Goal: Book appointment/travel/reservation

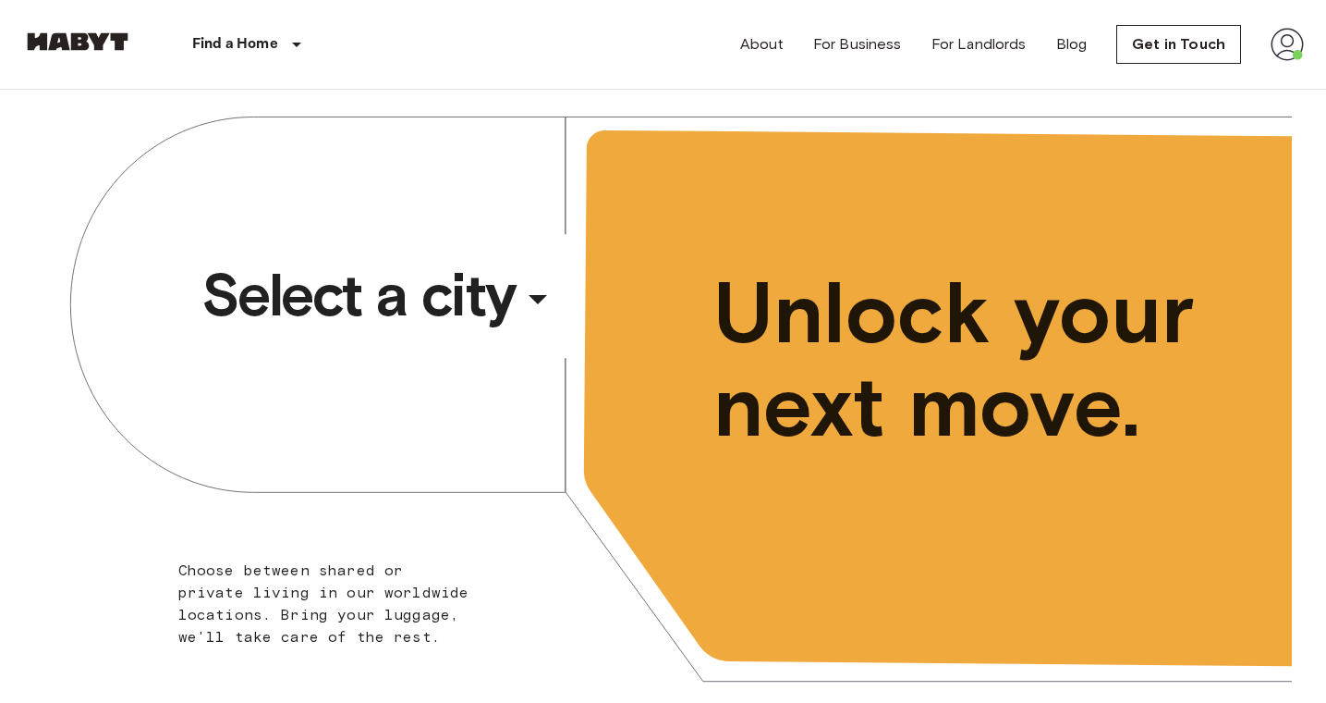
click at [520, 308] on div "​" at bounding box center [563, 314] width 190 height 38
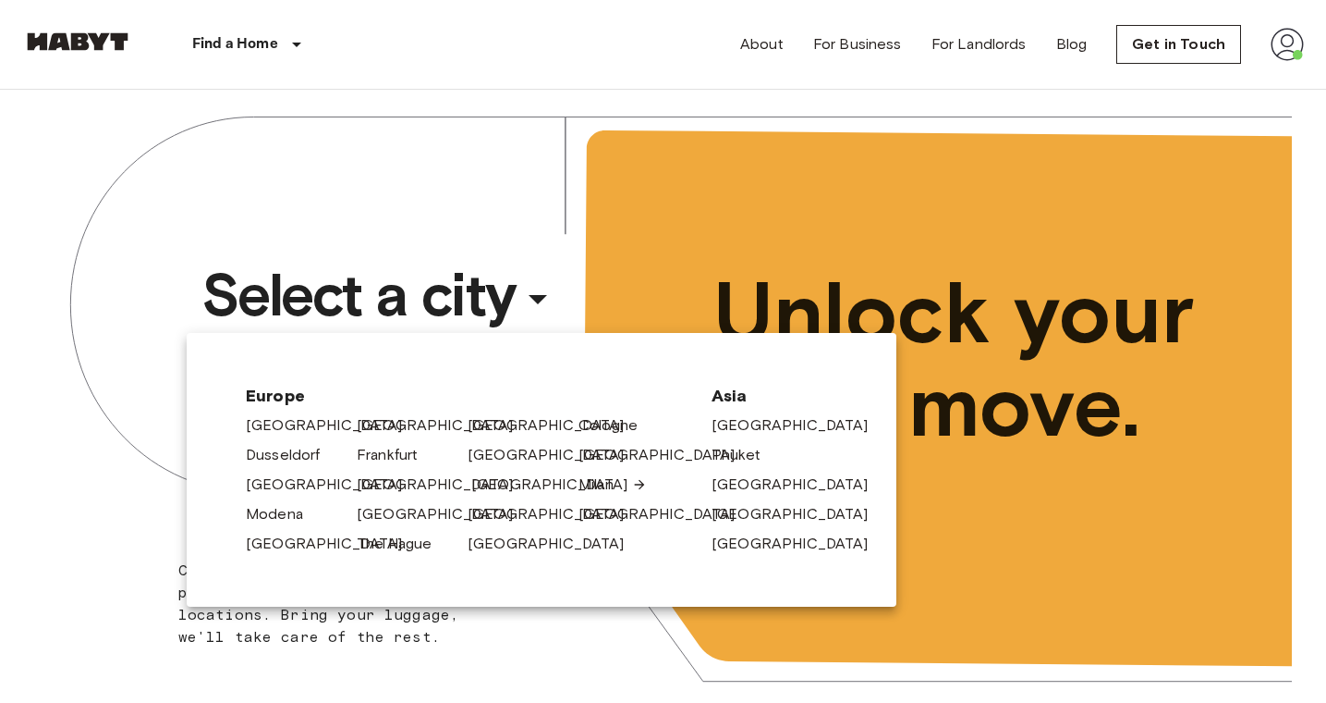
click at [486, 490] on link "[GEOGRAPHIC_DATA]" at bounding box center [559, 484] width 176 height 22
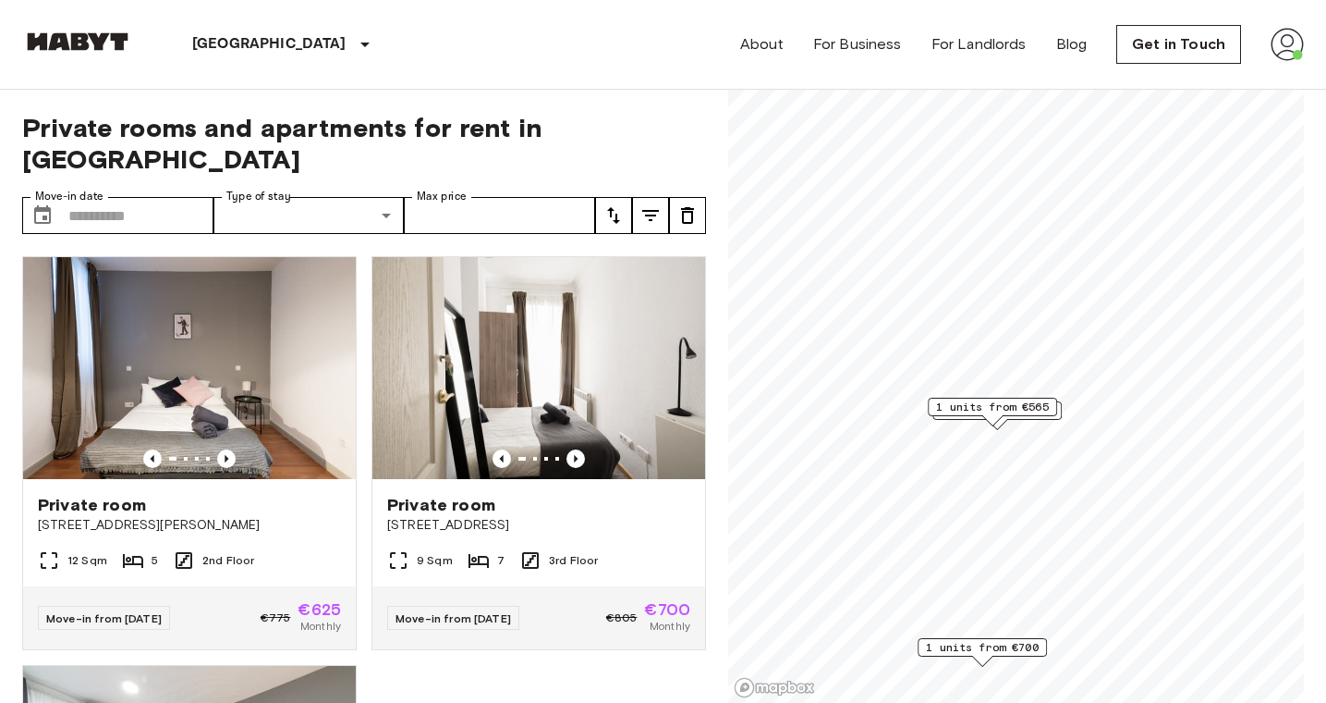
click at [1031, 413] on span "1 units from €565" at bounding box center [992, 406] width 113 height 17
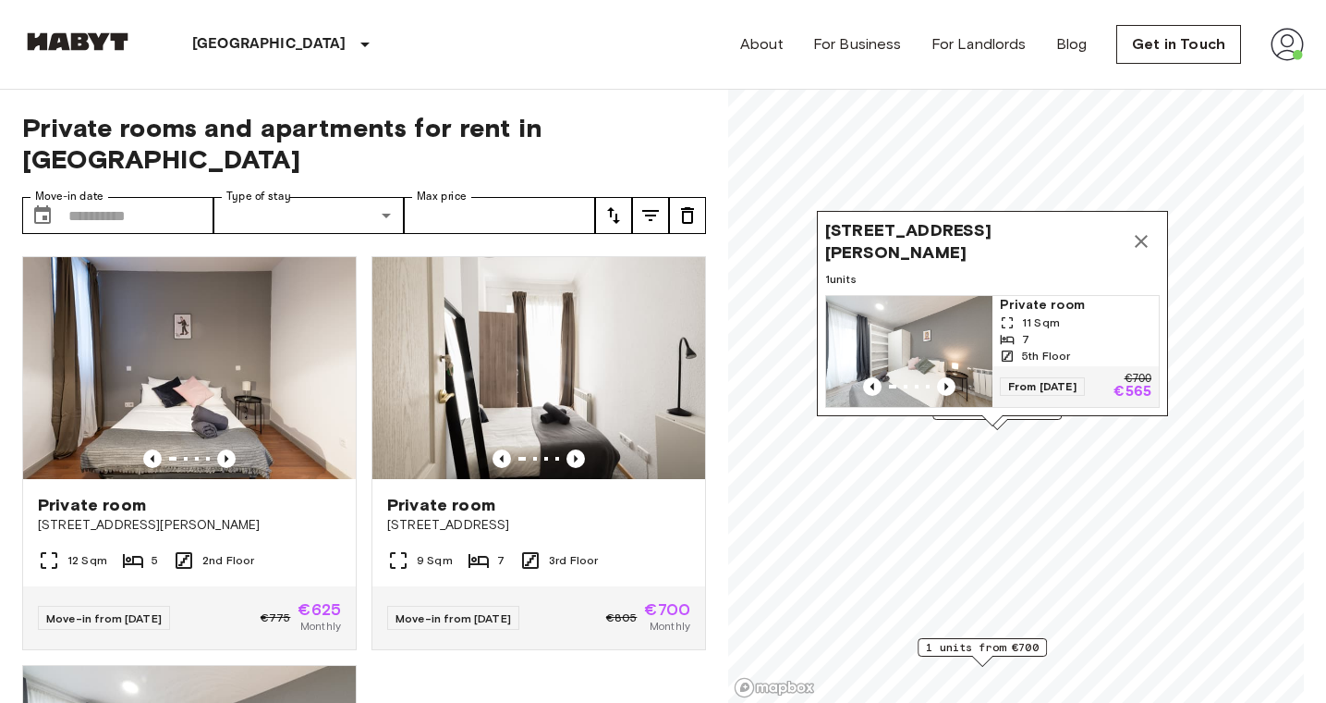
click at [1060, 415] on div "Calle Carranza 10 5Izq, 28004 Madrid, ESP 1 units Private room 11 Sqm 7 5th Flo…" at bounding box center [992, 313] width 351 height 205
click at [1059, 420] on div "Calle Carranza 10 5Izq, 28004 Madrid, ESP 1 units Private room 11 Sqm 7 5th Flo…" at bounding box center [992, 318] width 351 height 215
click at [1033, 418] on div "Calle Carranza 10 5Izq, 28004 Madrid, ESP 1 units Private room 11 Sqm 7 5th Flo…" at bounding box center [992, 318] width 351 height 215
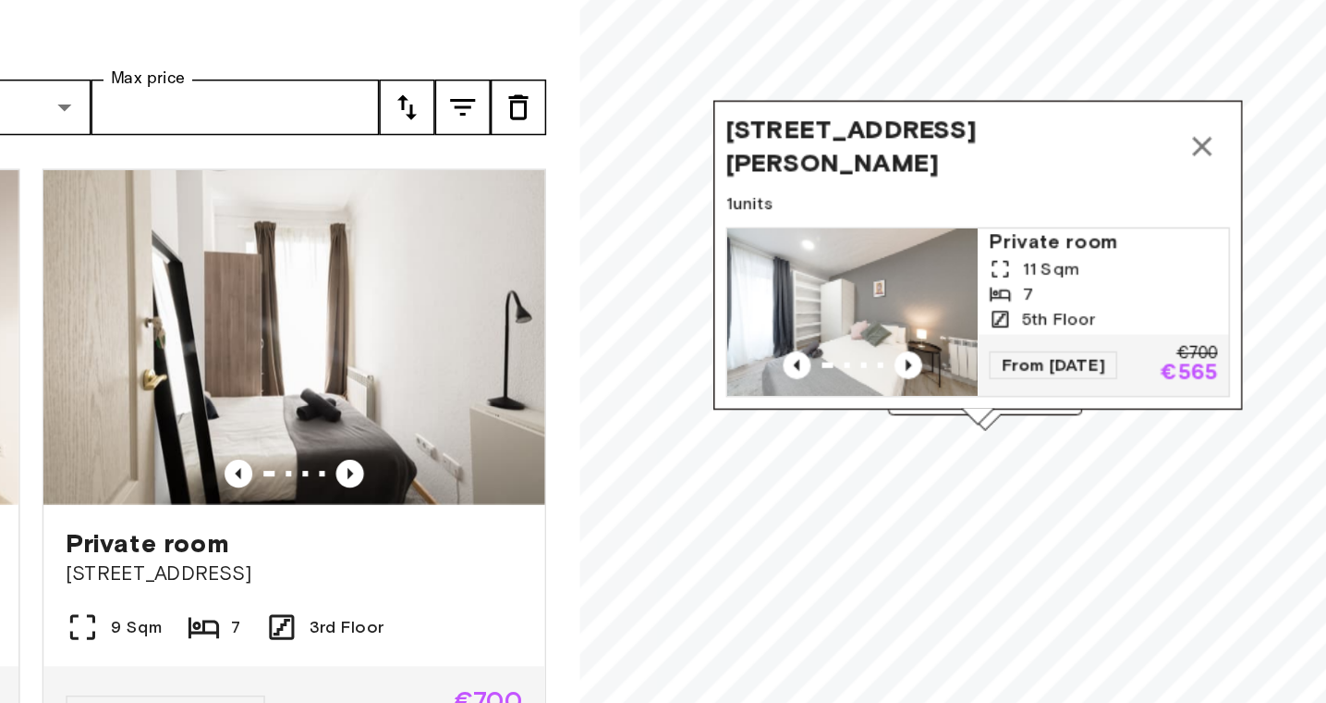
click at [933, 401] on div "1 units from €625" at bounding box center [997, 415] width 129 height 29
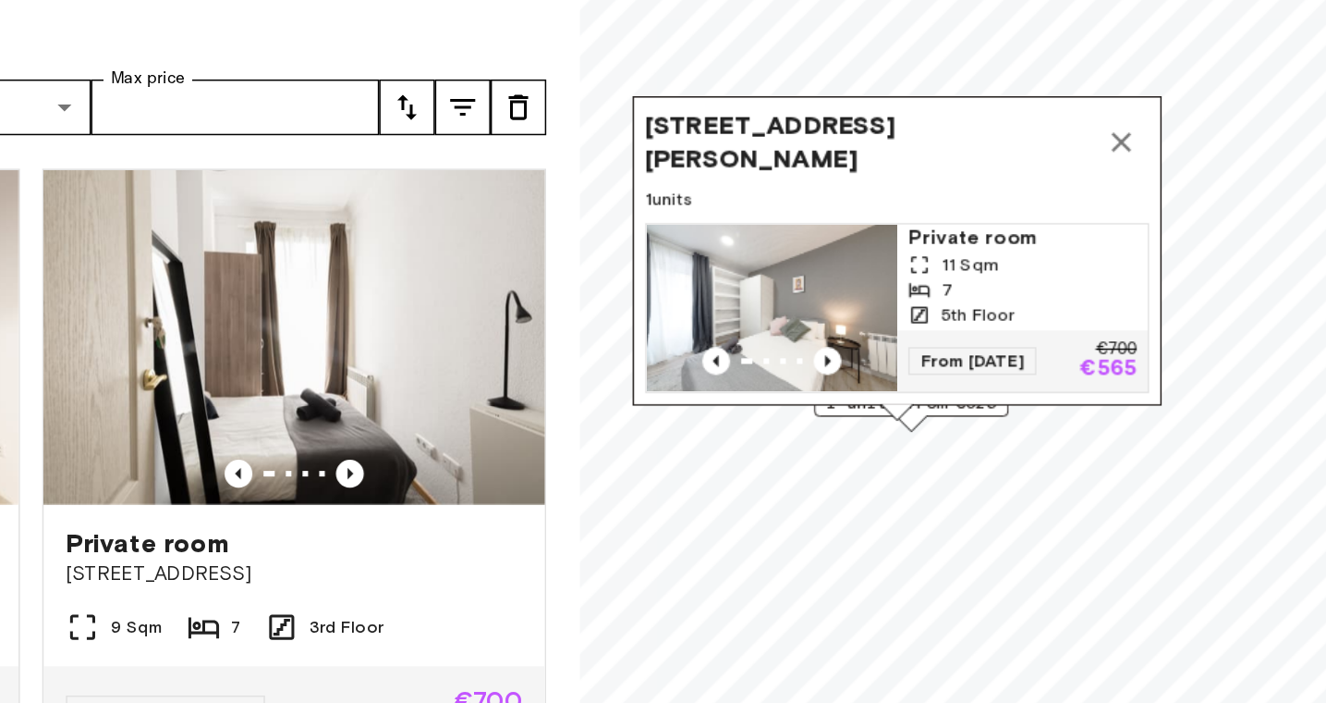
click at [764, 273] on div "Calle Carranza 10 5Izq, 28004 Madrid, ESP 1 units Private room 11 Sqm 7 5th Flo…" at bounding box center [939, 315] width 351 height 215
click at [1077, 227] on icon "Map marker" at bounding box center [1088, 238] width 22 height 22
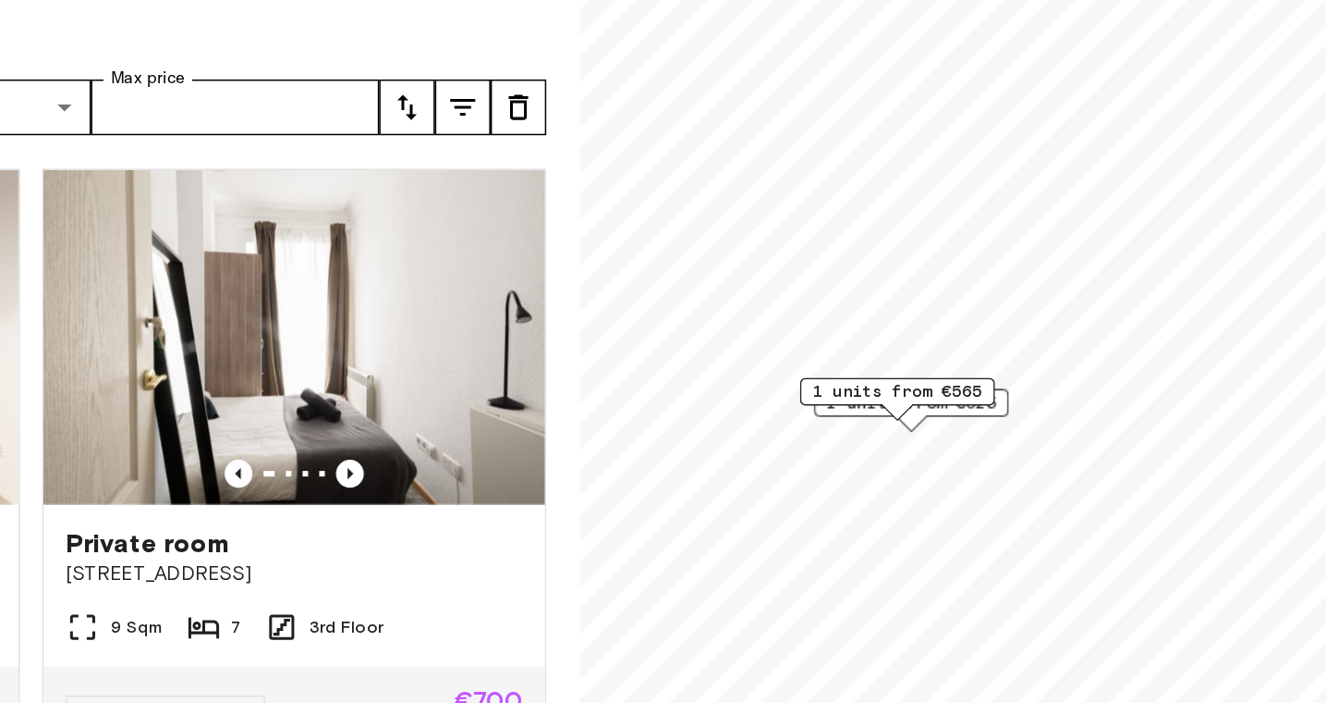
click at [874, 395] on div "1 units from €565" at bounding box center [938, 409] width 129 height 29
click at [884, 402] on div "1 units from €625" at bounding box center [948, 411] width 129 height 18
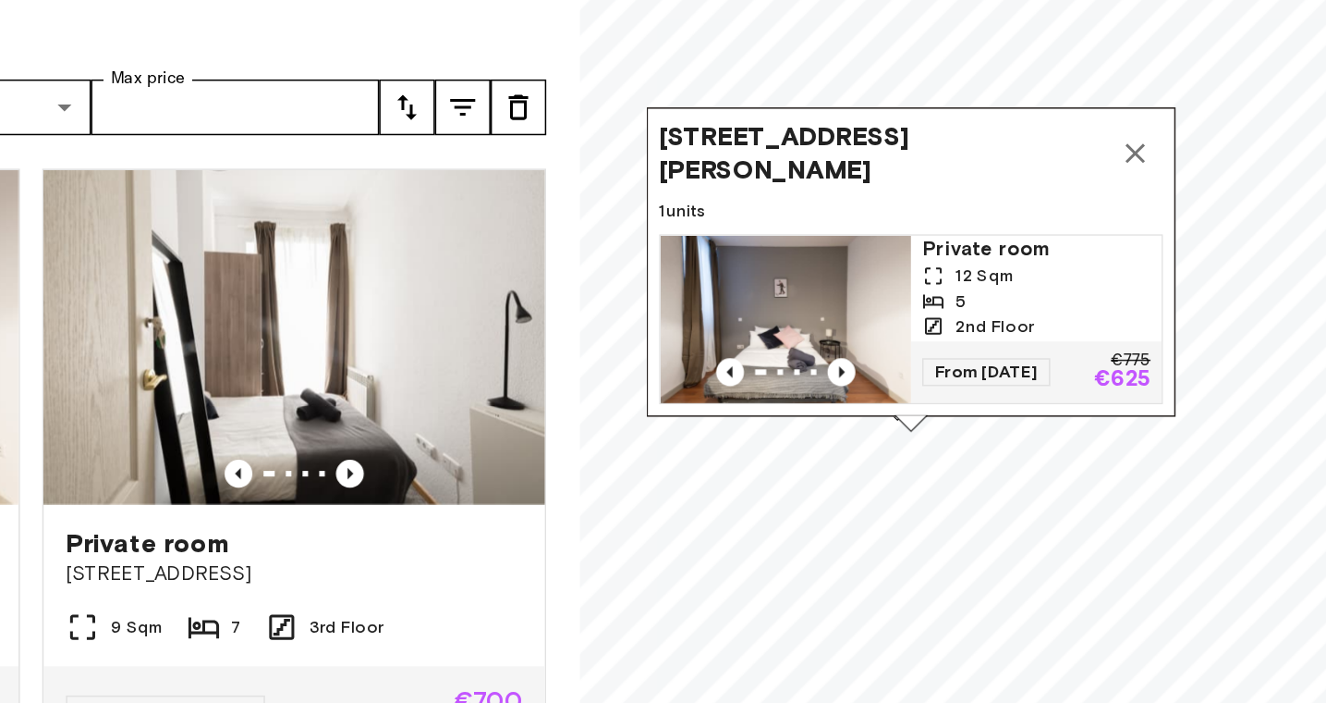
click at [978, 319] on span "12 Sqm" at bounding box center [998, 327] width 40 height 17
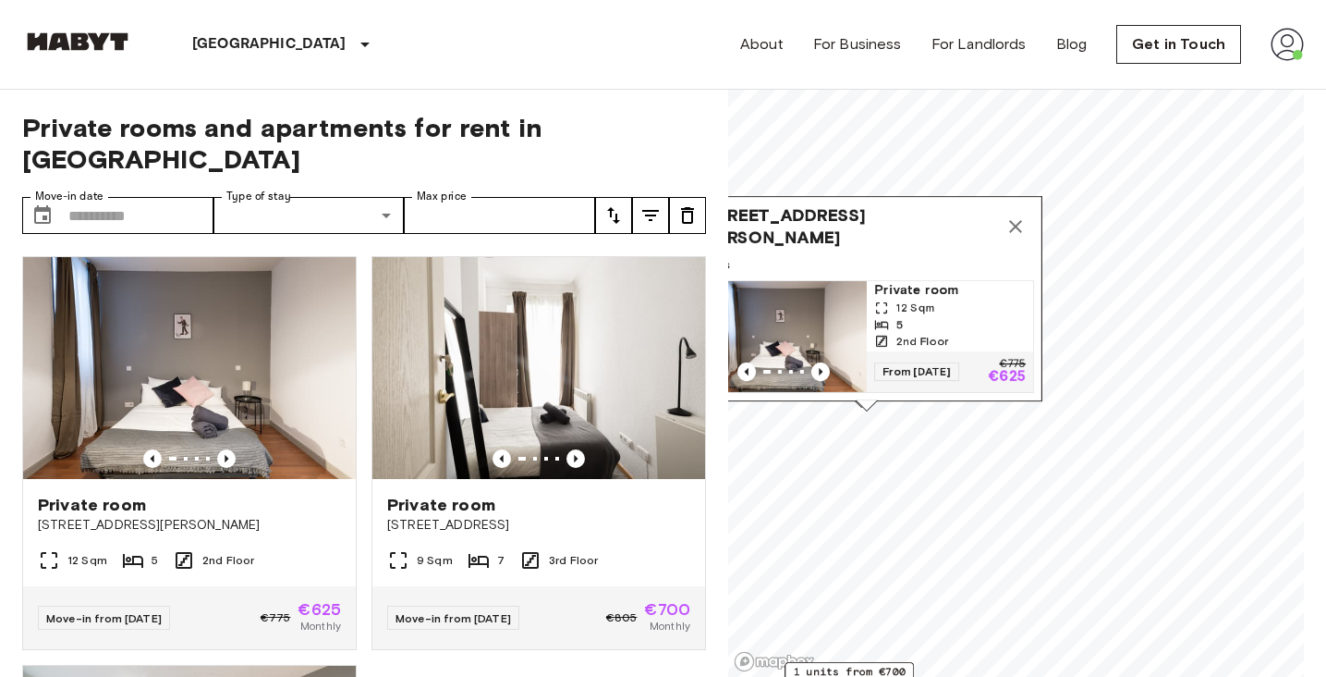
click at [1020, 226] on icon "Map marker" at bounding box center [1016, 226] width 22 height 22
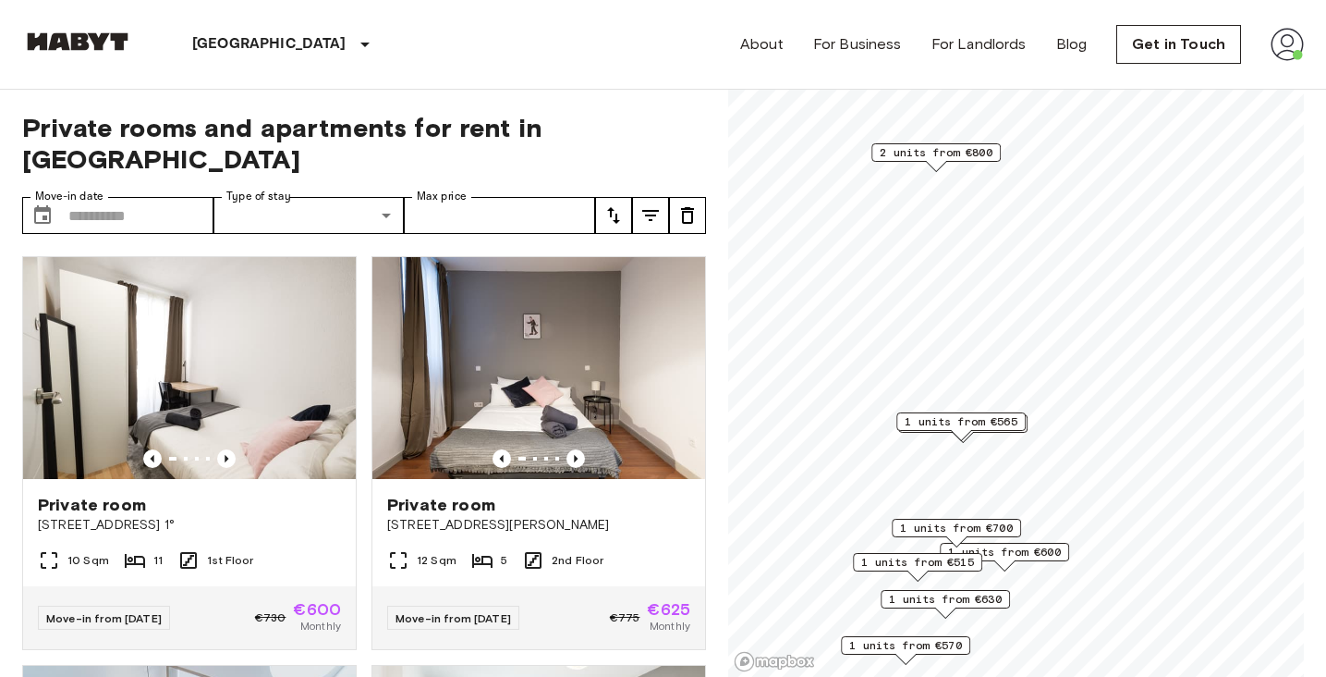
click at [965, 161] on div "2 units from €800" at bounding box center [936, 152] width 129 height 18
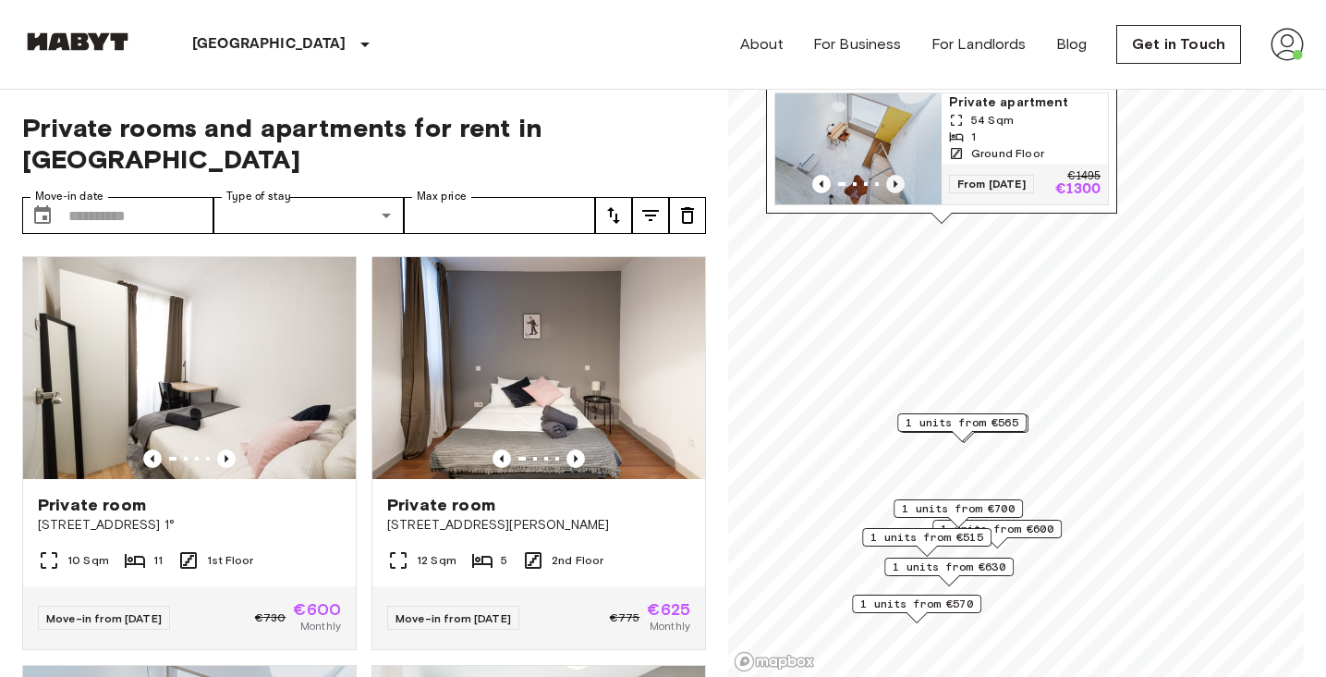
click at [895, 185] on icon "Previous image" at bounding box center [896, 183] width 4 height 7
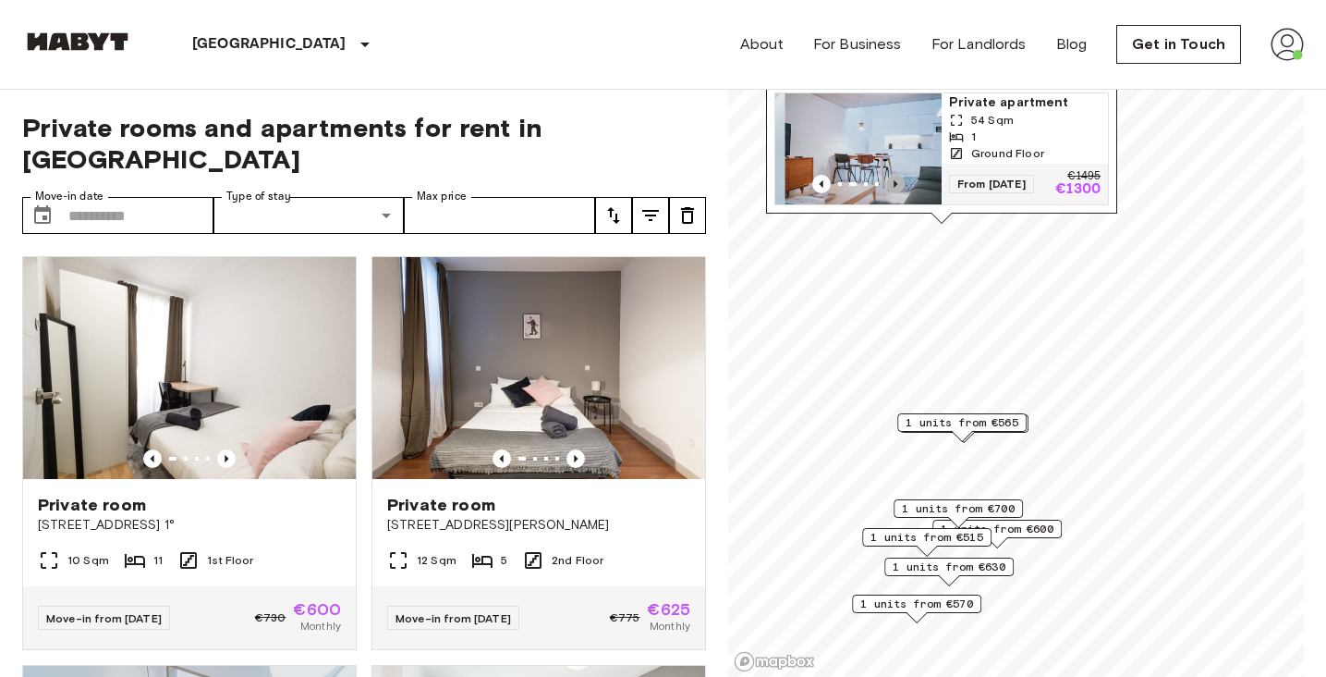
click at [896, 185] on icon "Previous image" at bounding box center [896, 183] width 4 height 7
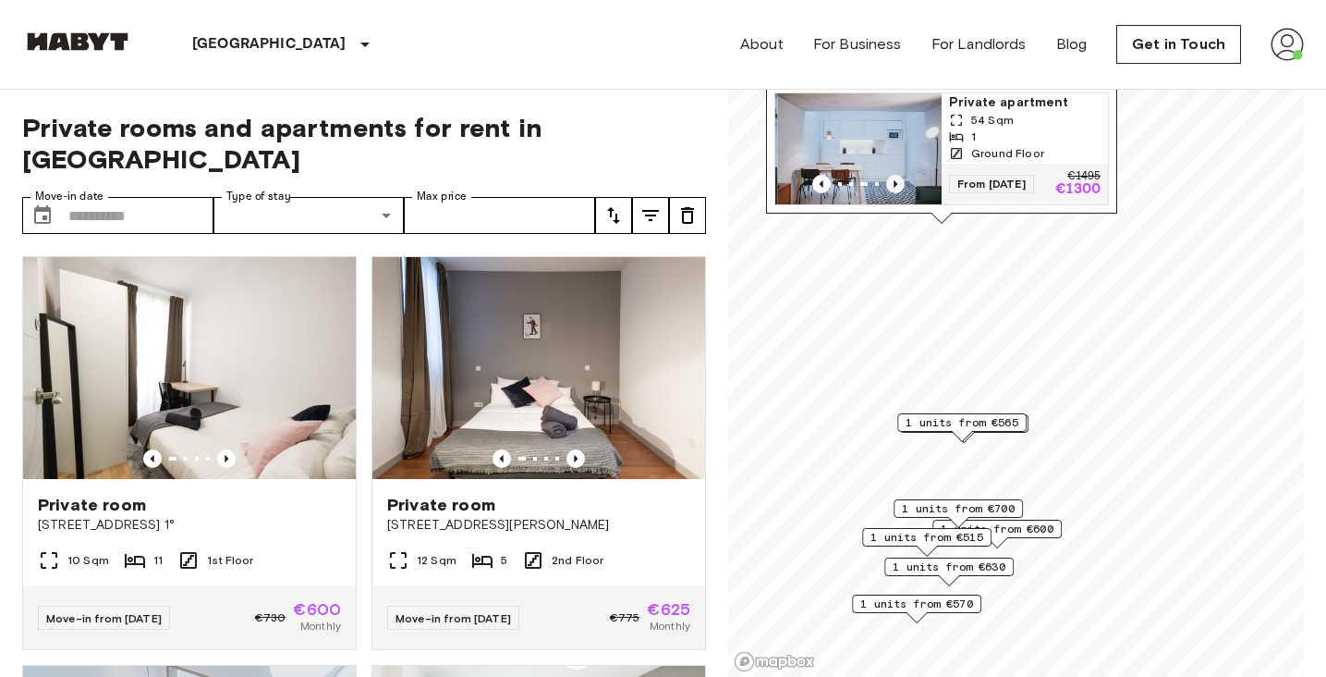
click at [896, 185] on icon "Previous image" at bounding box center [896, 183] width 4 height 7
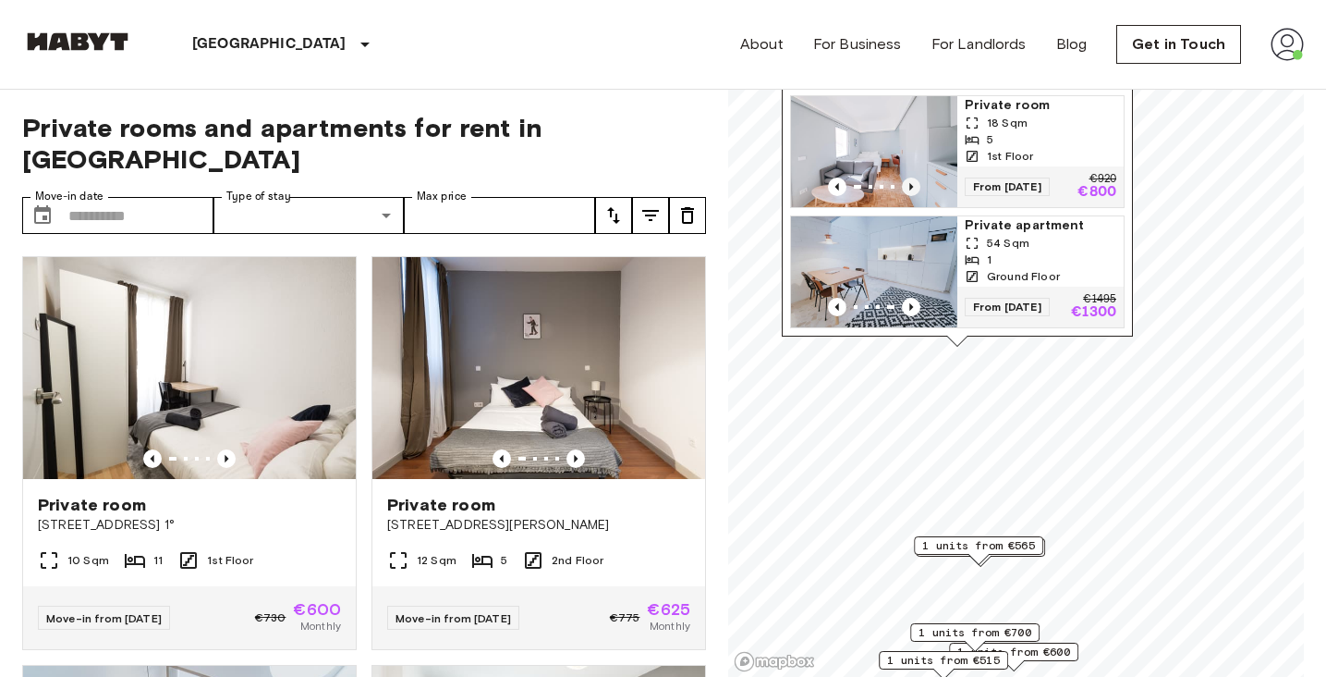
click at [912, 185] on icon "Previous image" at bounding box center [911, 186] width 18 height 18
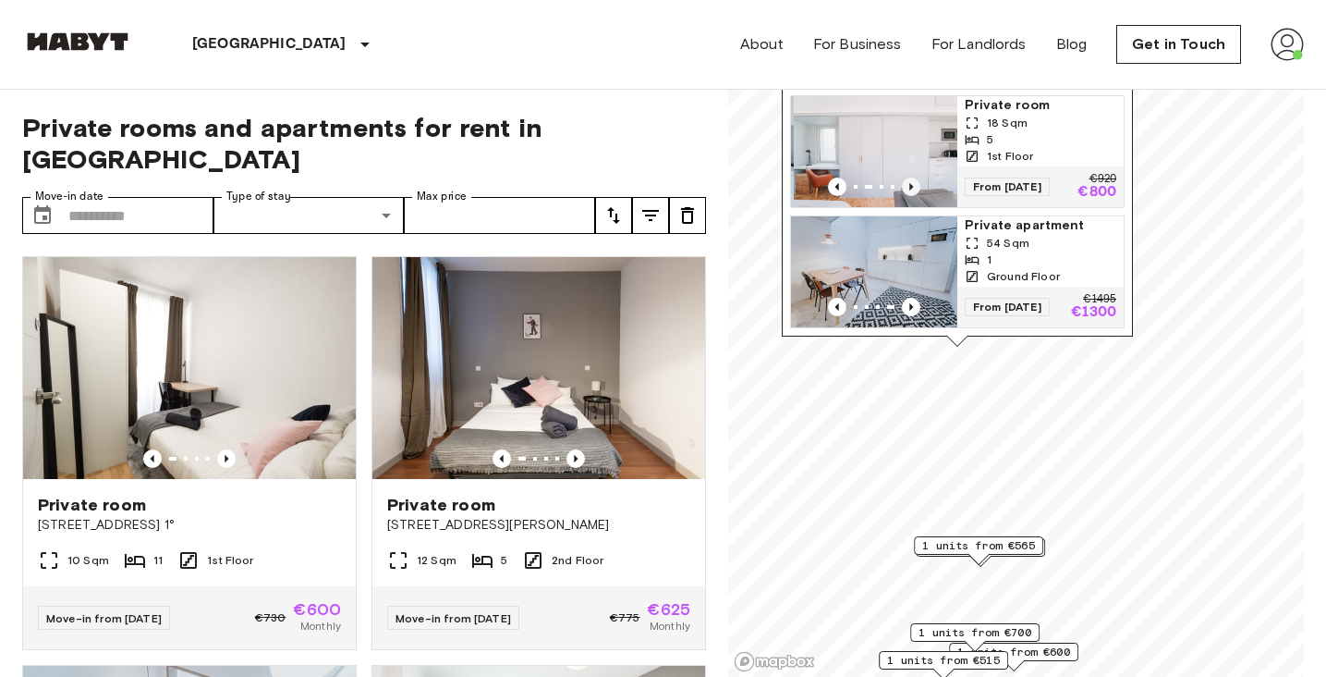
click at [912, 185] on icon "Previous image" at bounding box center [911, 186] width 18 height 18
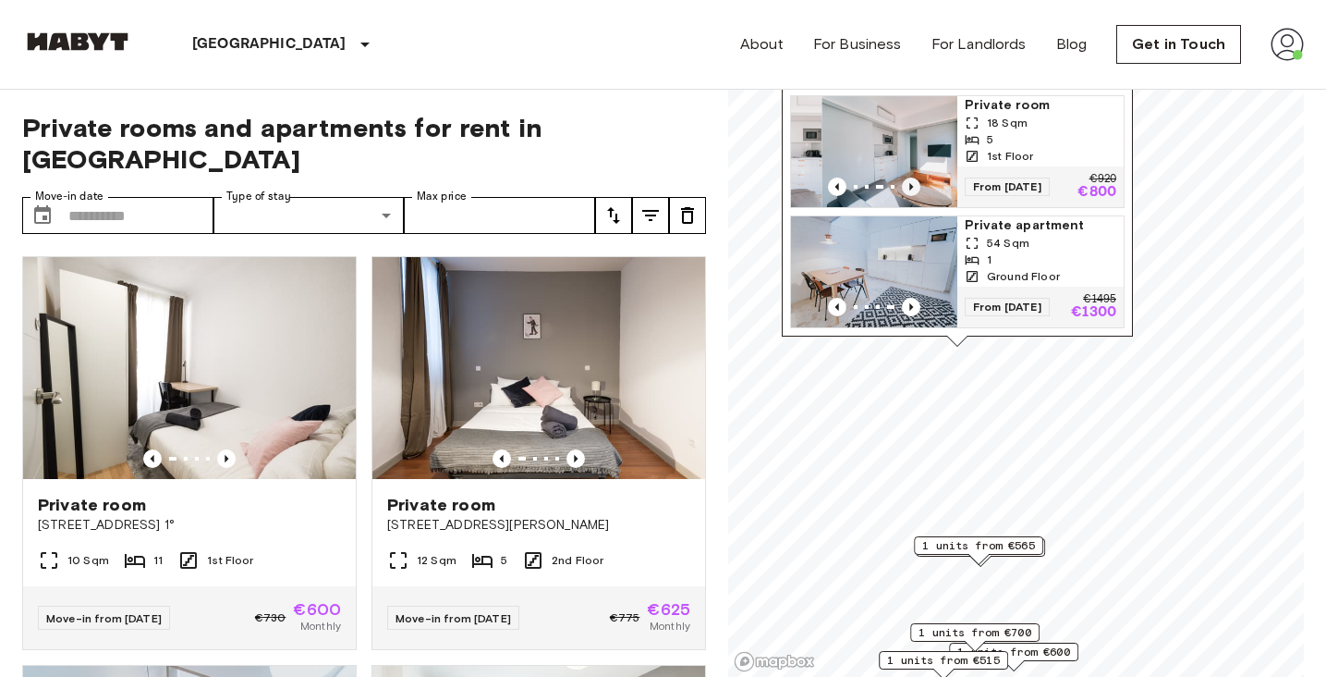
click at [912, 185] on icon "Previous image" at bounding box center [911, 186] width 18 height 18
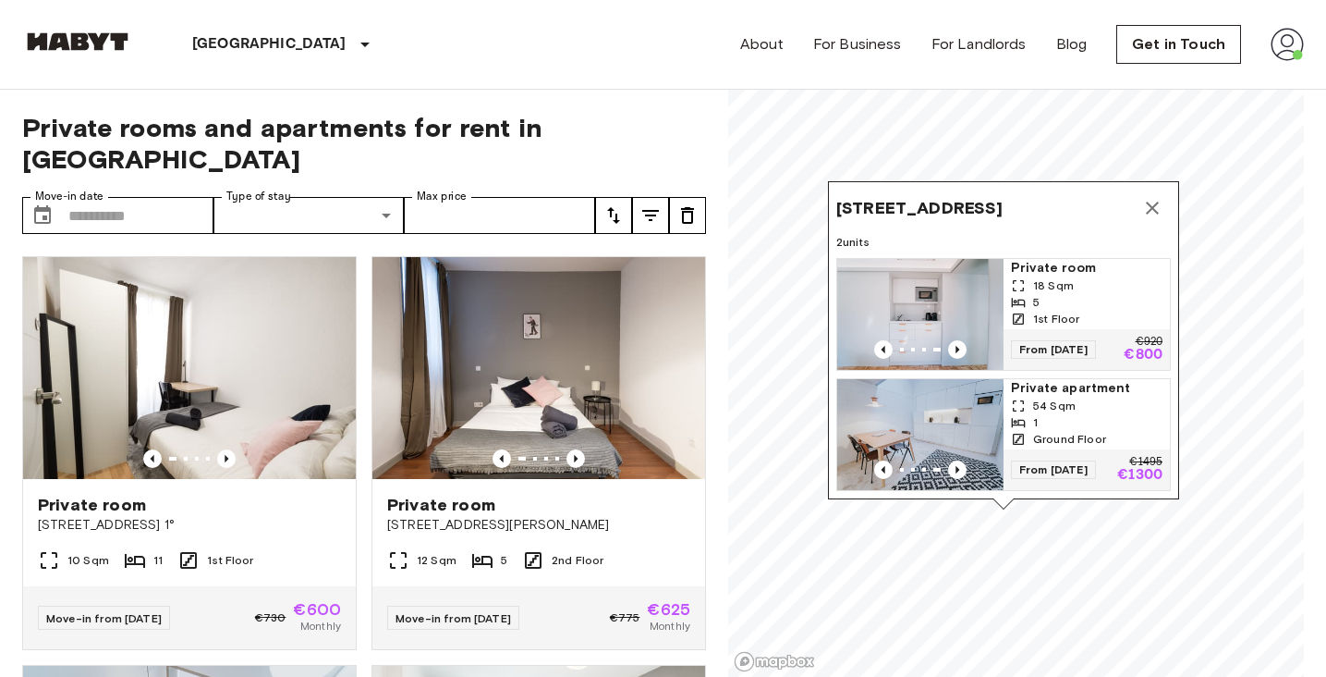
click at [1155, 189] on button "Map marker" at bounding box center [1152, 207] width 37 height 37
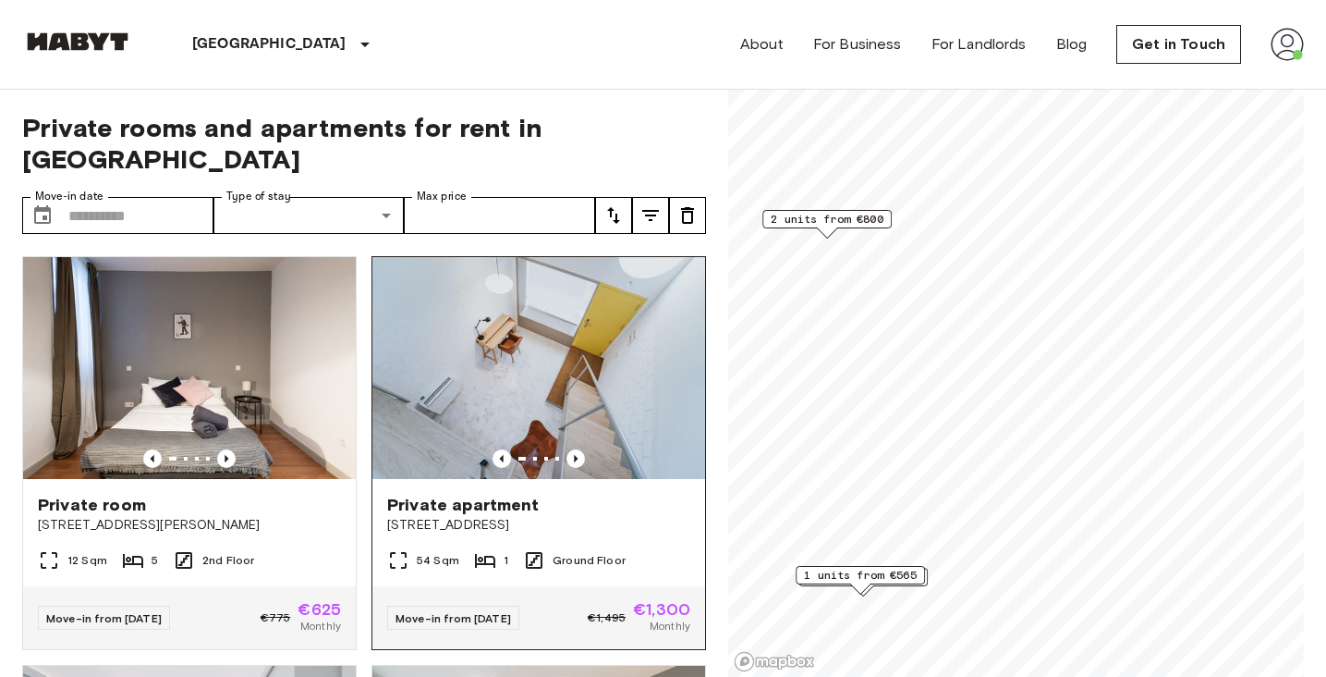
click at [578, 436] on img at bounding box center [539, 368] width 333 height 222
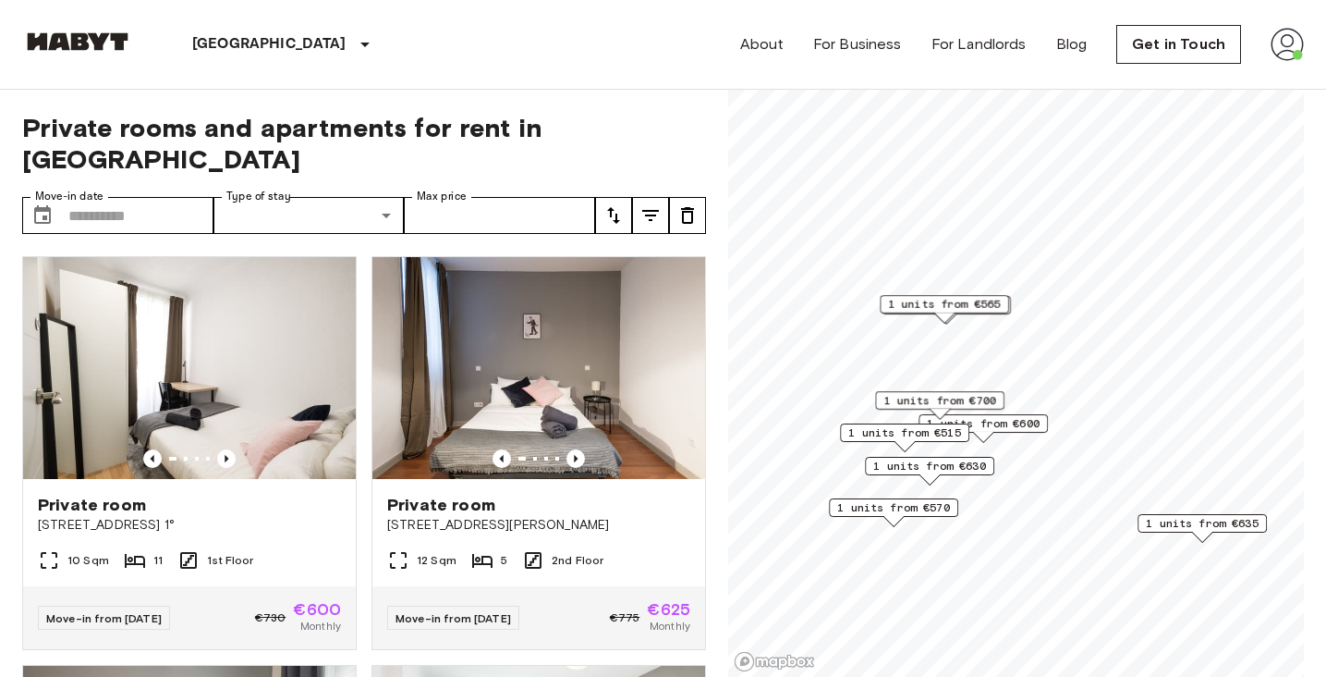
click at [1004, 422] on span "1 units from €600" at bounding box center [983, 423] width 113 height 17
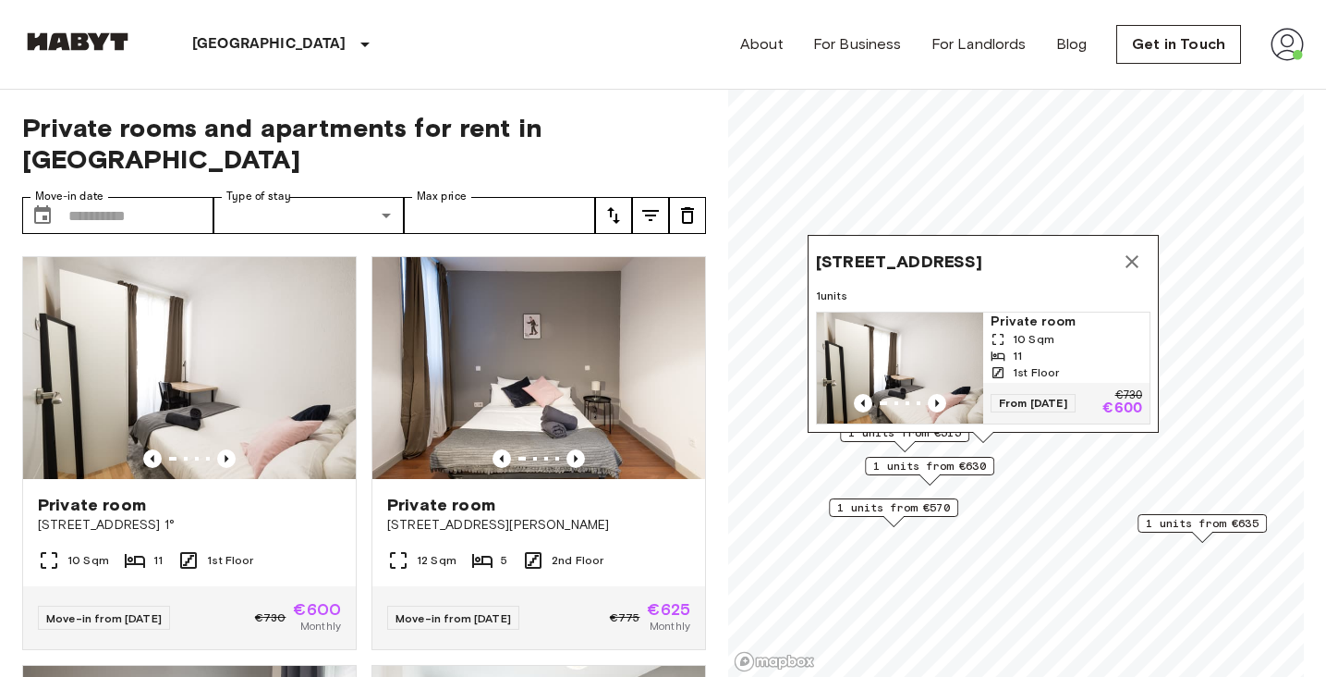
click at [1133, 263] on icon "Map marker" at bounding box center [1132, 262] width 22 height 22
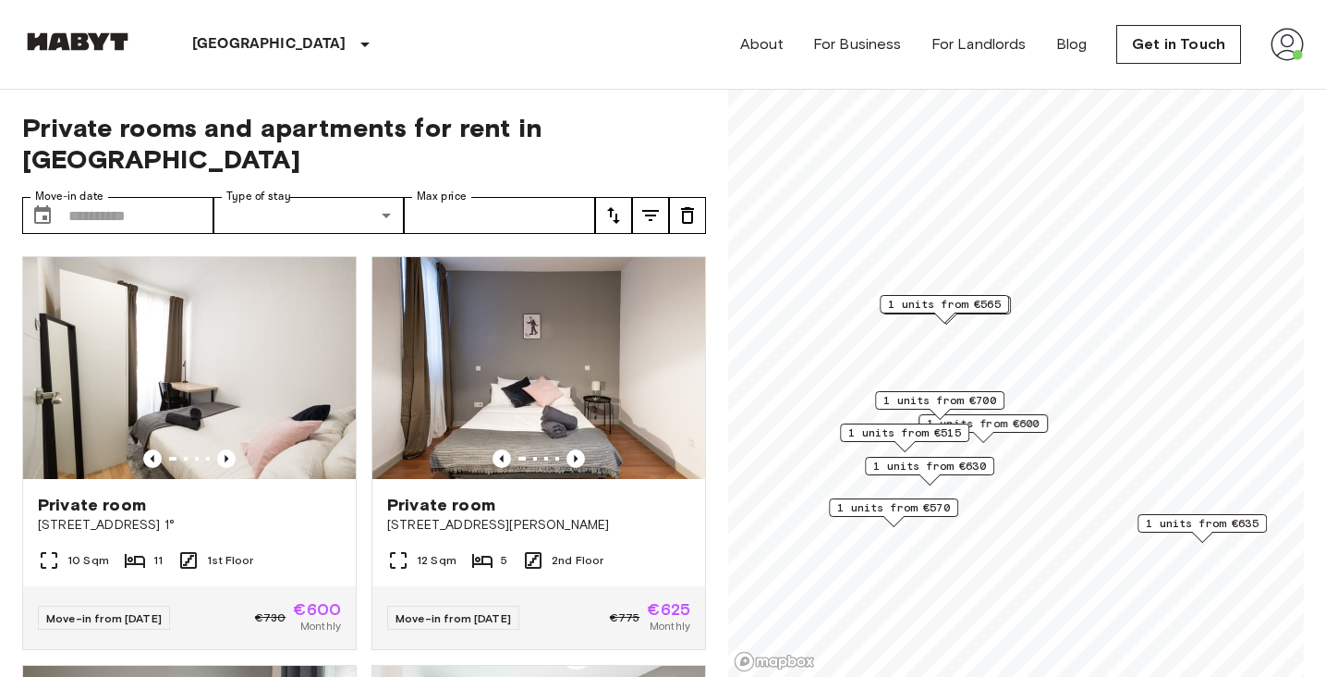
click at [925, 427] on span "1 units from €515" at bounding box center [905, 432] width 113 height 17
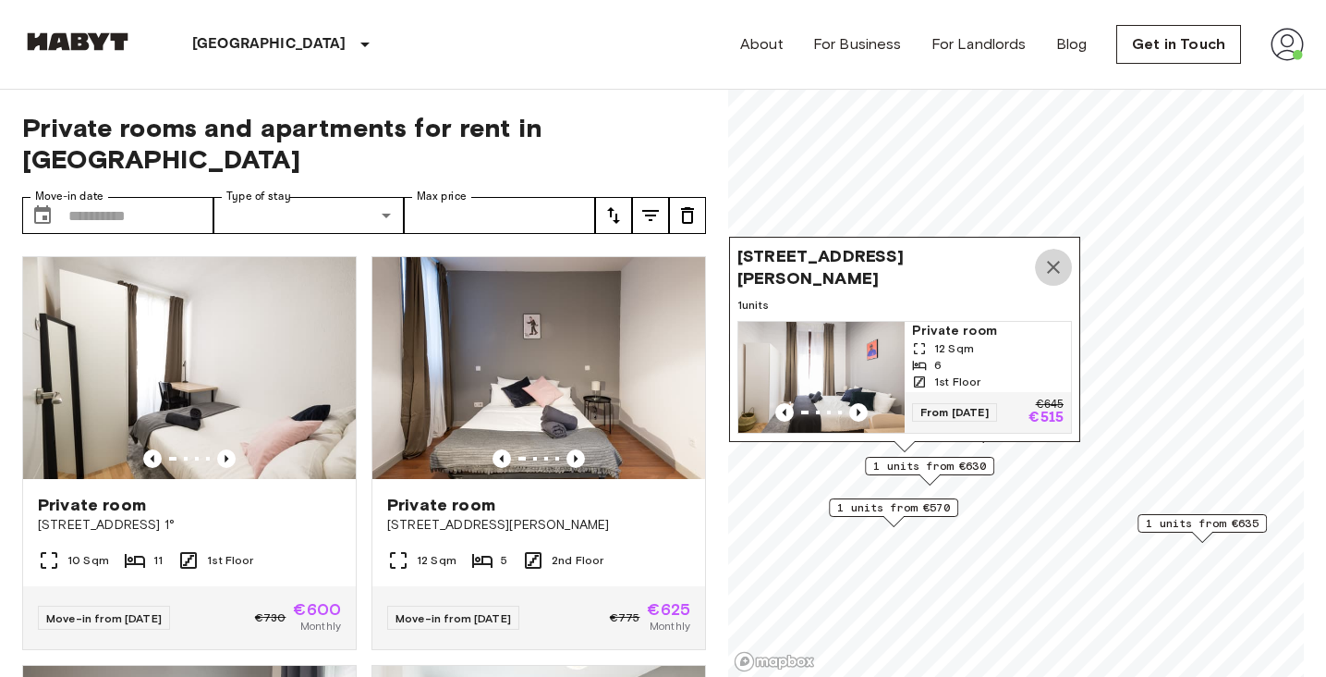
click at [1054, 253] on button "Map marker" at bounding box center [1053, 267] width 37 height 37
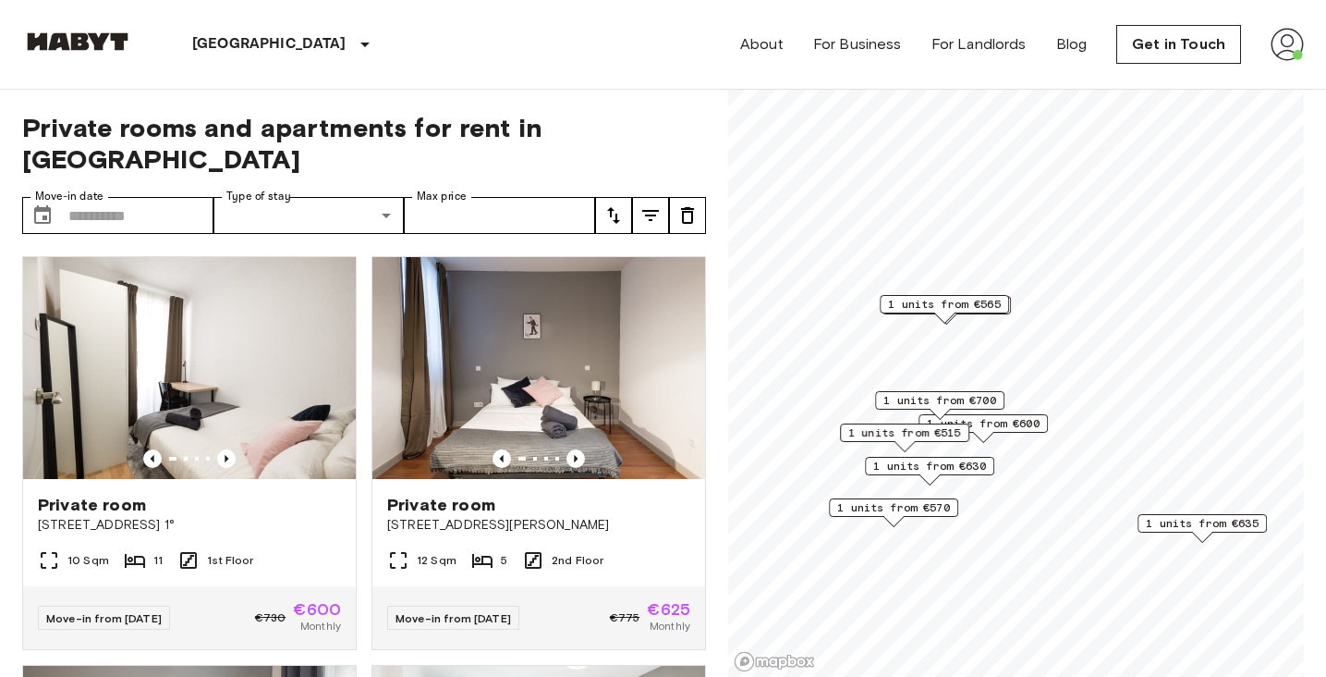
click at [990, 464] on div "1 units from €630" at bounding box center [929, 466] width 129 height 18
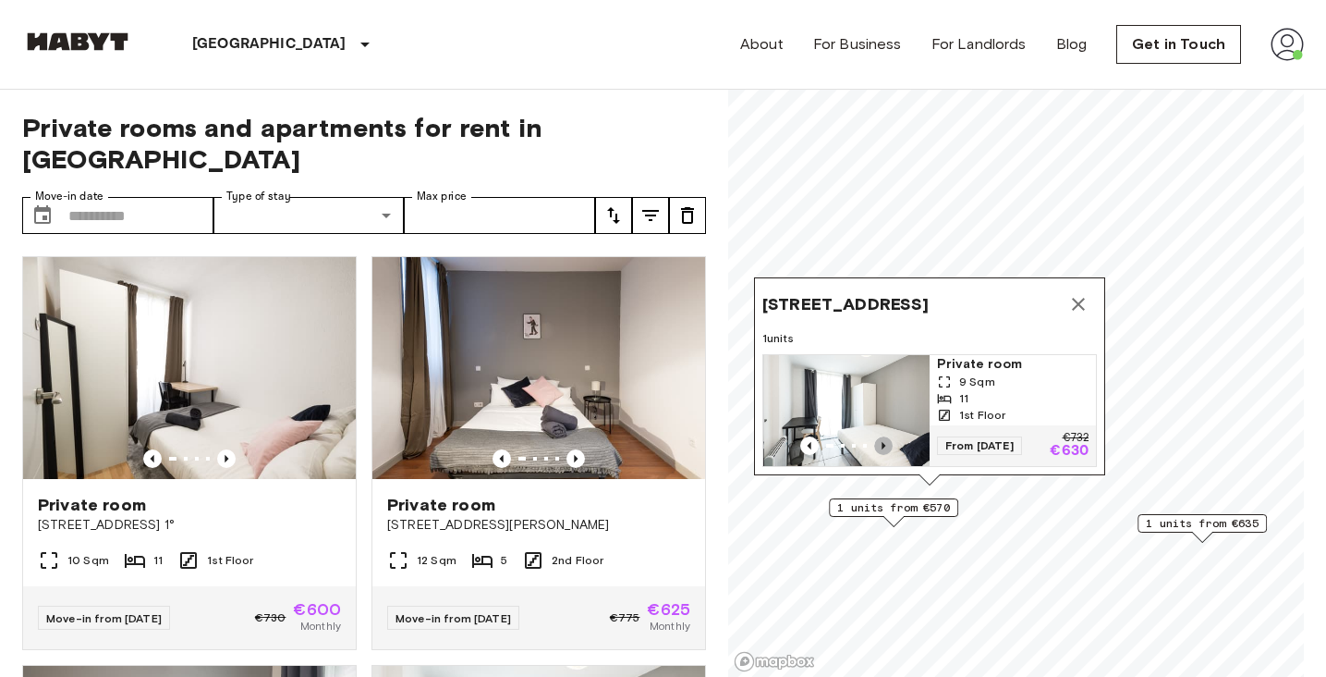
click at [881, 440] on icon "Previous image" at bounding box center [883, 445] width 18 height 18
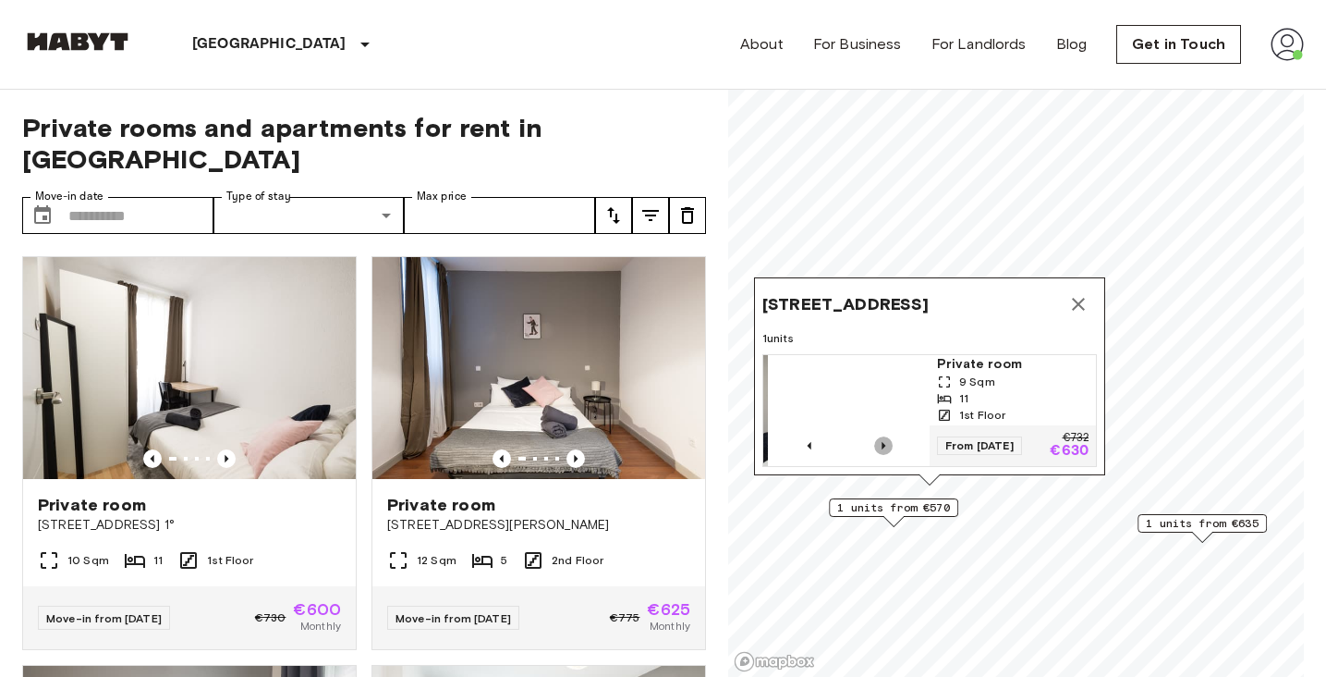
click at [881, 440] on icon "Previous image" at bounding box center [883, 445] width 18 height 18
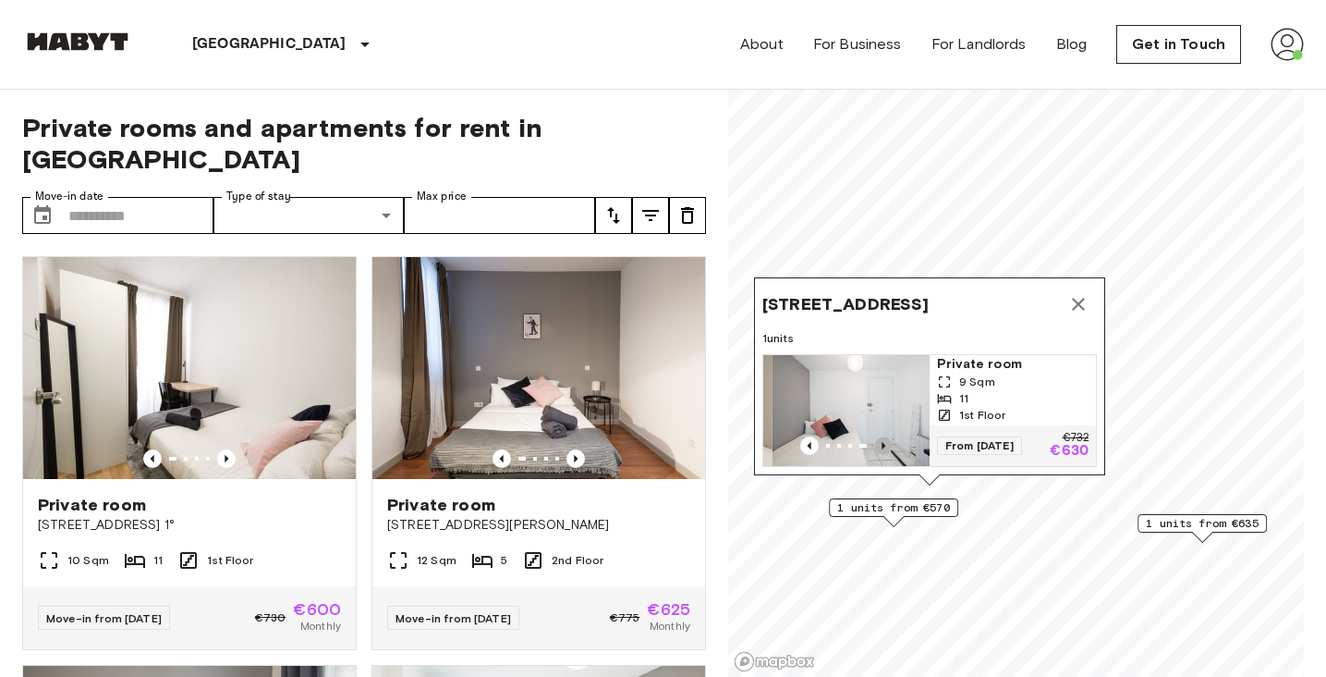
click at [881, 440] on icon "Previous image" at bounding box center [883, 445] width 18 height 18
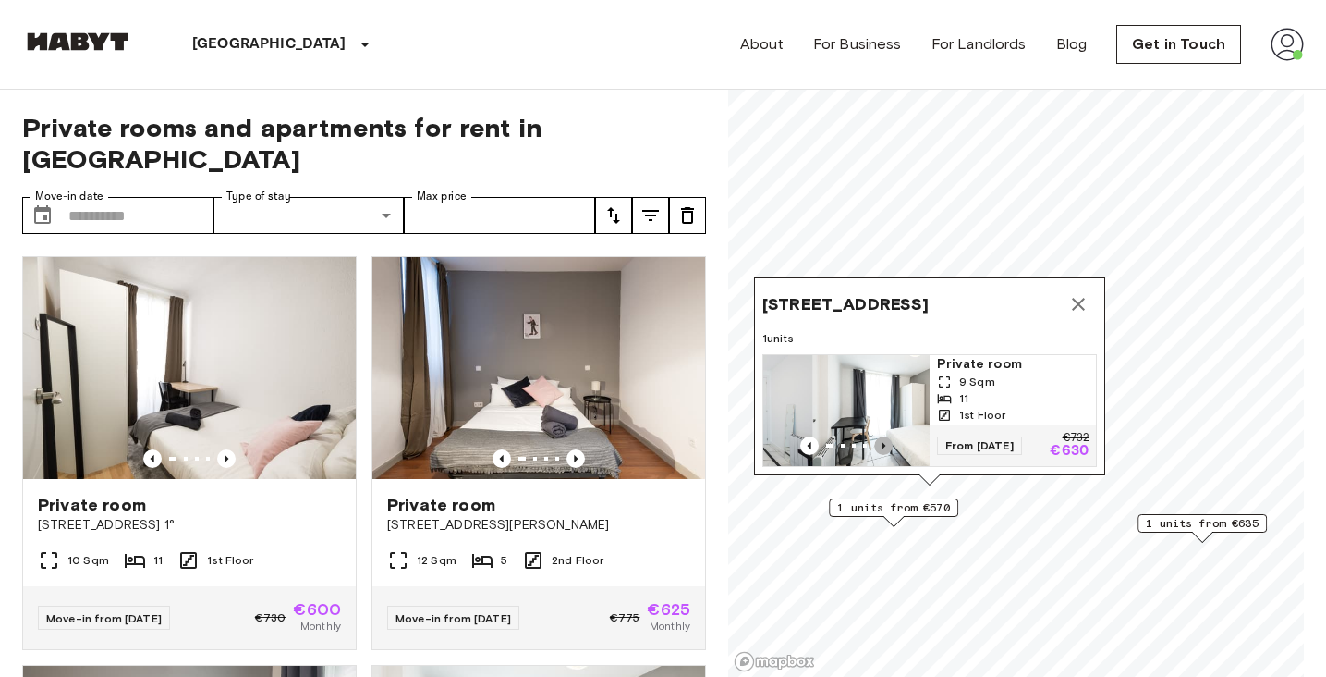
click at [881, 440] on icon "Previous image" at bounding box center [883, 445] width 18 height 18
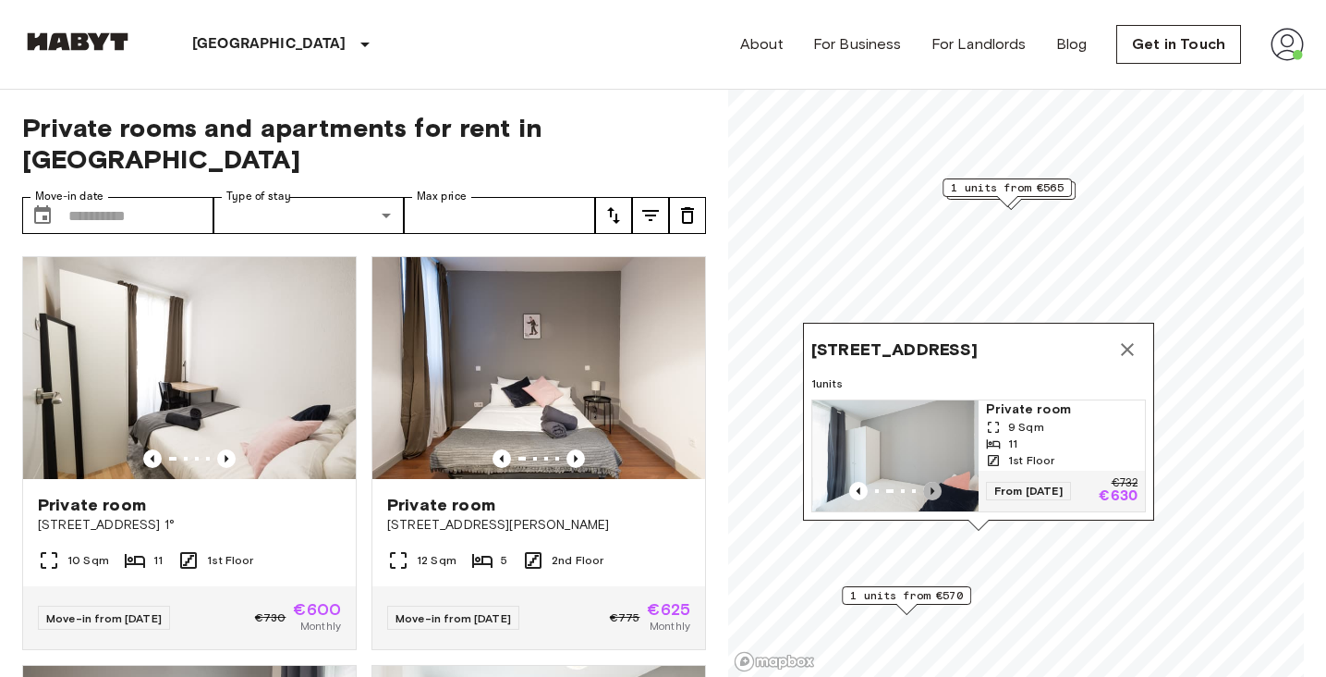
click at [938, 491] on icon "Previous image" at bounding box center [932, 491] width 18 height 18
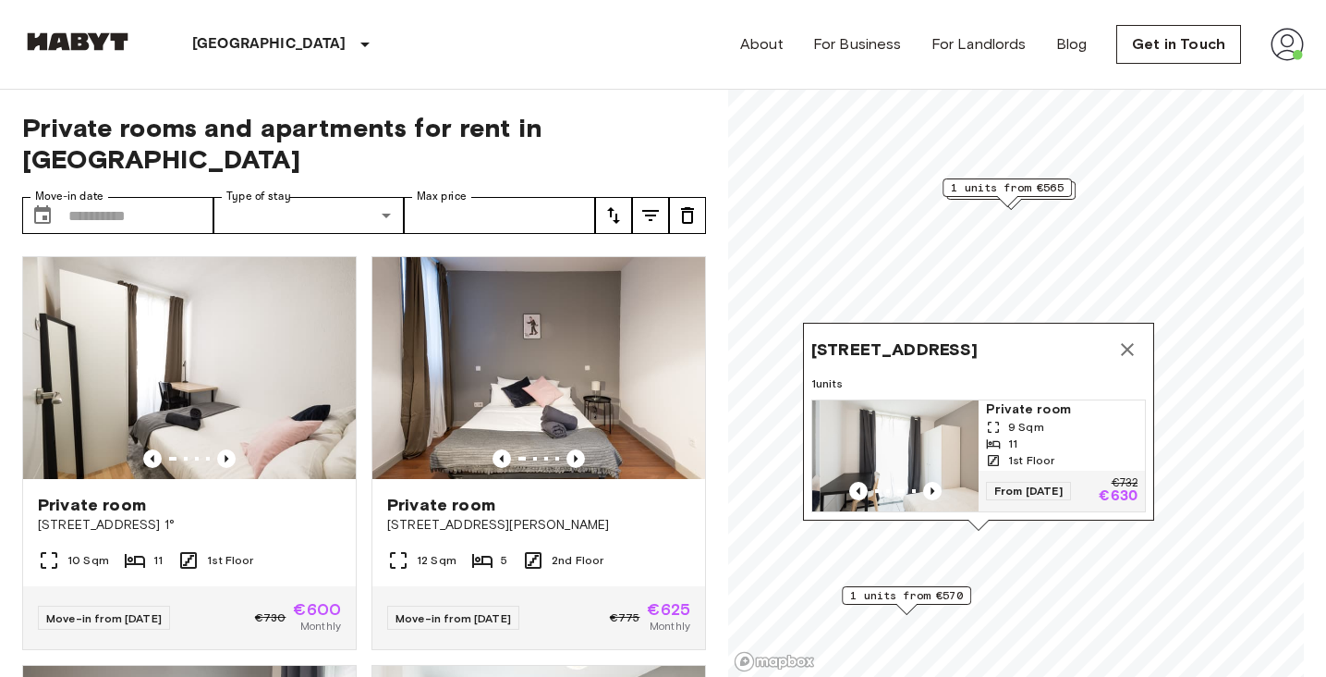
click at [1062, 448] on div "11" at bounding box center [1062, 443] width 152 height 17
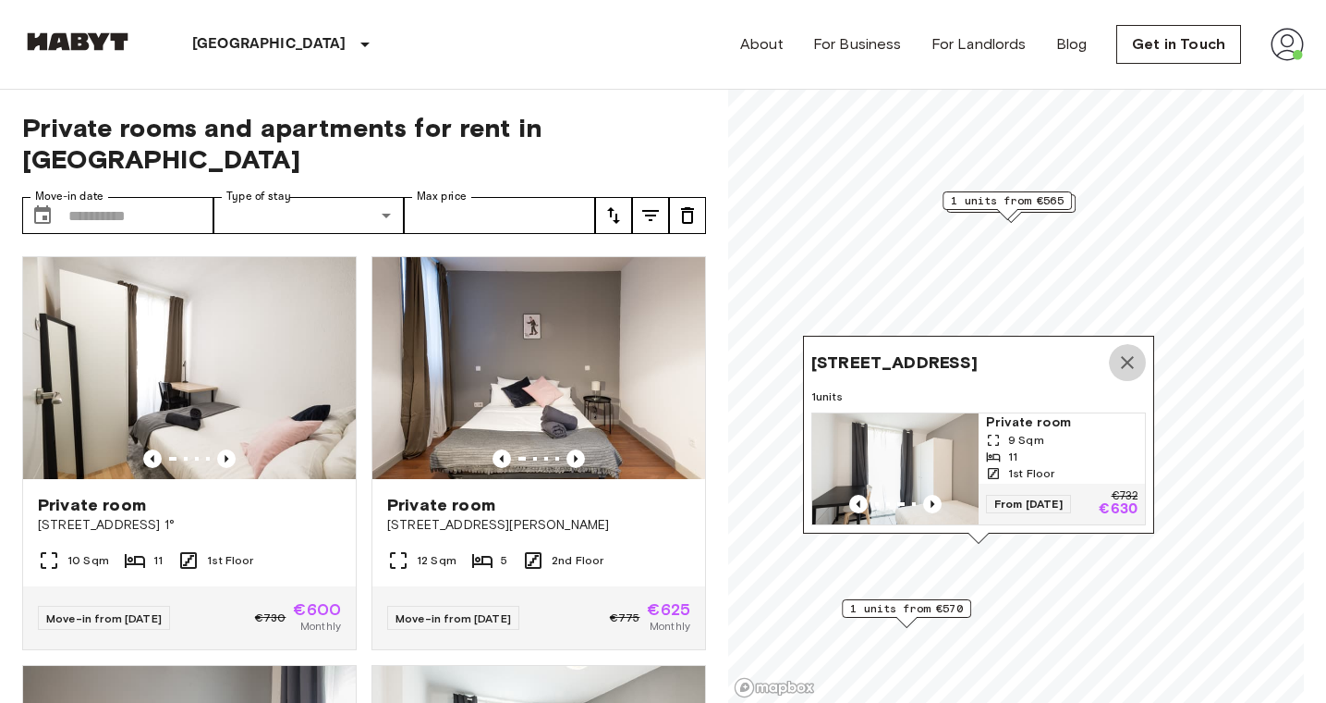
click at [1135, 358] on icon "Map marker" at bounding box center [1128, 362] width 22 height 22
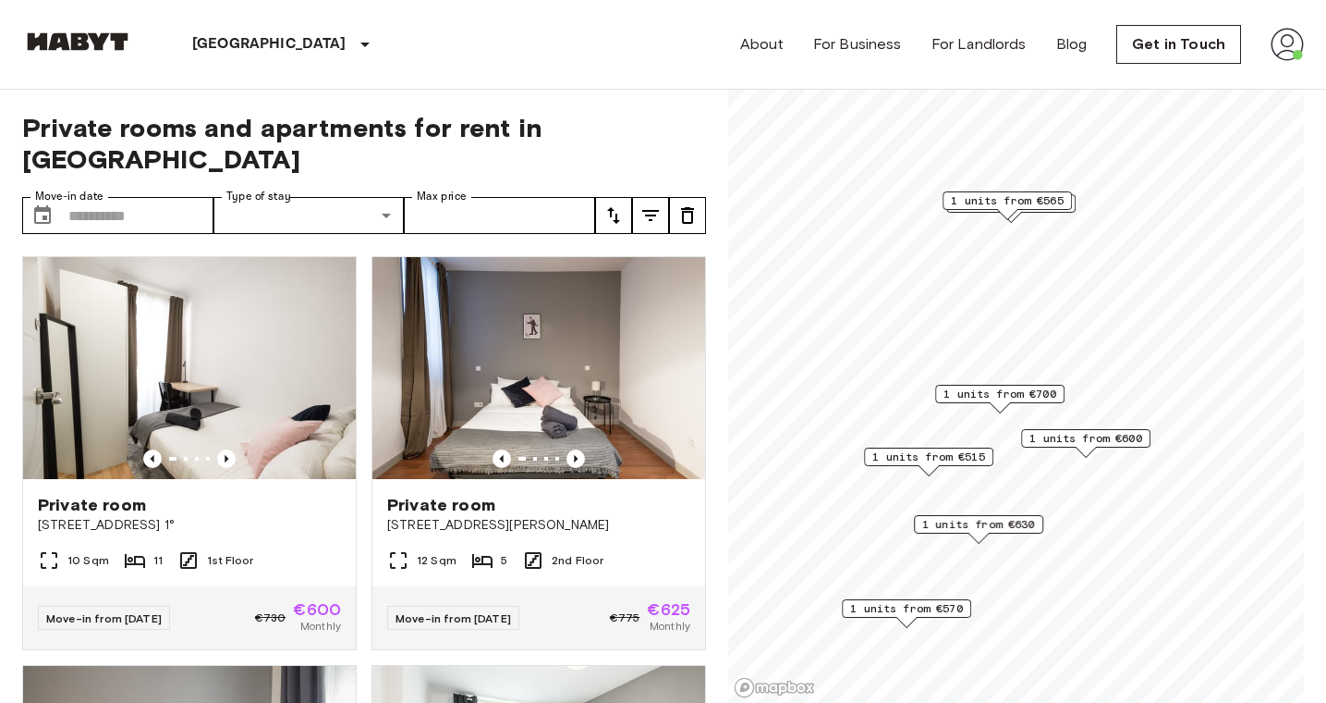
click at [966, 619] on div "1 units from €570" at bounding box center [906, 613] width 129 height 29
click at [953, 608] on span "1 units from €570" at bounding box center [906, 608] width 113 height 17
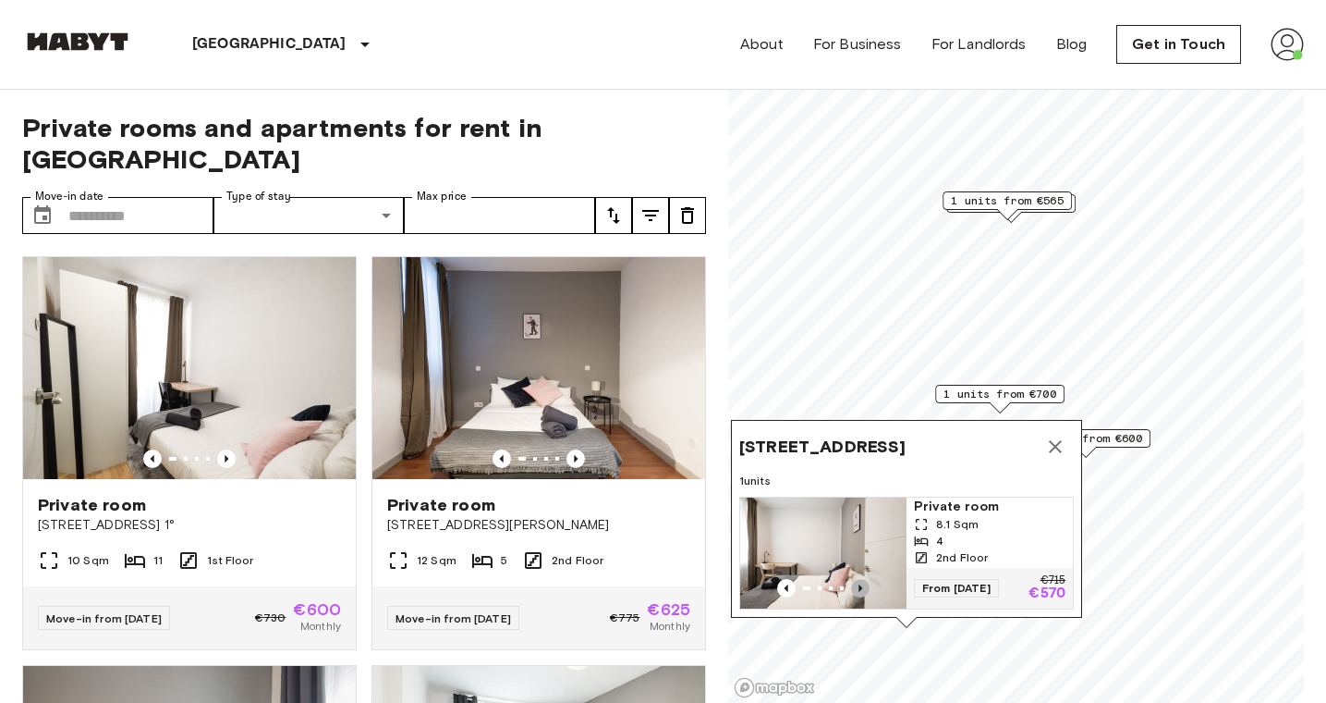
click at [866, 593] on icon "Previous image" at bounding box center [860, 588] width 18 height 18
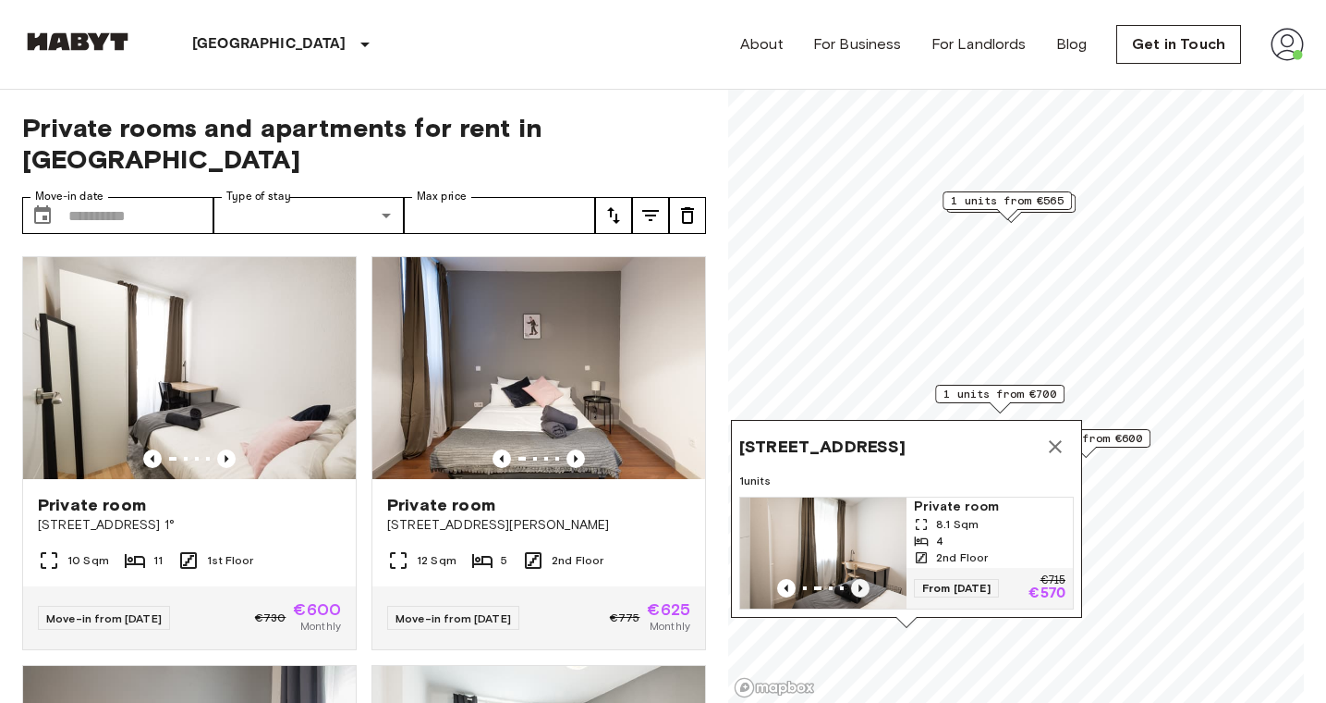
click at [866, 593] on icon "Previous image" at bounding box center [860, 588] width 18 height 18
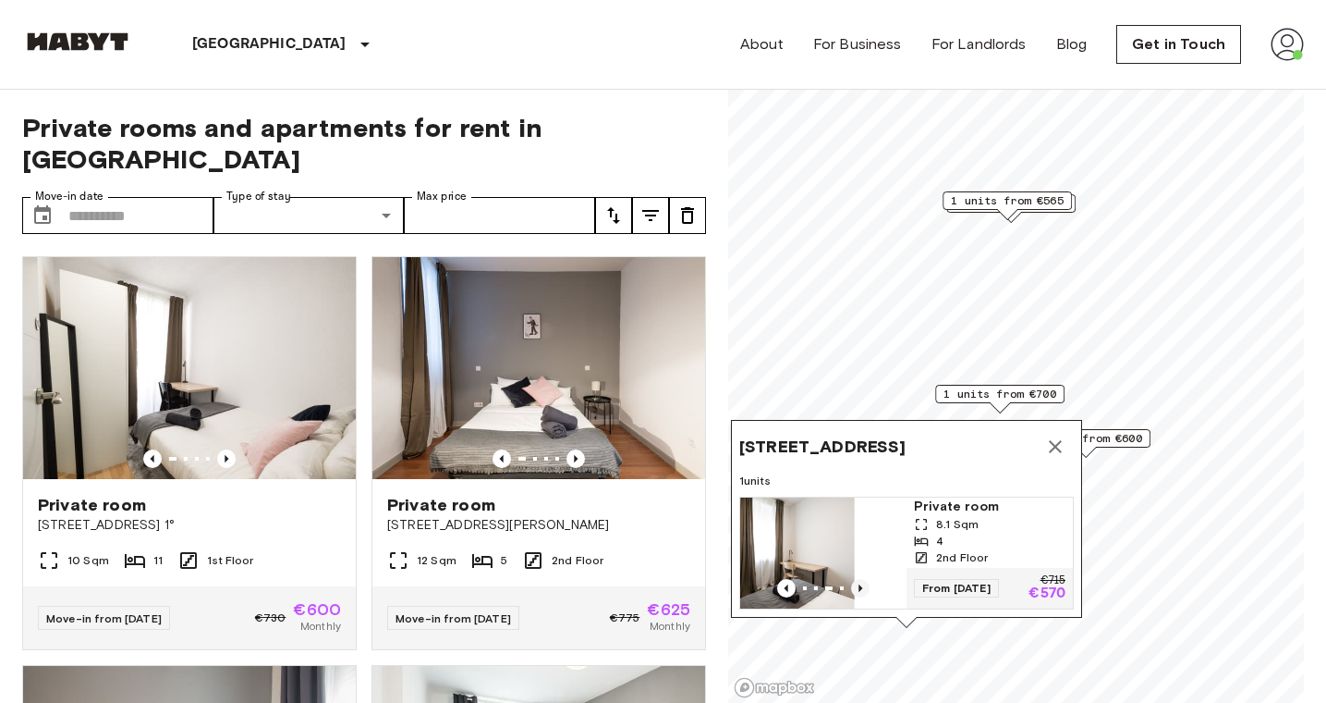
click at [866, 593] on icon "Previous image" at bounding box center [860, 588] width 18 height 18
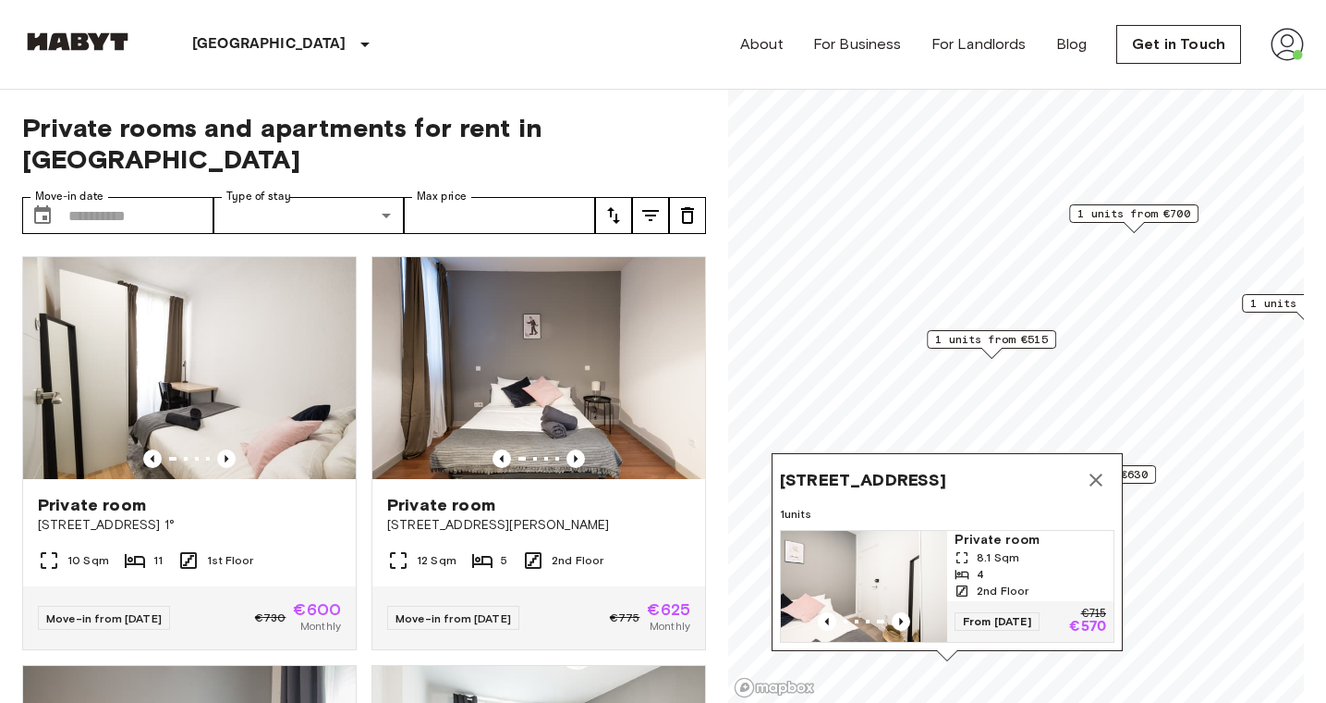
click at [1093, 479] on icon "Map marker" at bounding box center [1096, 479] width 13 height 13
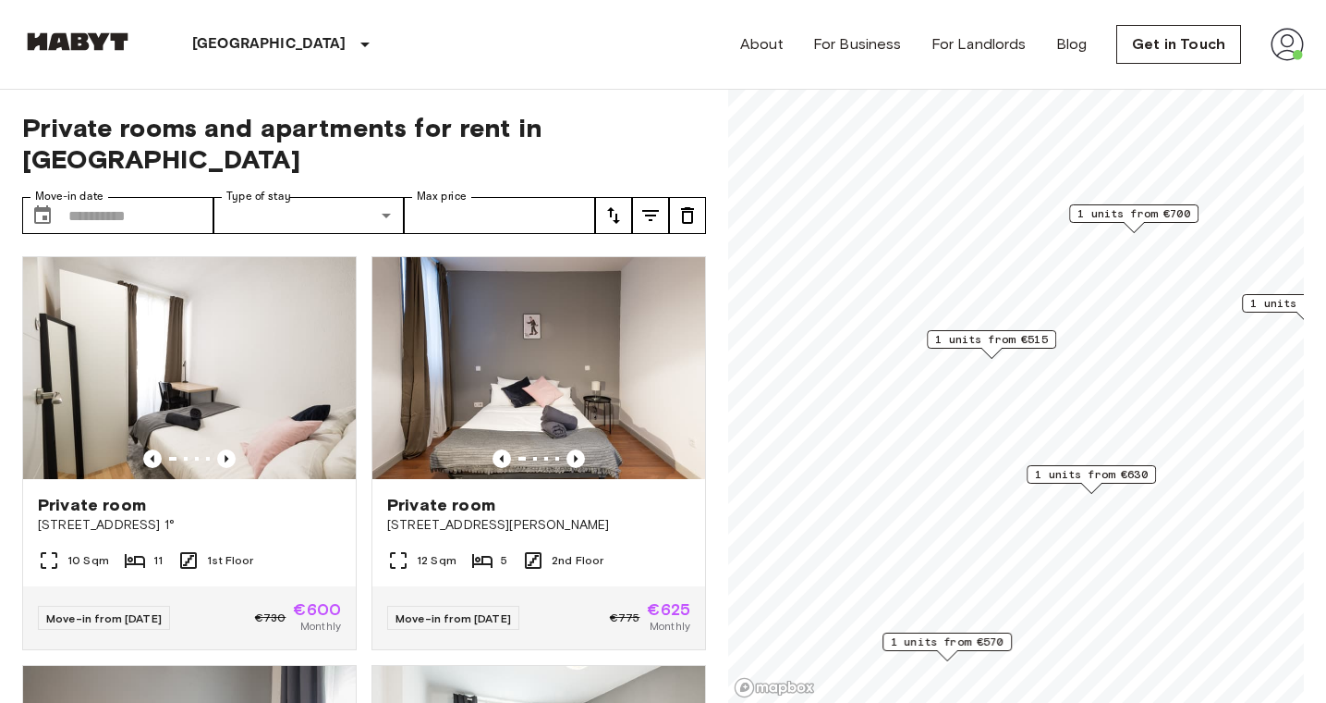
click at [1125, 469] on span "1 units from €630" at bounding box center [1091, 474] width 113 height 17
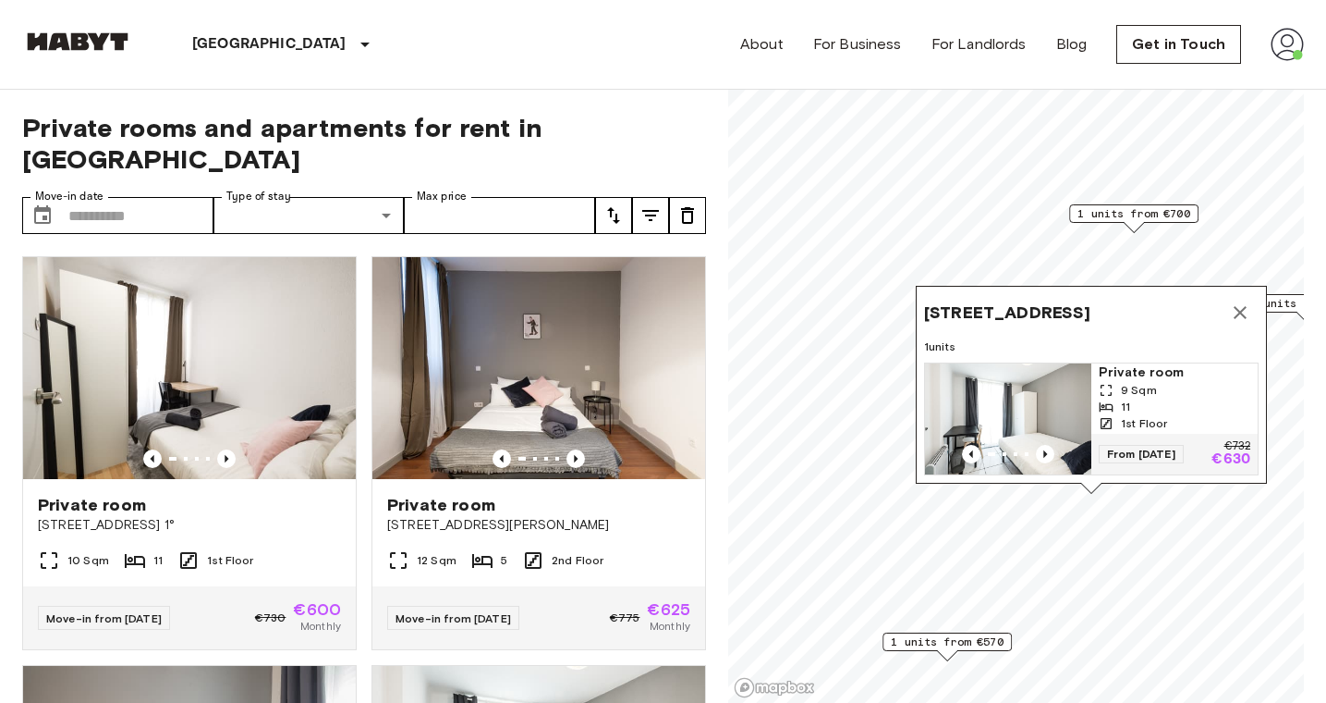
click at [1295, 312] on div "1 units from €600" at bounding box center [1306, 303] width 129 height 18
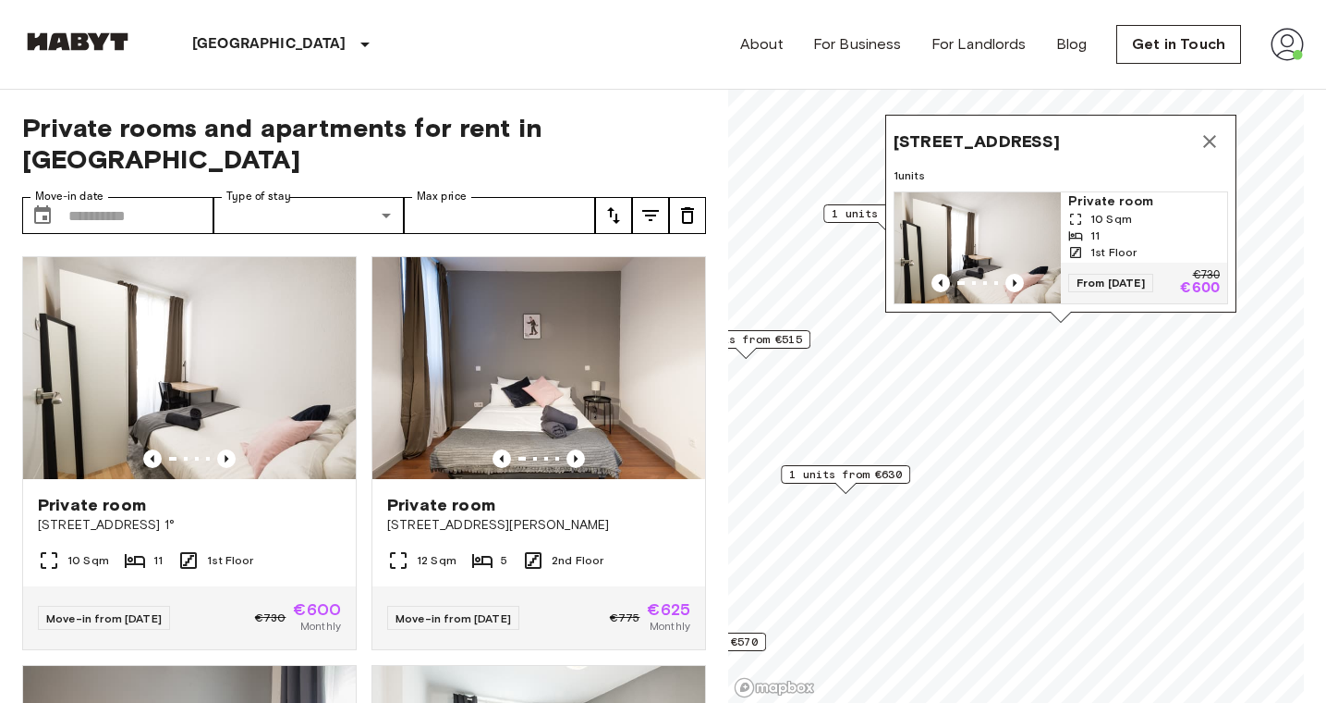
click at [1216, 132] on icon "Map marker" at bounding box center [1210, 141] width 22 height 22
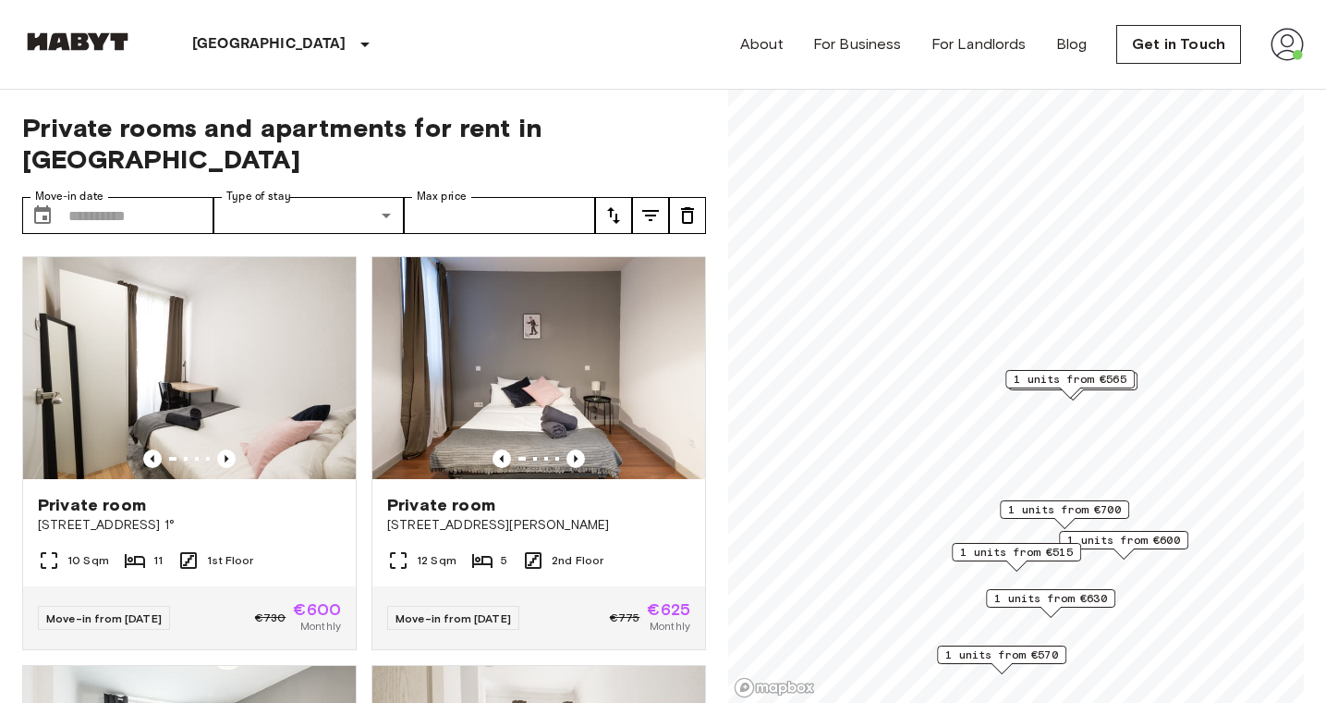
click at [1114, 386] on span "1 units from €565" at bounding box center [1070, 379] width 113 height 17
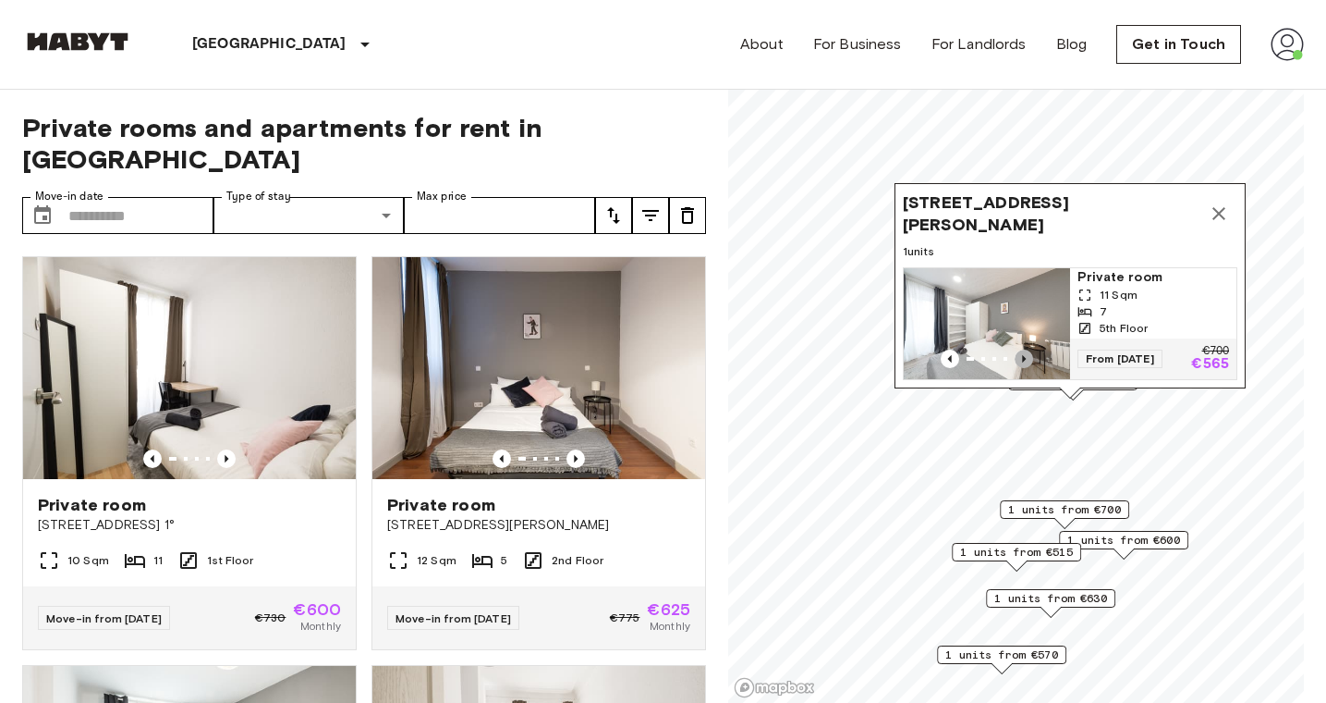
click at [1022, 355] on icon "Previous image" at bounding box center [1024, 358] width 18 height 18
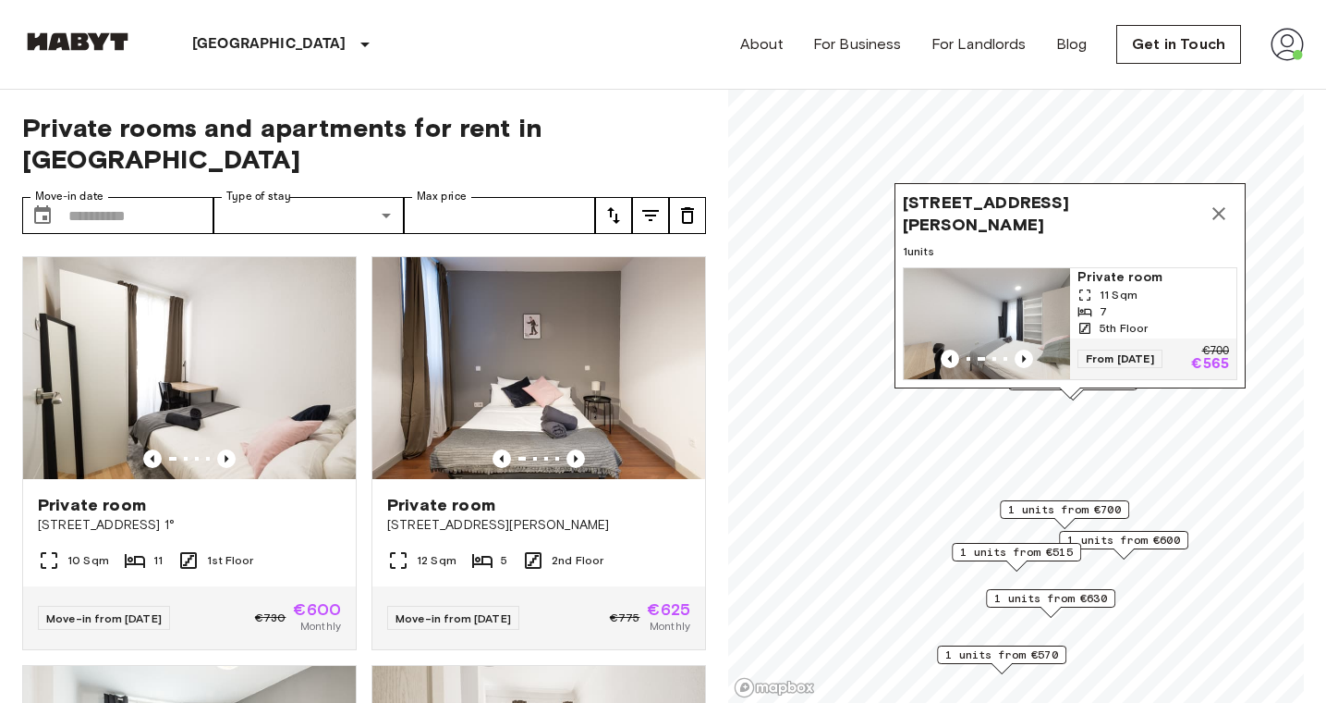
click at [1061, 395] on div "Map marker" at bounding box center [1070, 392] width 20 height 10
click at [1071, 395] on div "Map marker" at bounding box center [1070, 392] width 20 height 10
click at [1075, 397] on div "Map marker" at bounding box center [1070, 392] width 22 height 11
click at [1031, 356] on icon "Previous image" at bounding box center [1024, 358] width 18 height 18
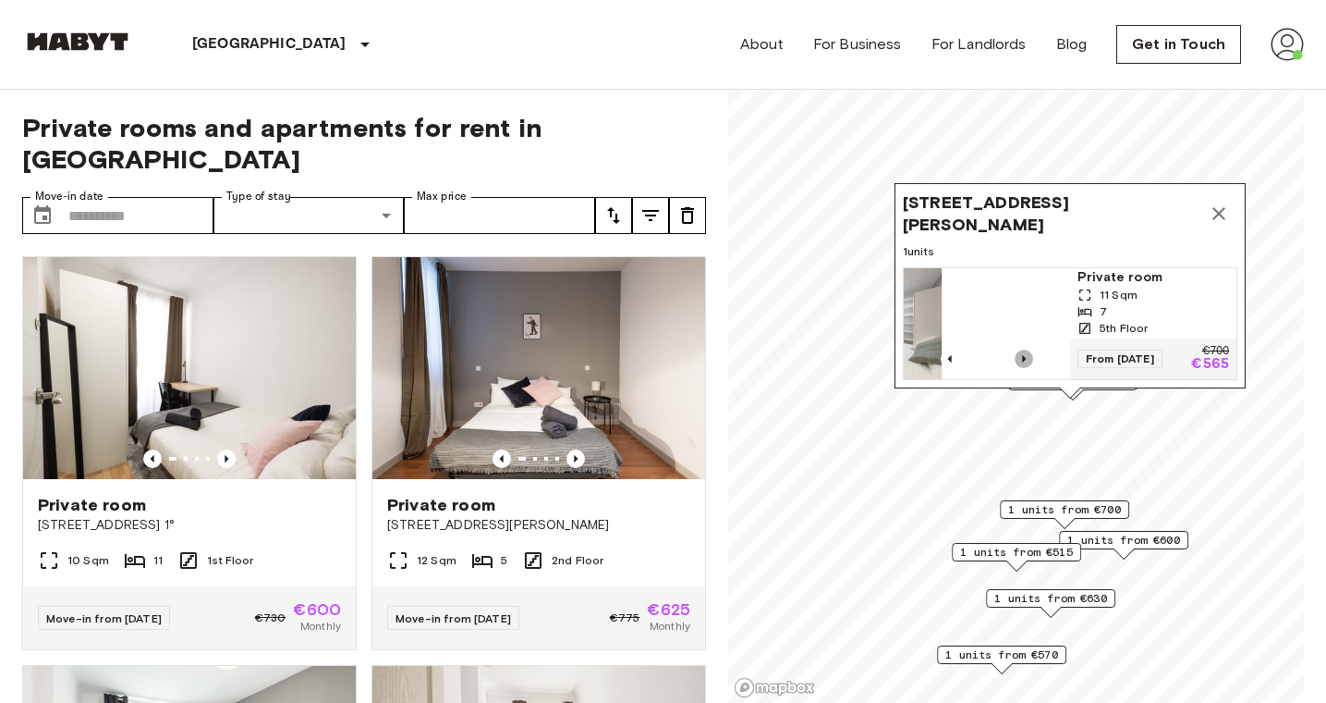
click at [1031, 356] on icon "Previous image" at bounding box center [1024, 358] width 18 height 18
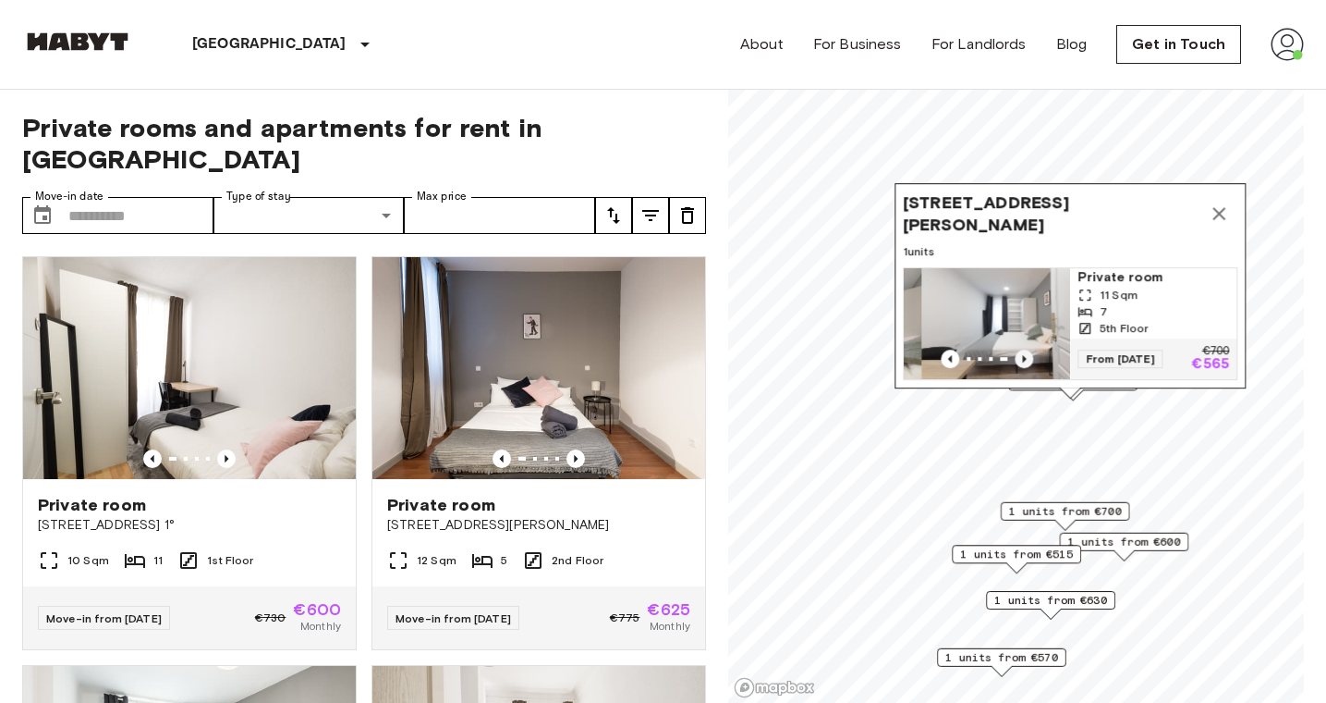
click at [1031, 356] on img "Map marker" at bounding box center [1005, 323] width 166 height 111
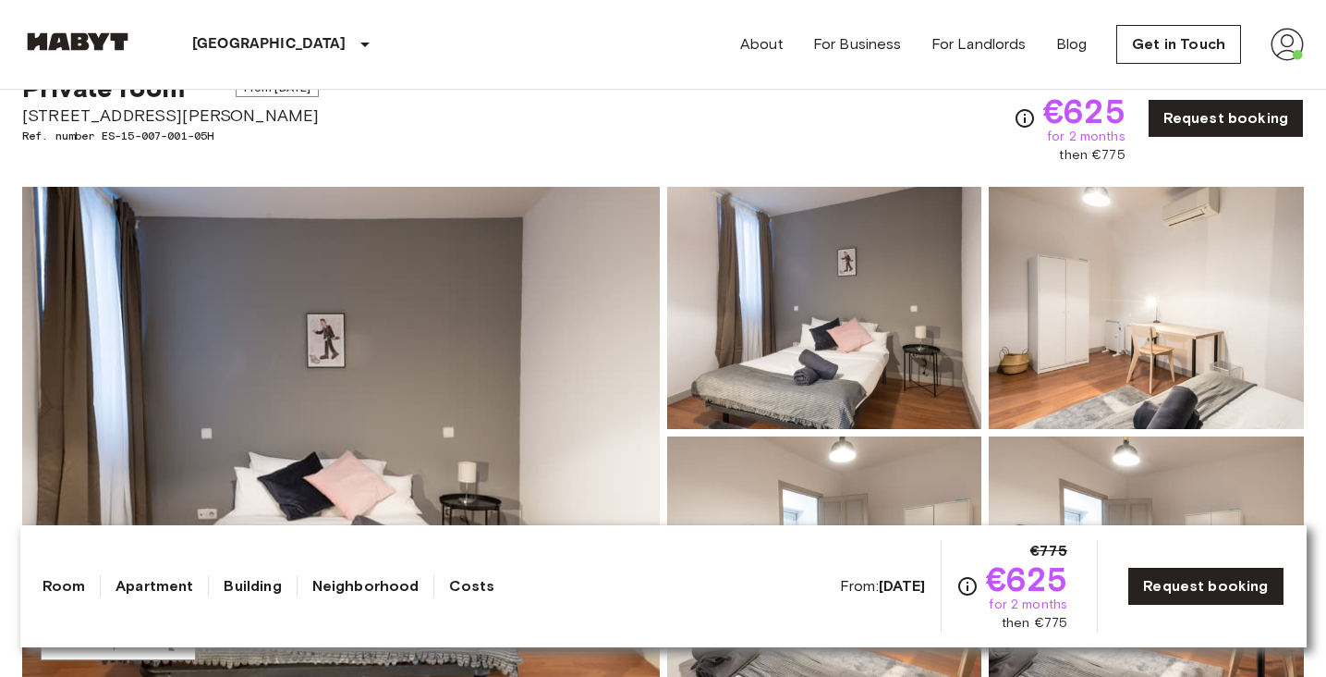
scroll to position [67, 0]
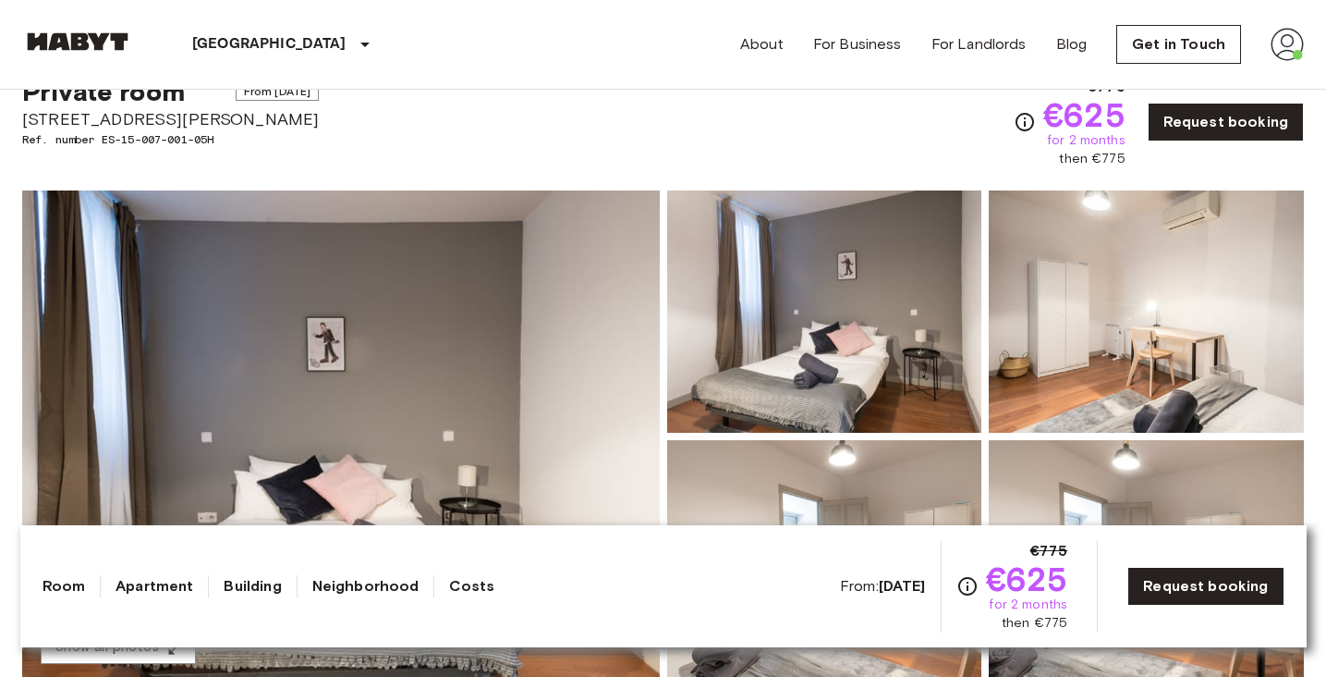
click at [860, 317] on img at bounding box center [824, 311] width 315 height 242
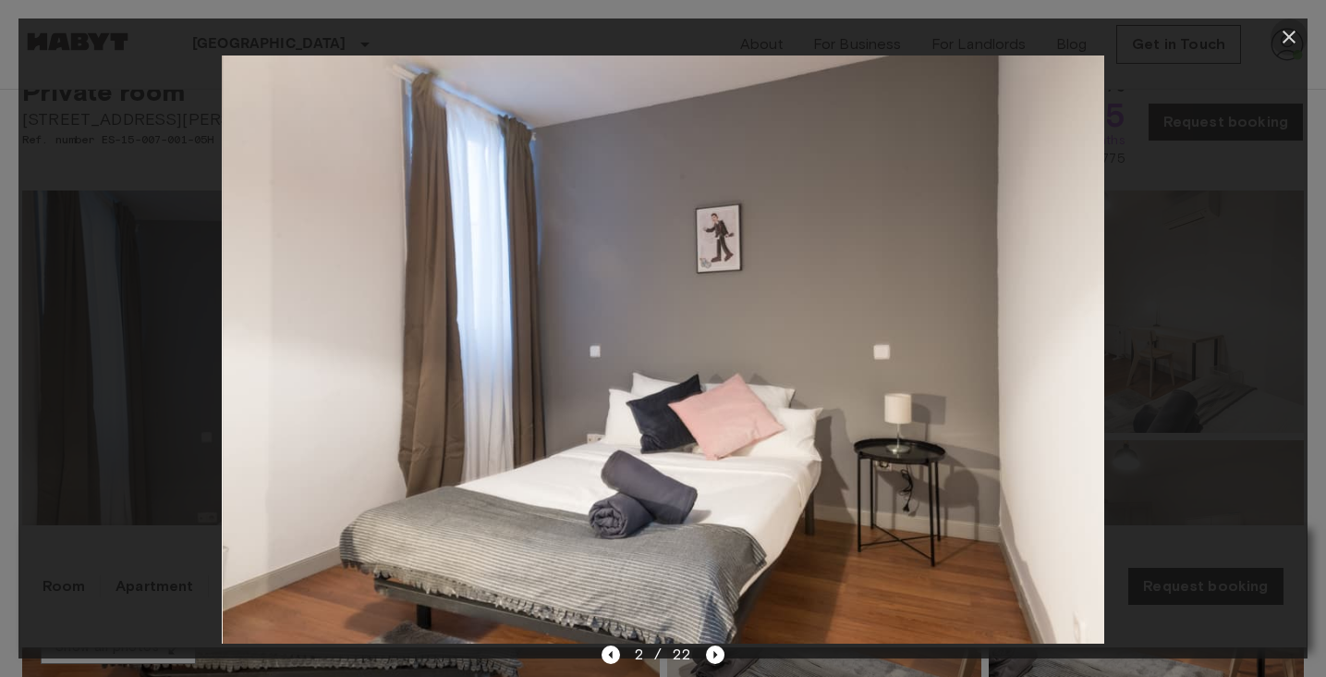
click at [1289, 42] on icon "button" at bounding box center [1289, 37] width 22 height 22
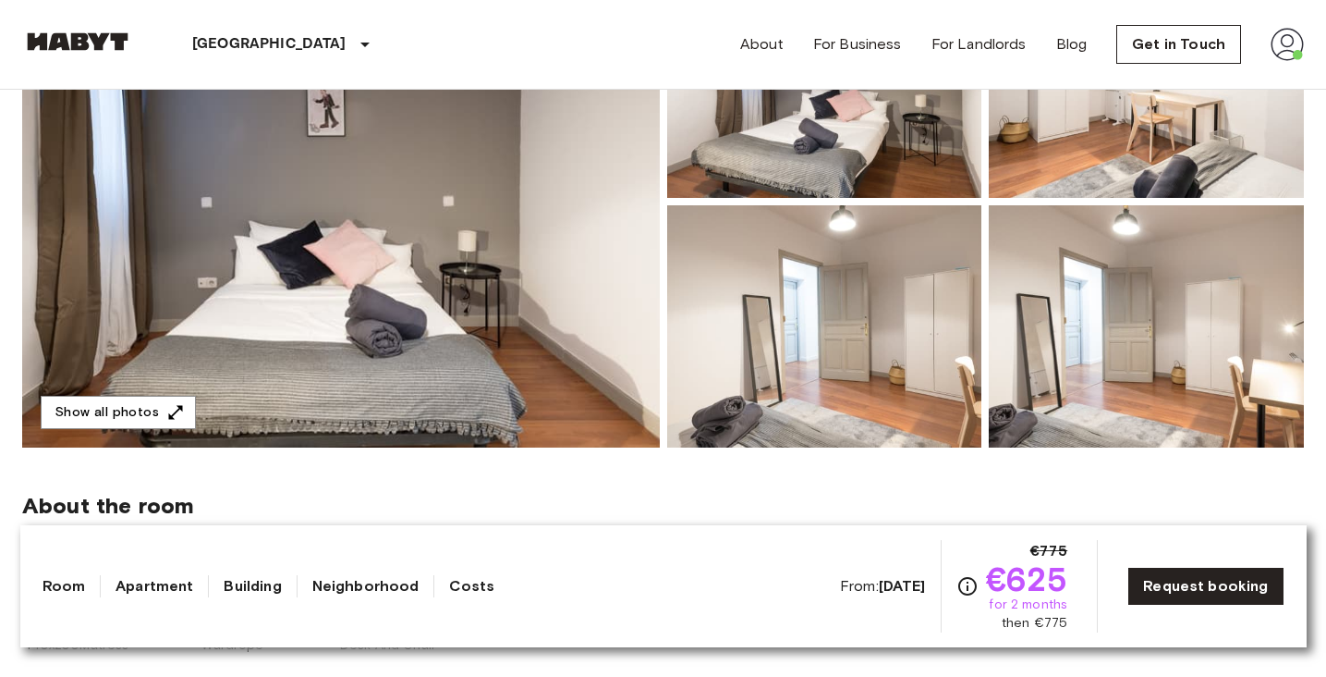
scroll to position [303, 0]
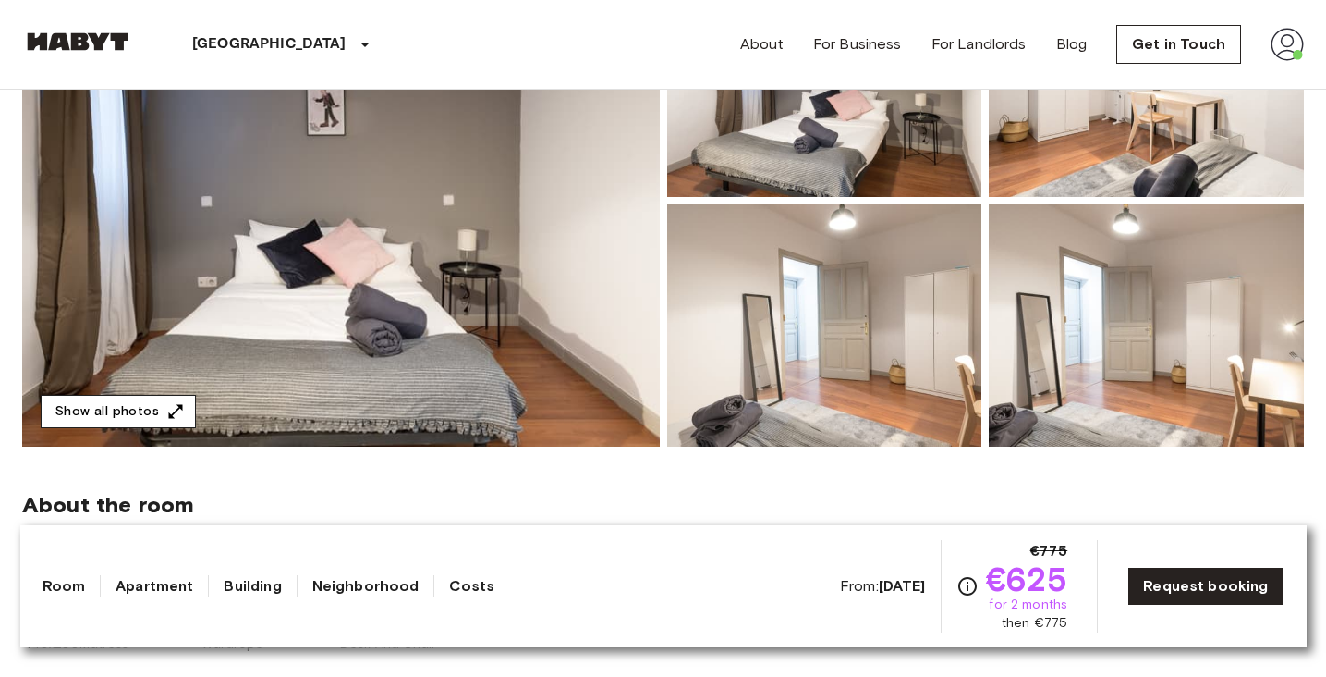
click at [190, 418] on button "Show all photos" at bounding box center [118, 412] width 155 height 34
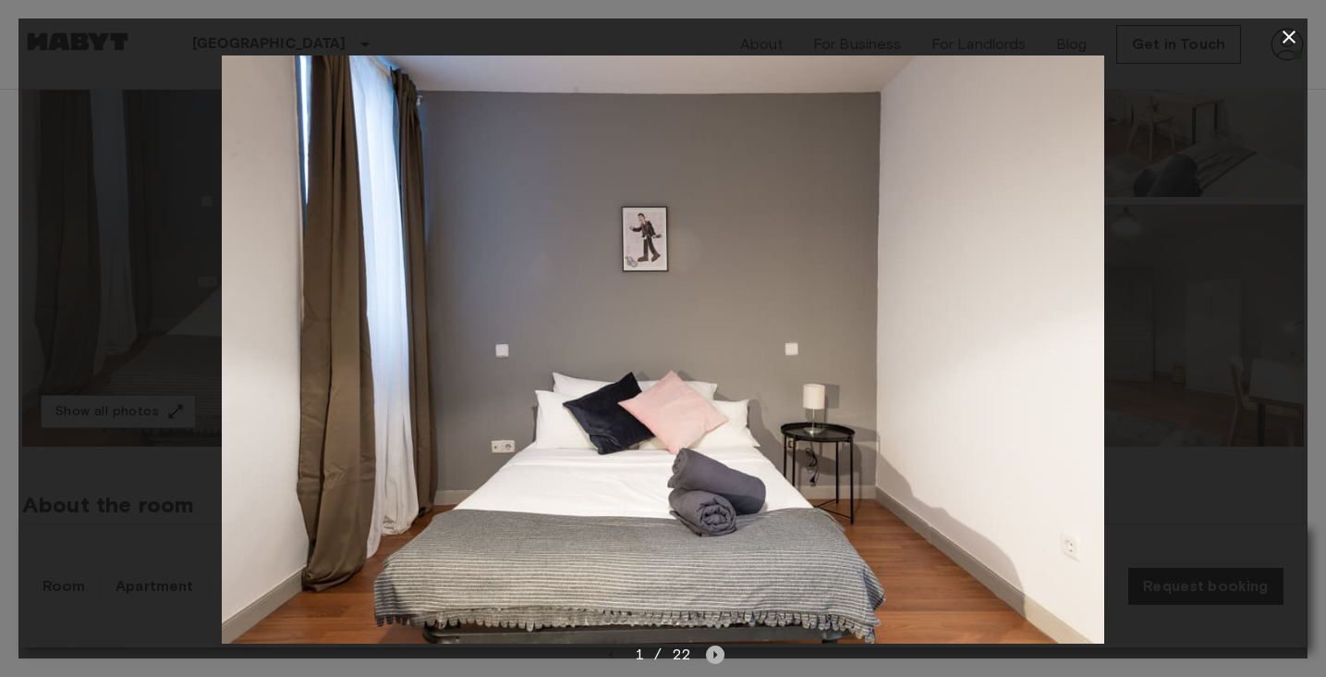
click at [715, 647] on icon "Next image" at bounding box center [715, 654] width 18 height 18
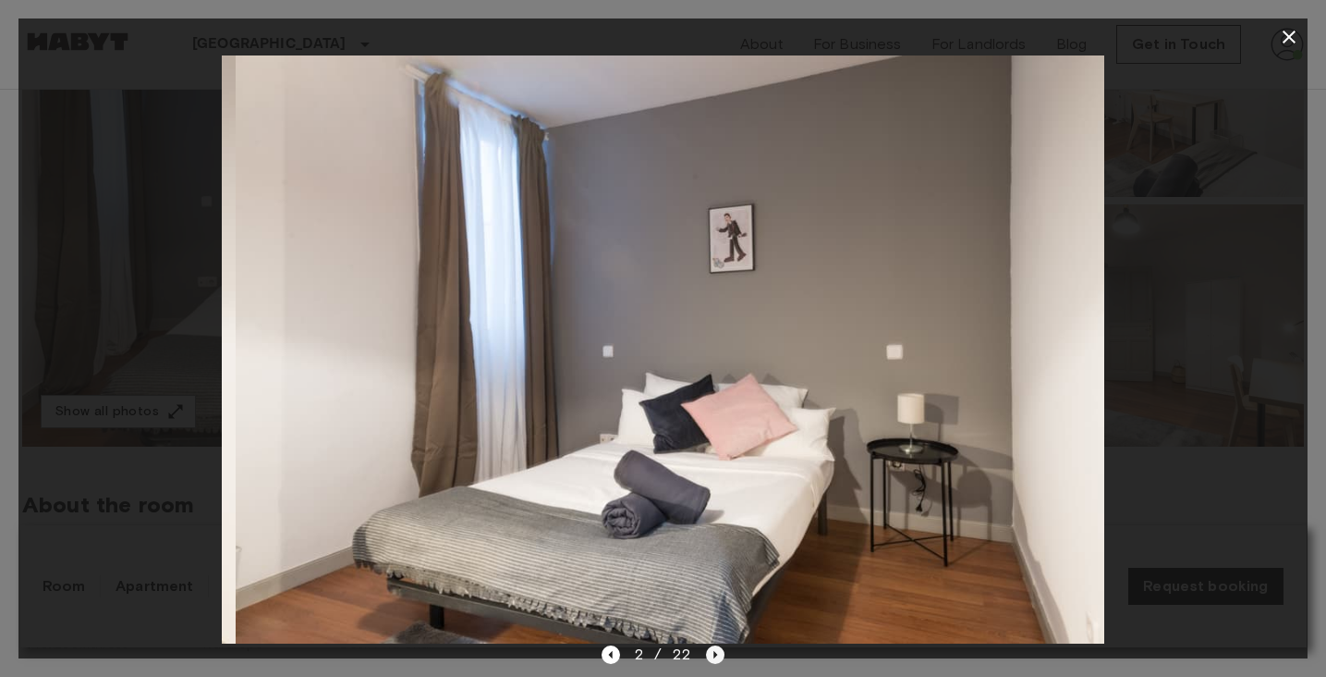
click at [715, 648] on icon "Next image" at bounding box center [715, 654] width 18 height 18
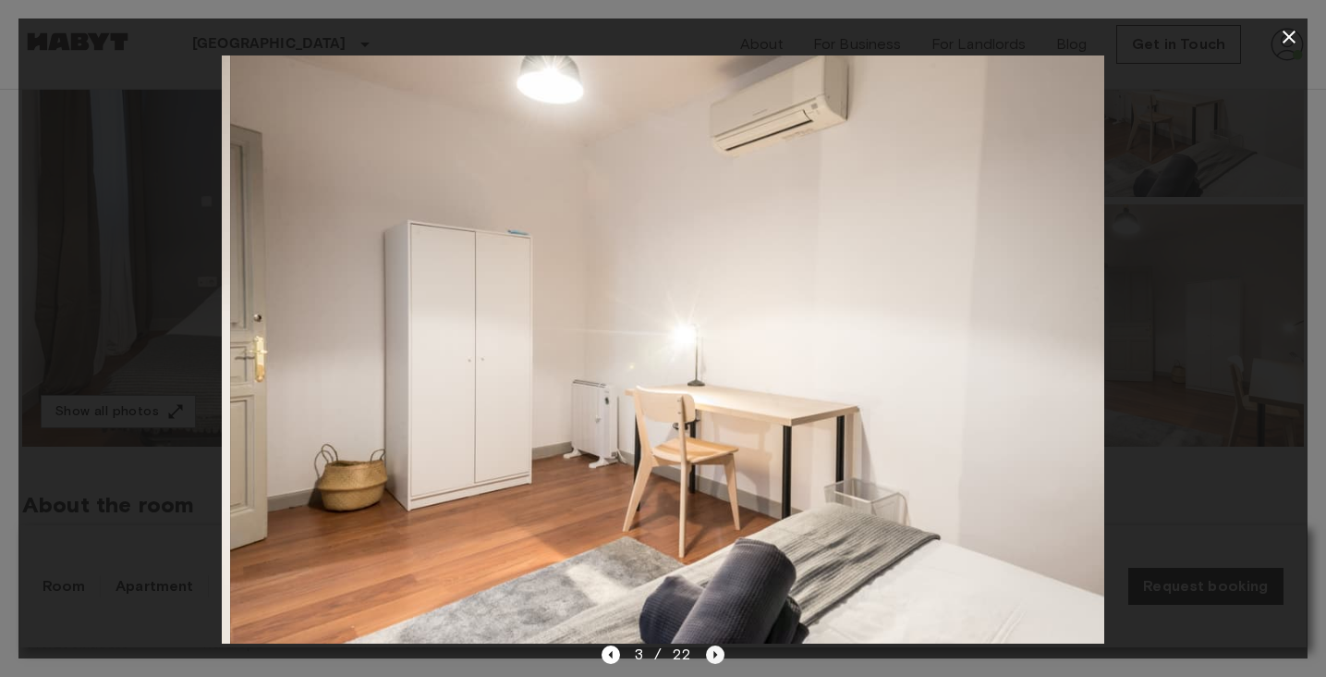
click at [715, 648] on icon "Next image" at bounding box center [715, 654] width 18 height 18
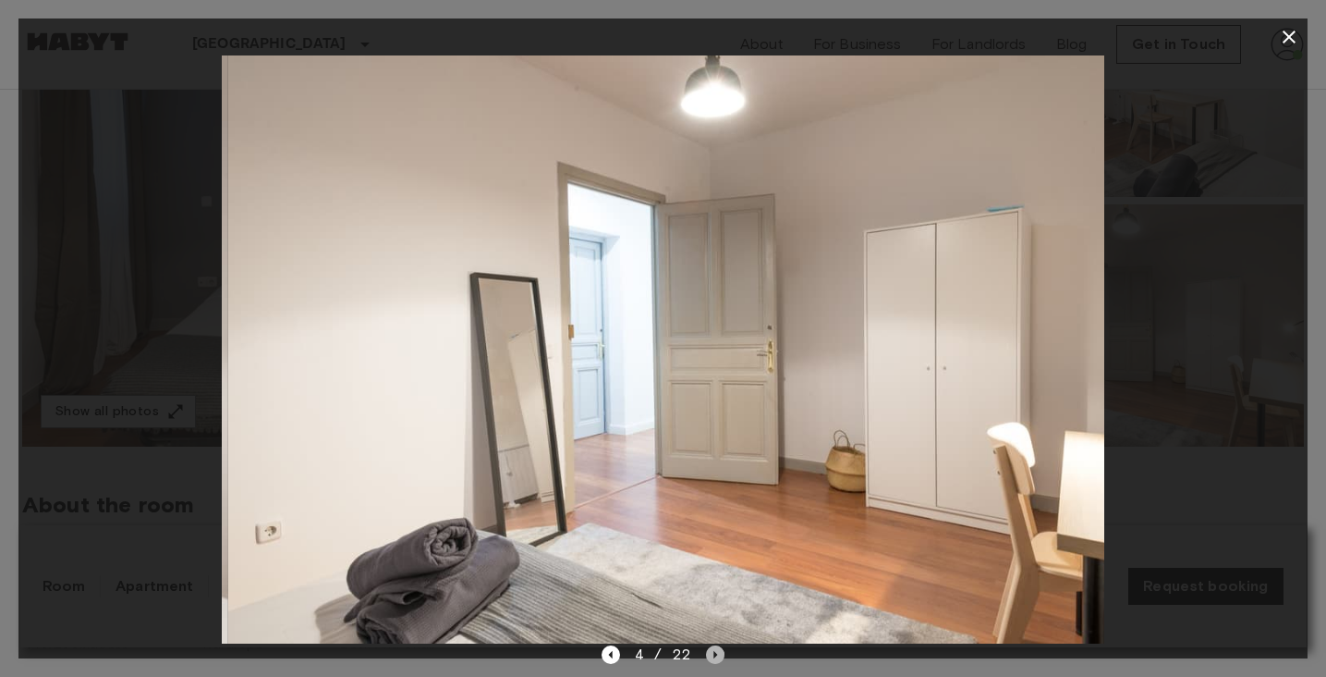
click at [715, 648] on icon "Next image" at bounding box center [715, 654] width 18 height 18
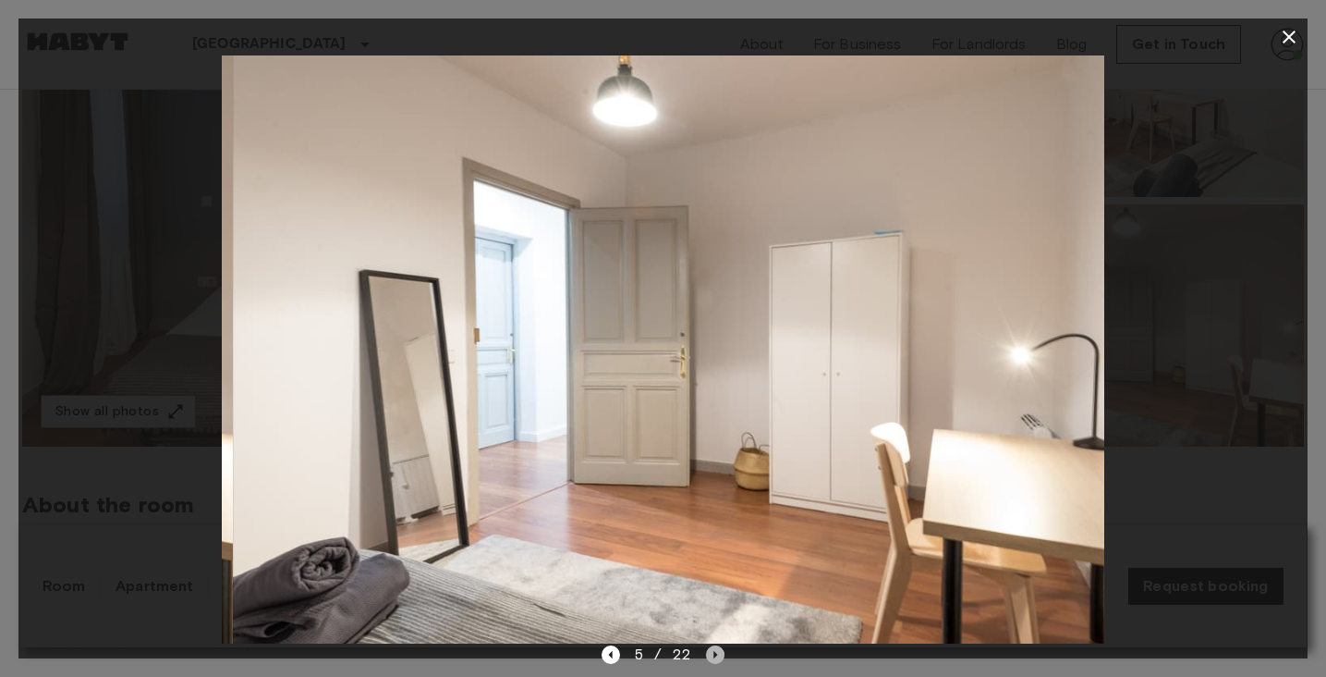
click at [715, 648] on icon "Next image" at bounding box center [715, 654] width 18 height 18
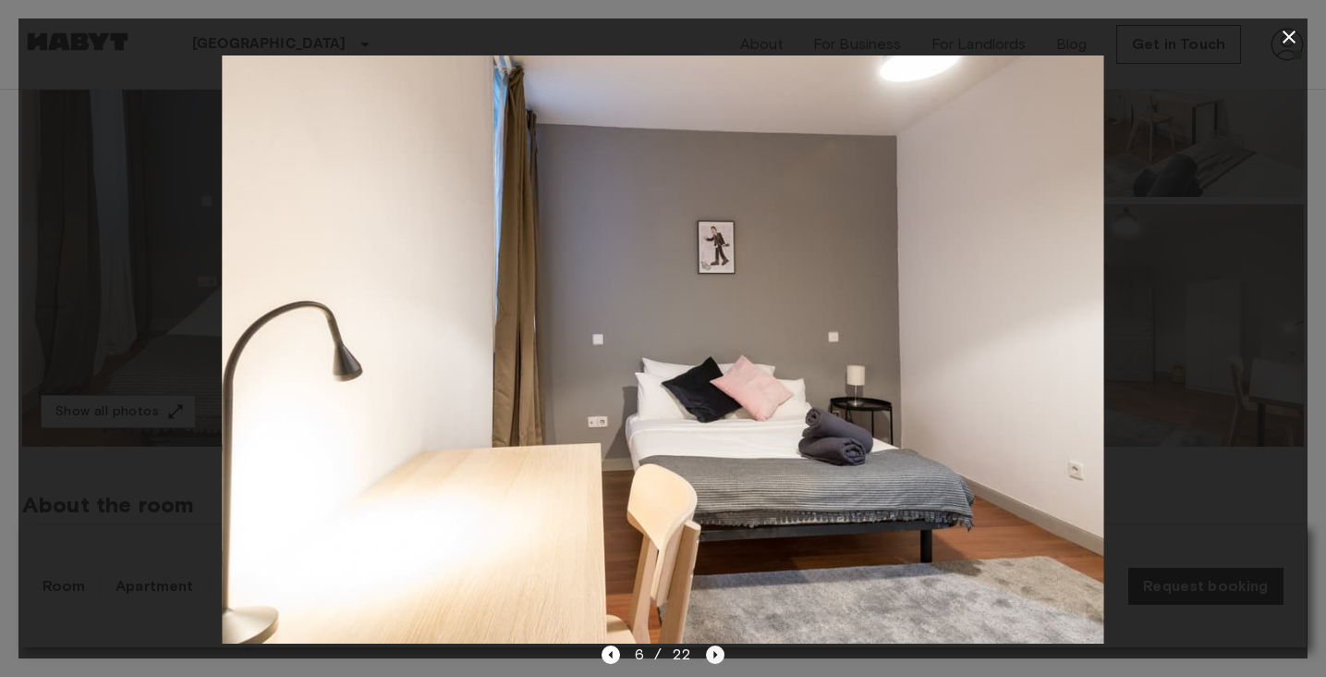
click at [715, 648] on icon "Next image" at bounding box center [715, 654] width 18 height 18
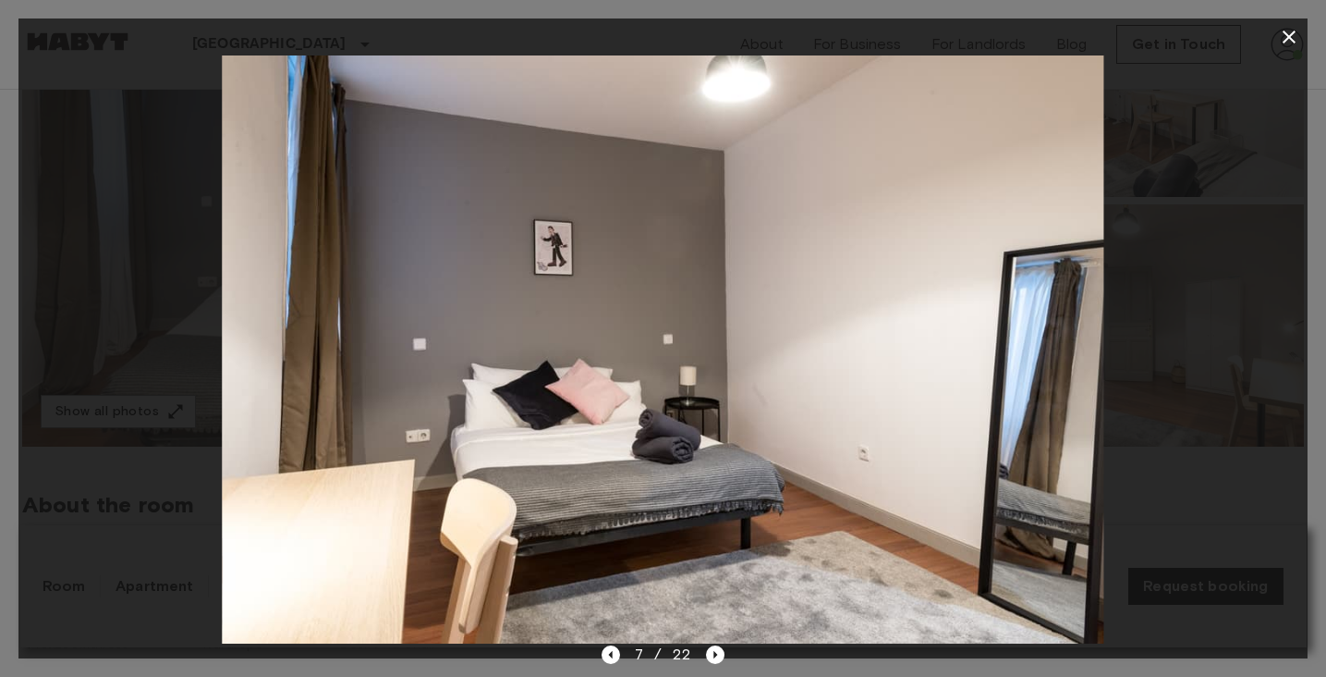
click at [1296, 53] on button "button" at bounding box center [1289, 36] width 37 height 37
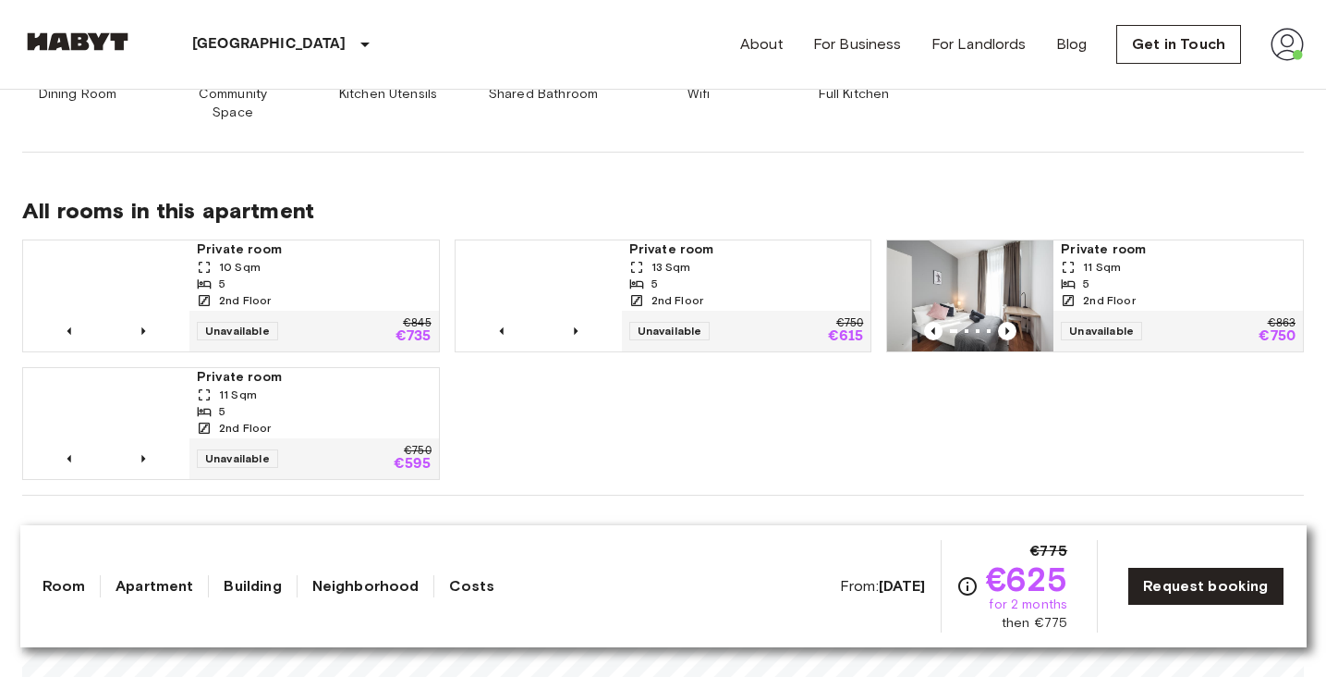
scroll to position [1095, 0]
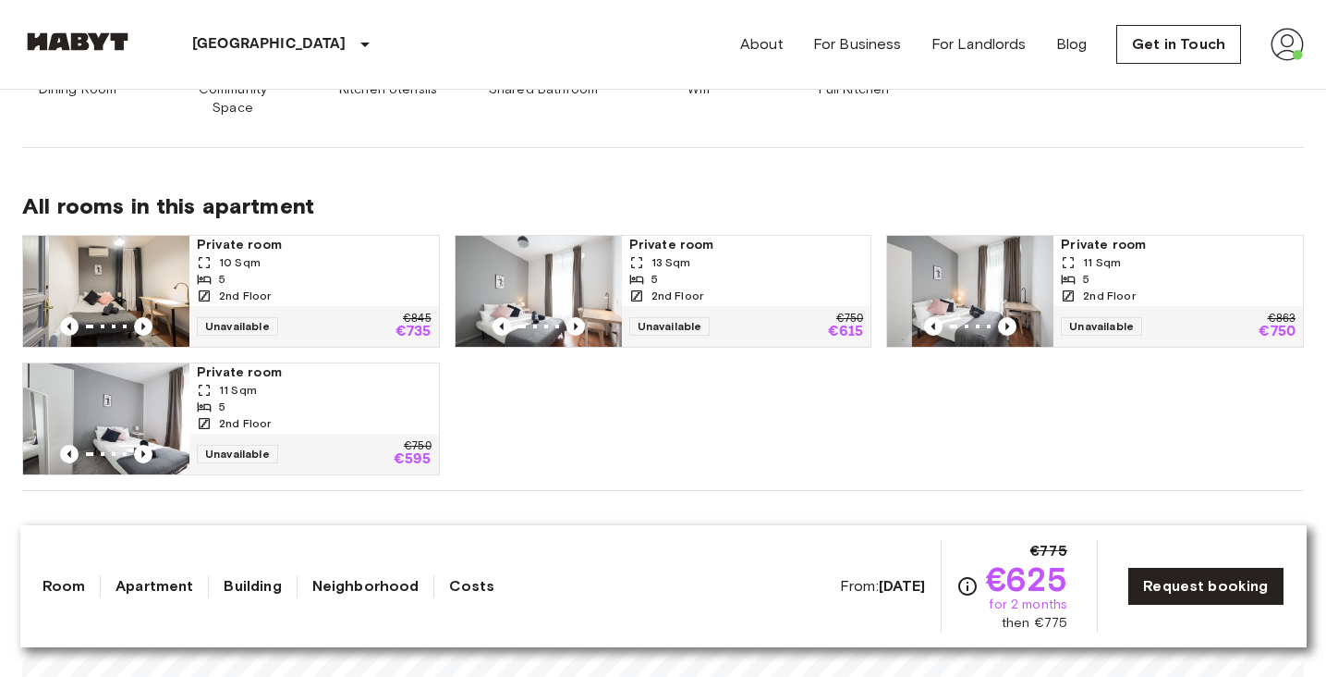
click at [50, 584] on link "Room" at bounding box center [64, 586] width 43 height 22
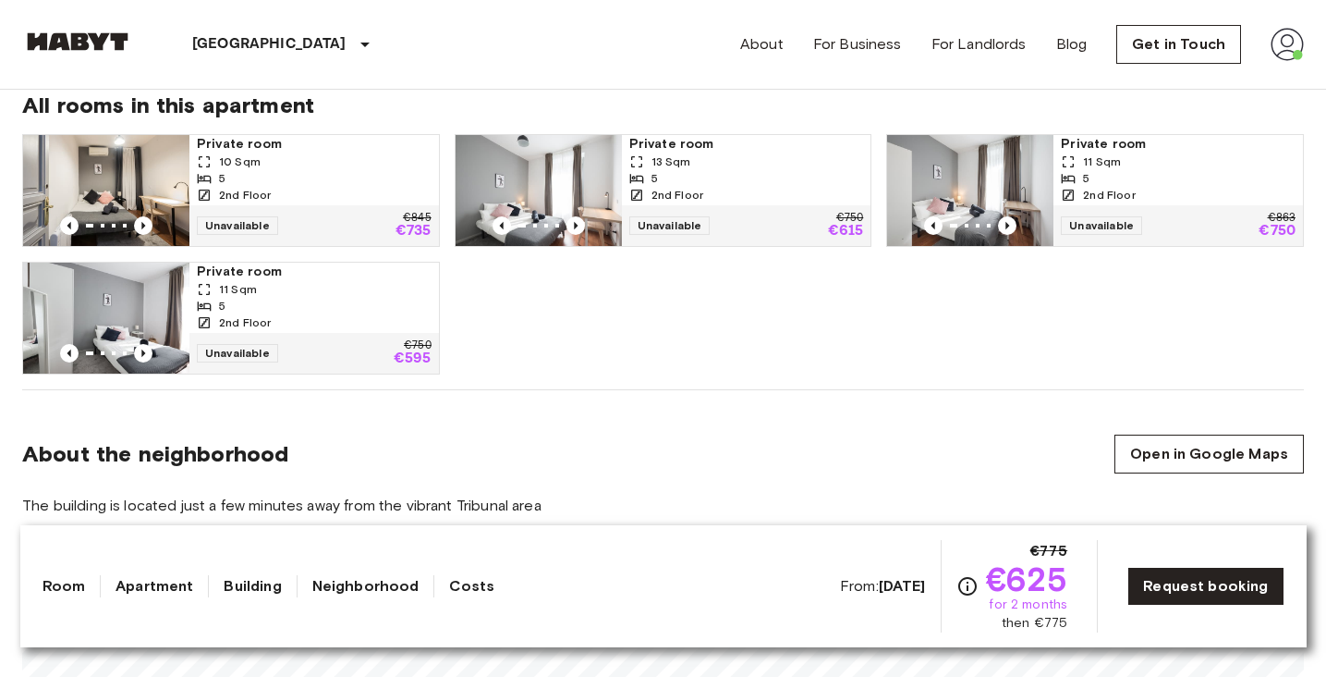
scroll to position [1189, 0]
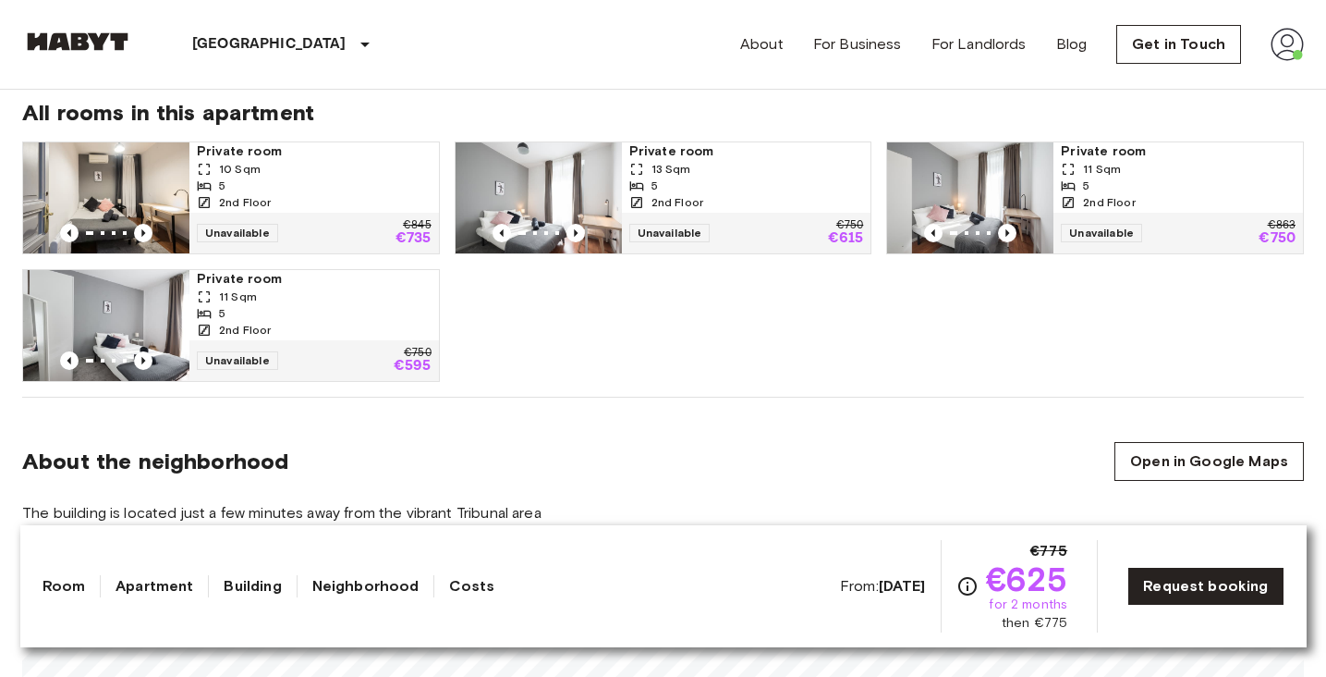
click at [810, 194] on div "2nd Floor" at bounding box center [747, 202] width 235 height 17
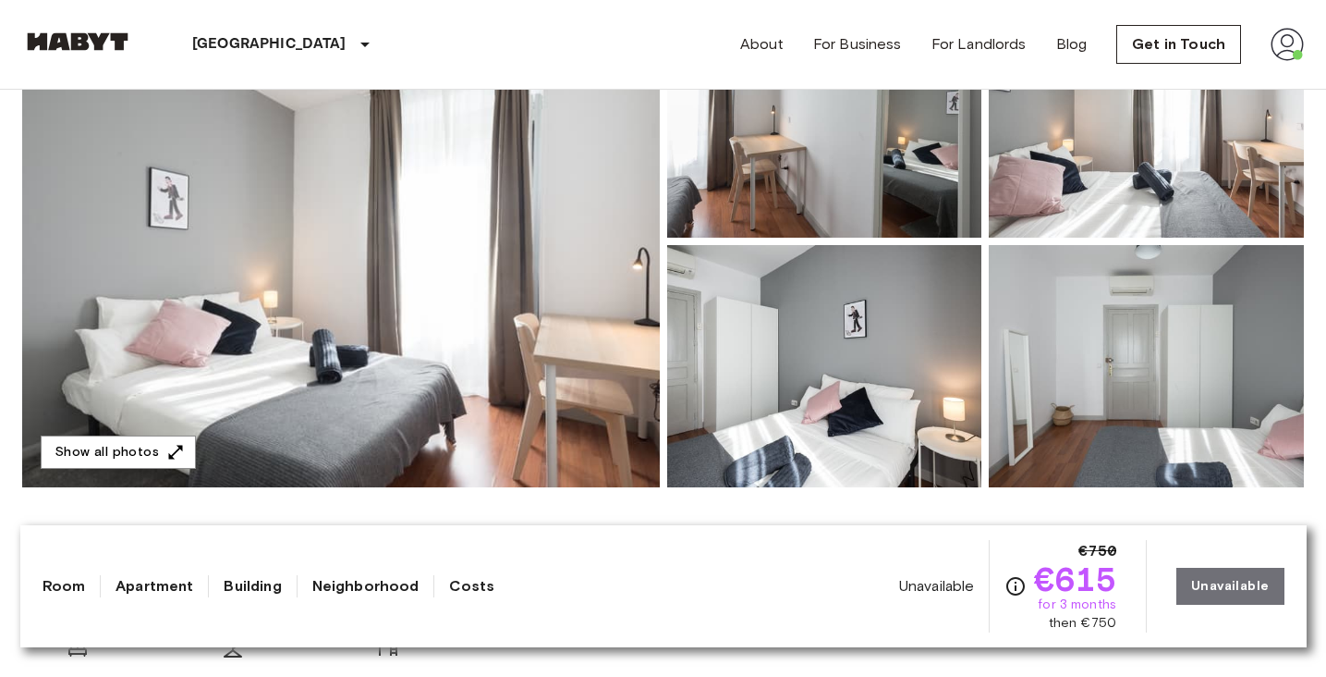
scroll to position [263, 0]
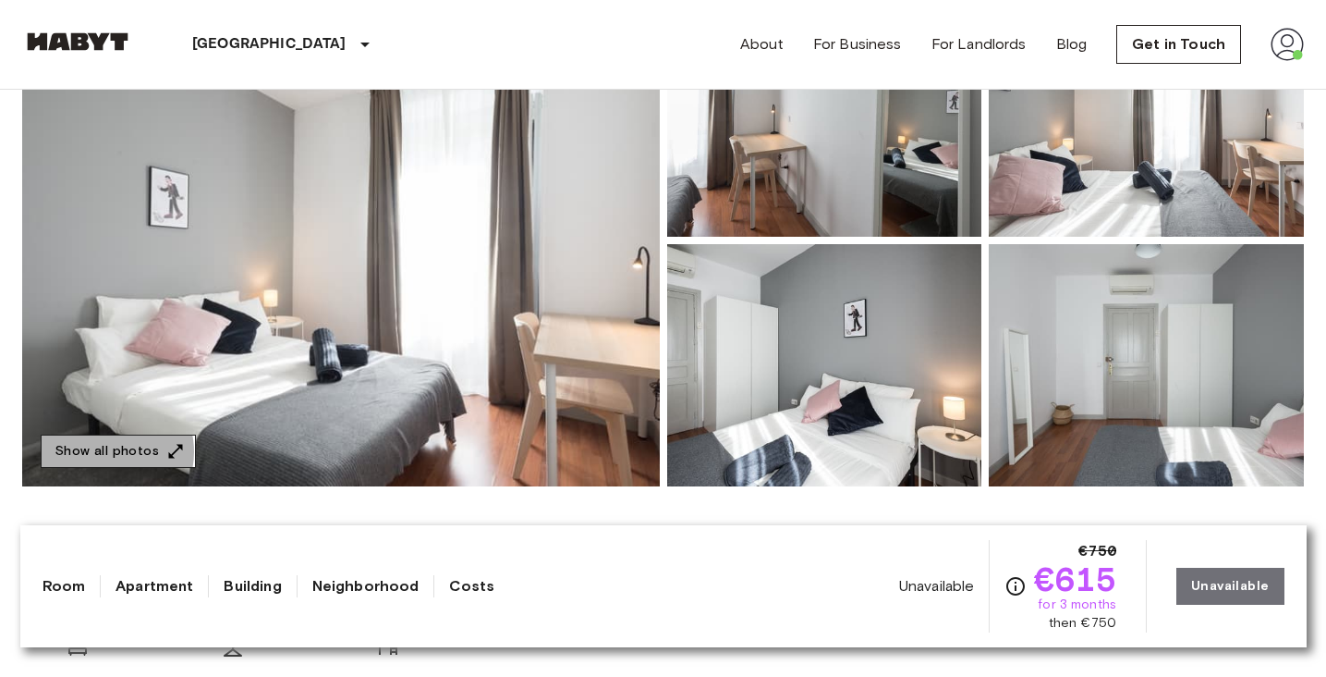
click at [104, 452] on button "Show all photos" at bounding box center [118, 451] width 155 height 34
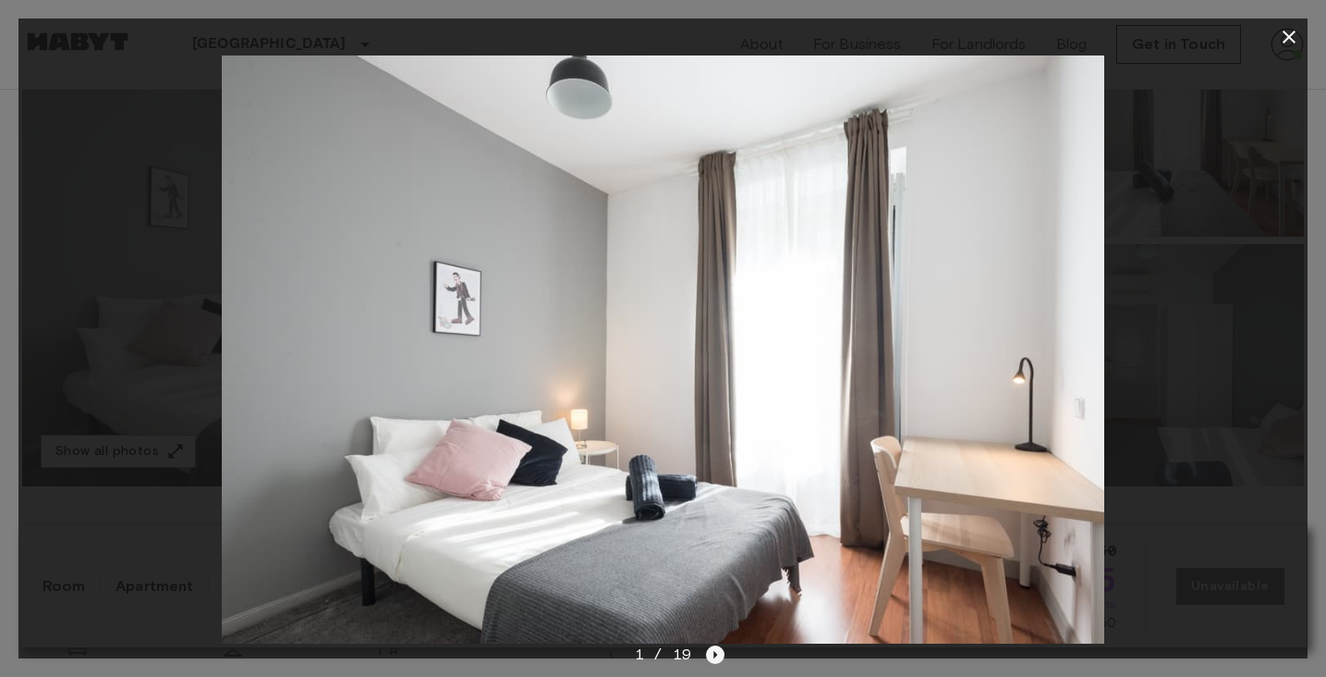
click at [717, 664] on icon "Next image" at bounding box center [715, 654] width 18 height 18
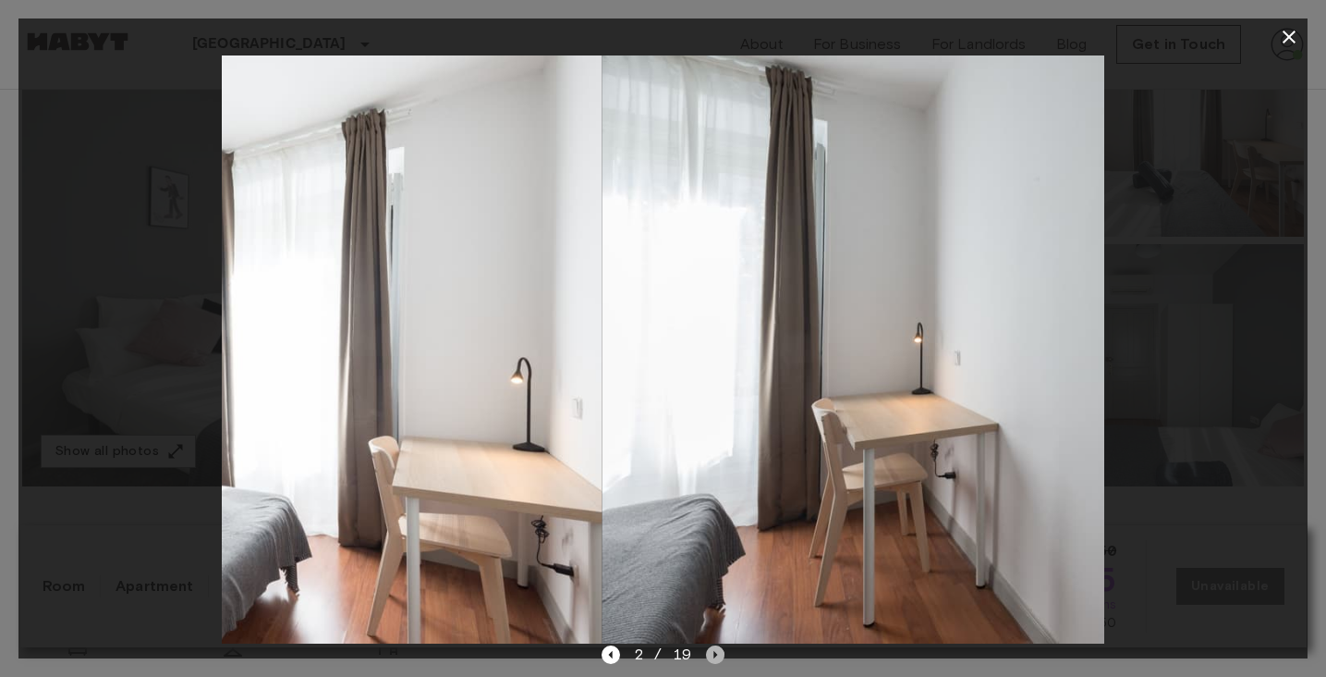
click at [717, 664] on icon "Next image" at bounding box center [715, 654] width 18 height 18
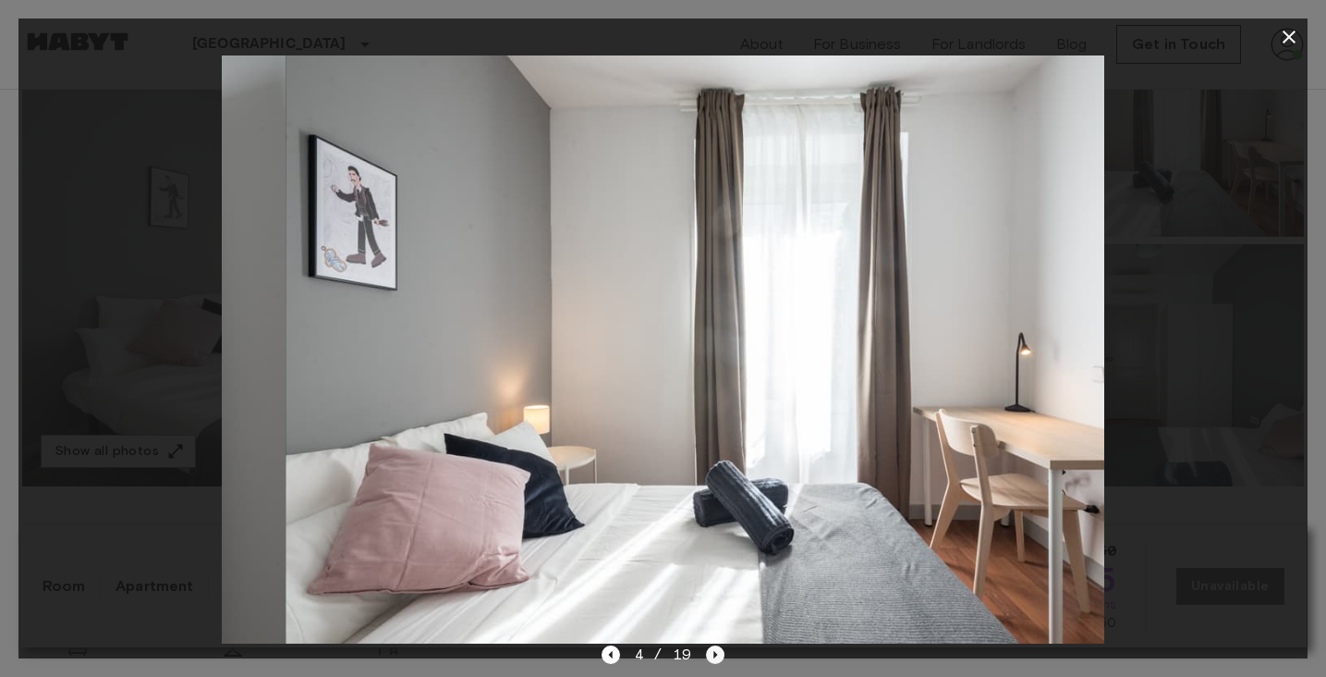
click at [717, 664] on icon "Next image" at bounding box center [715, 654] width 18 height 18
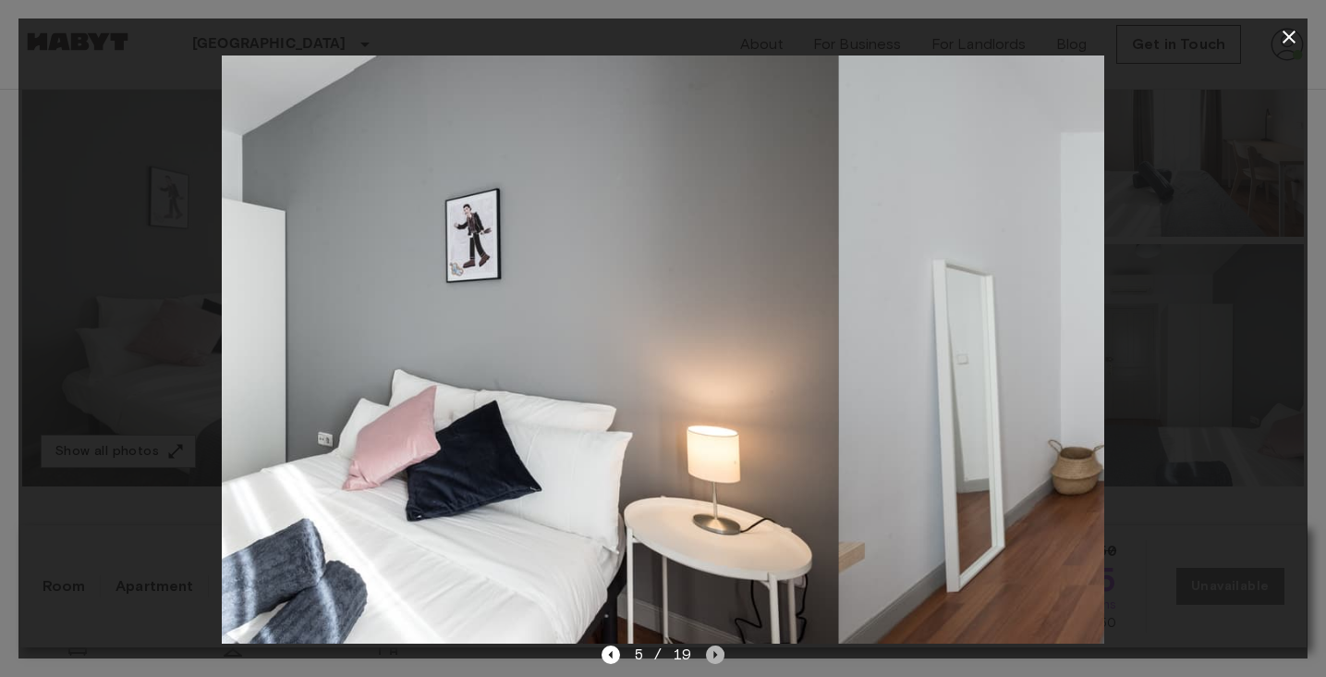
click at [717, 664] on icon "Next image" at bounding box center [715, 654] width 18 height 18
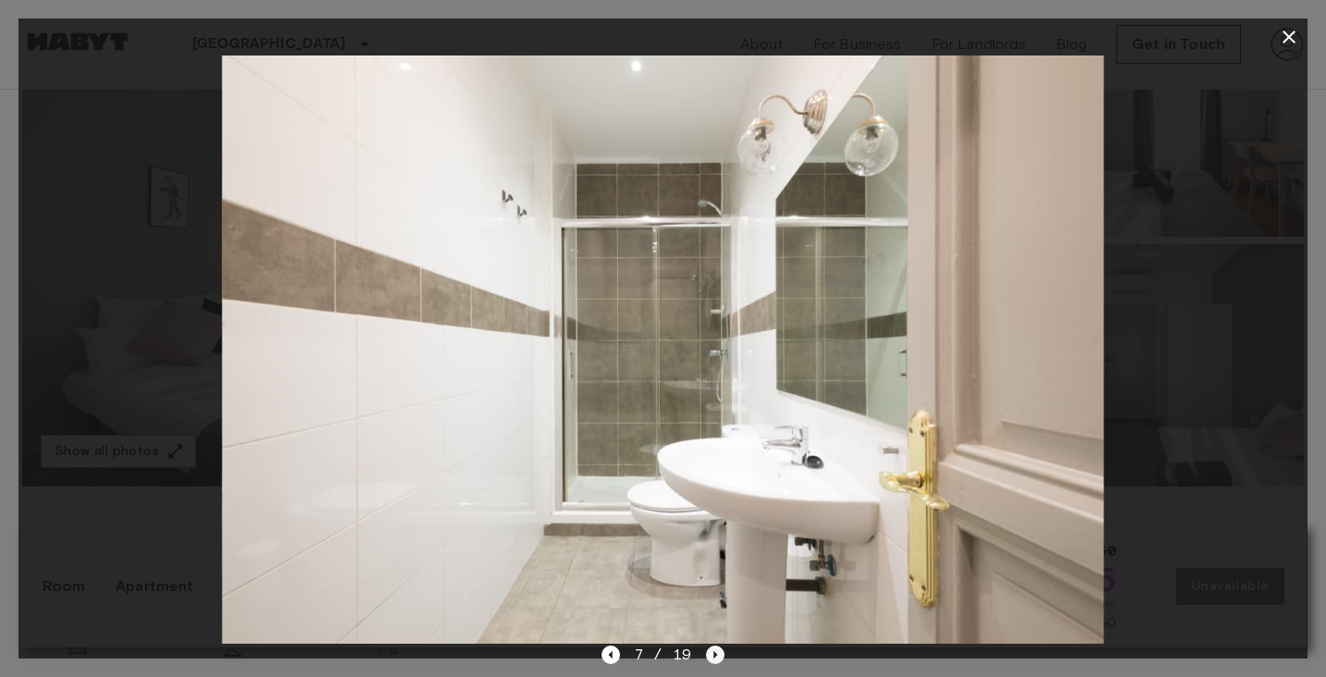
click at [717, 664] on icon "Next image" at bounding box center [715, 654] width 18 height 18
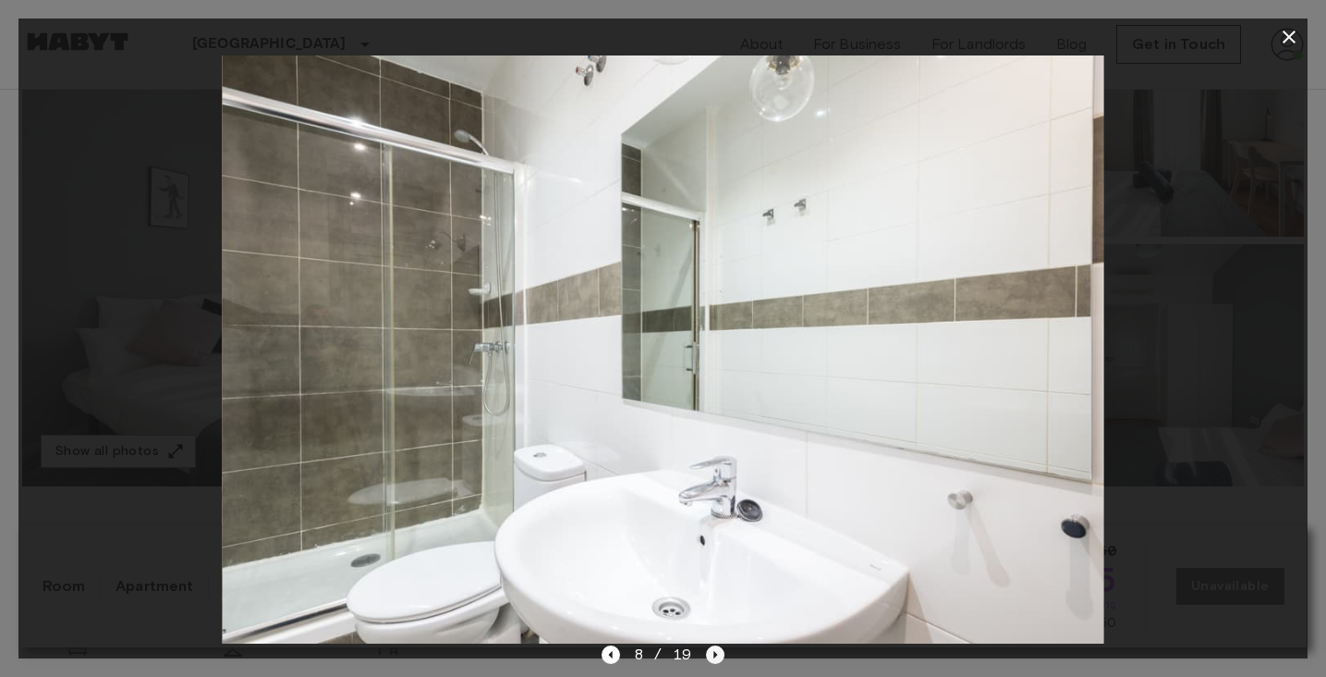
click at [717, 664] on icon "Next image" at bounding box center [715, 654] width 18 height 18
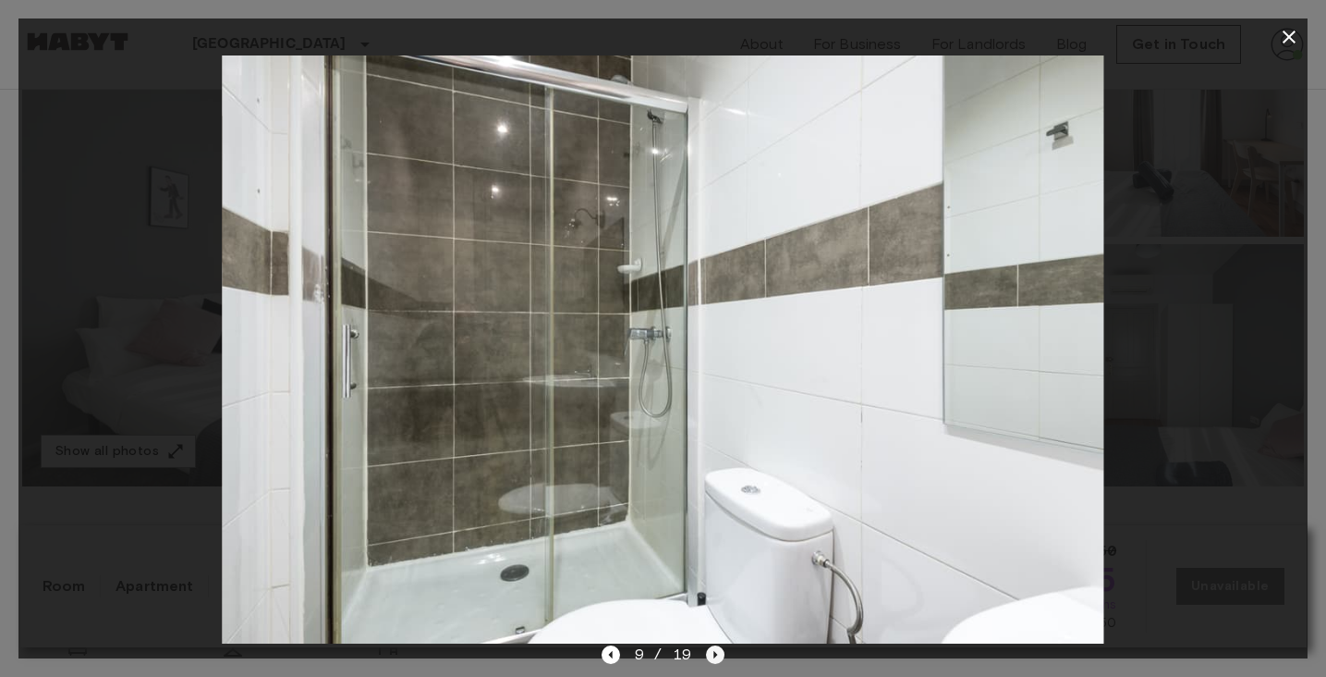
click at [717, 664] on icon "Next image" at bounding box center [715, 654] width 18 height 18
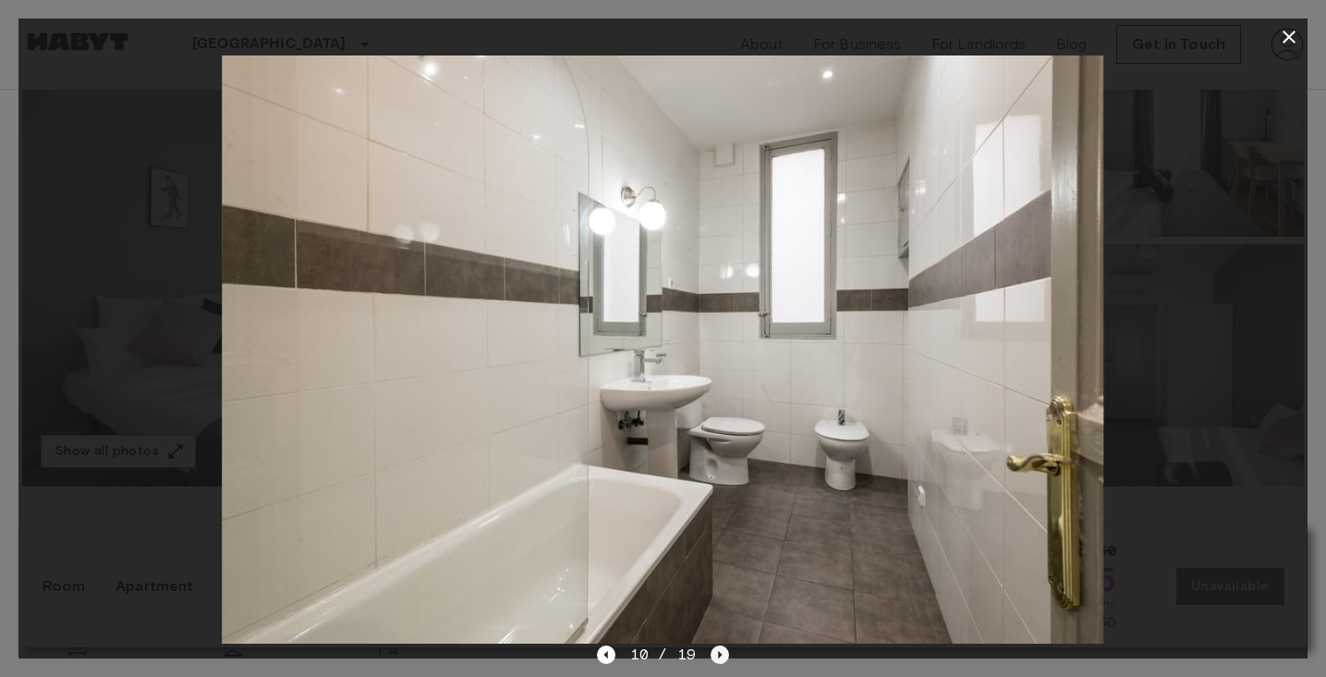
click at [717, 664] on icon "Next image" at bounding box center [720, 654] width 18 height 18
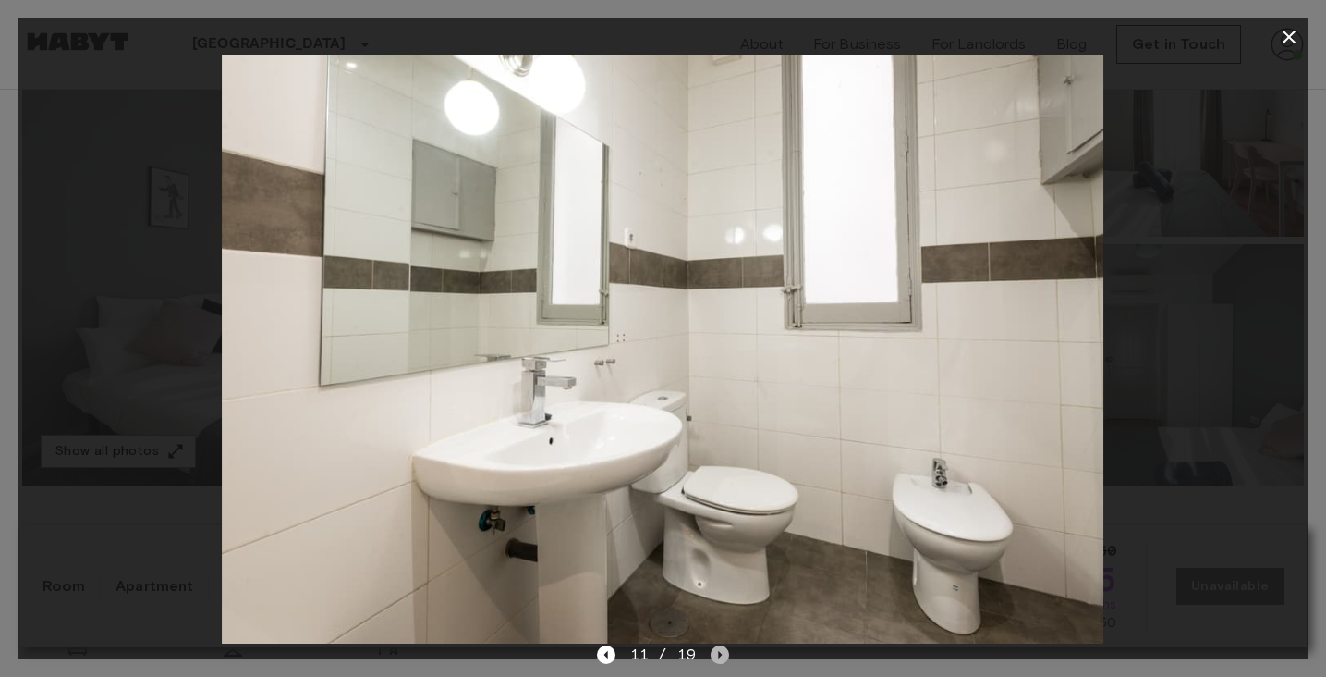
click at [717, 664] on icon "Next image" at bounding box center [720, 654] width 18 height 18
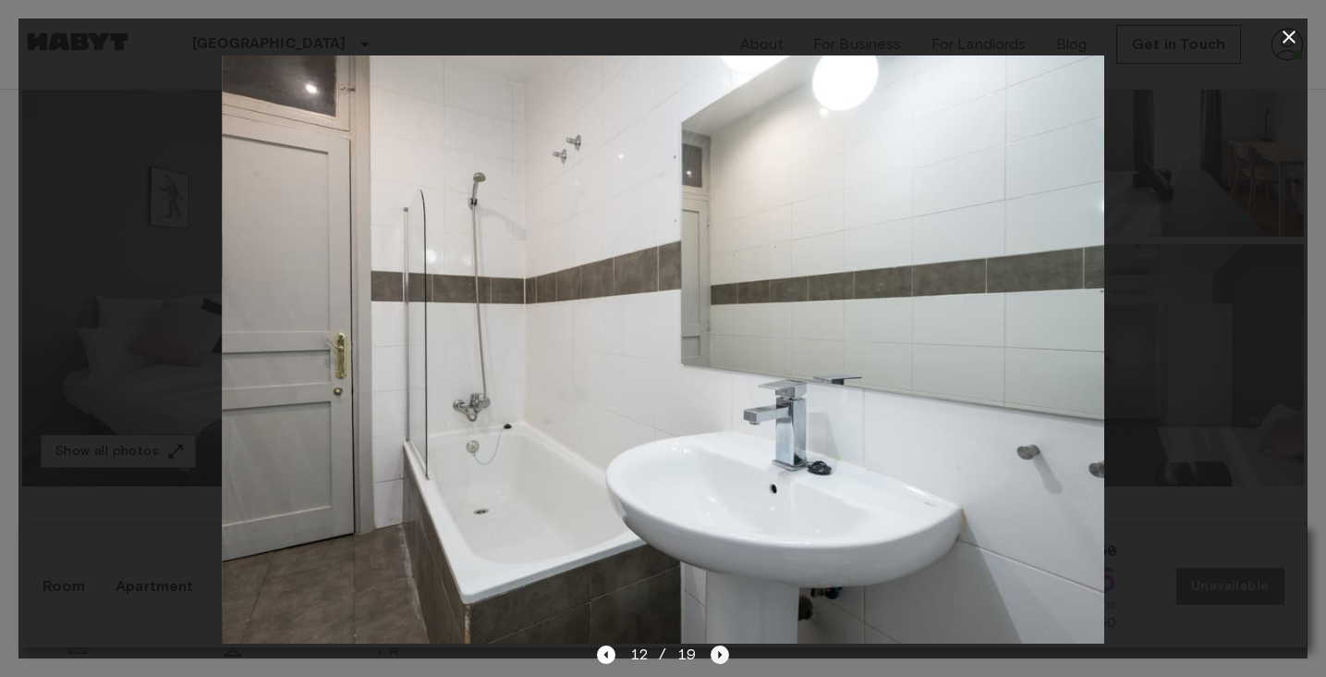
click at [717, 664] on icon "Next image" at bounding box center [720, 654] width 18 height 18
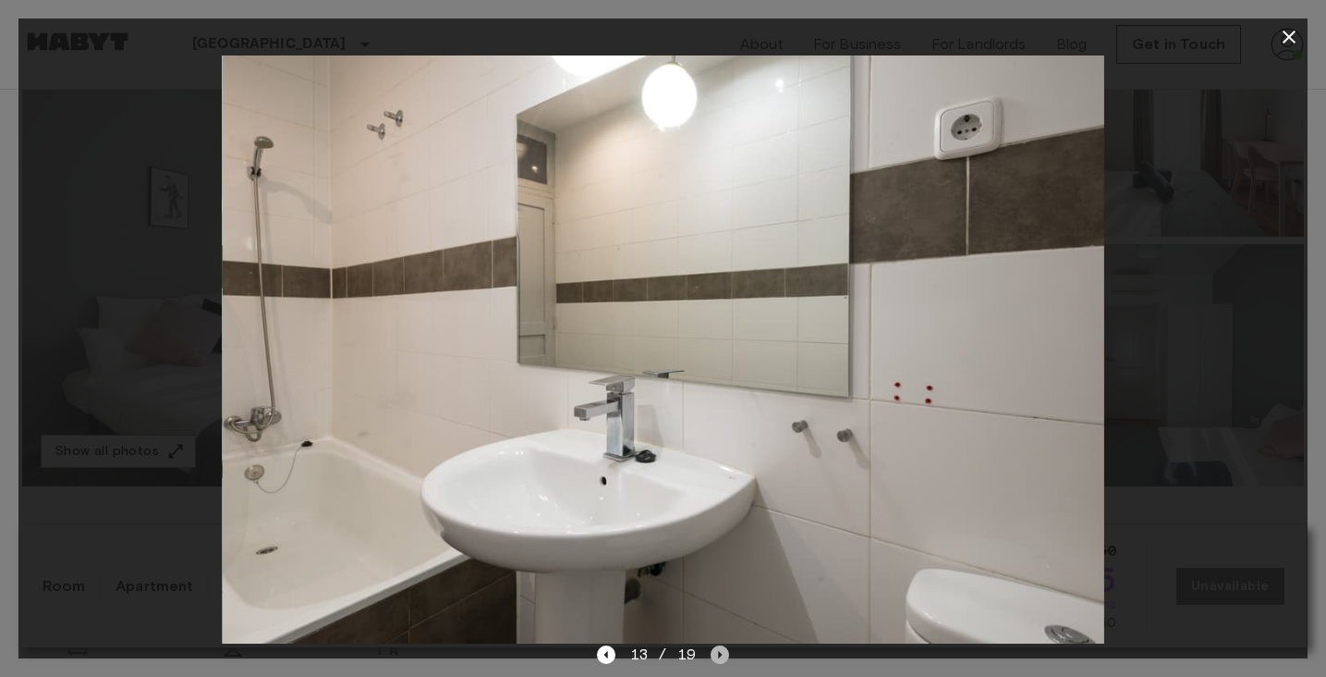
click at [717, 664] on icon "Next image" at bounding box center [720, 654] width 18 height 18
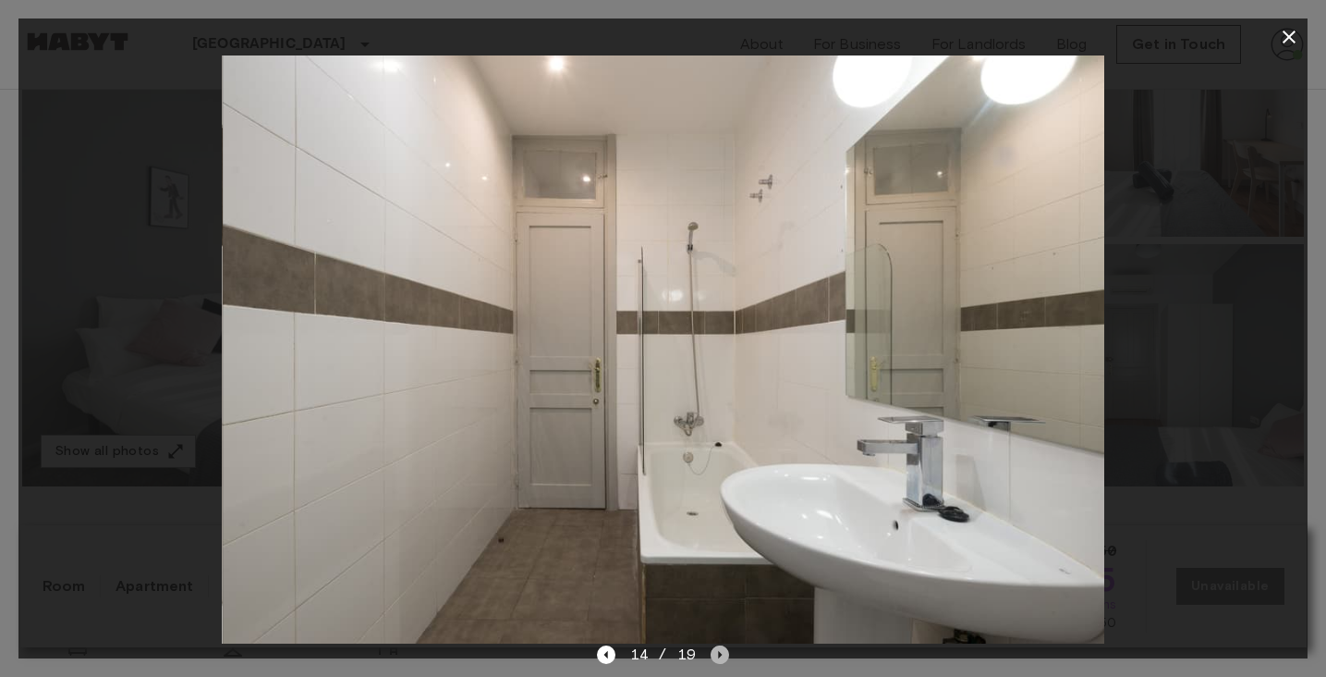
click at [717, 664] on icon "Next image" at bounding box center [720, 654] width 18 height 18
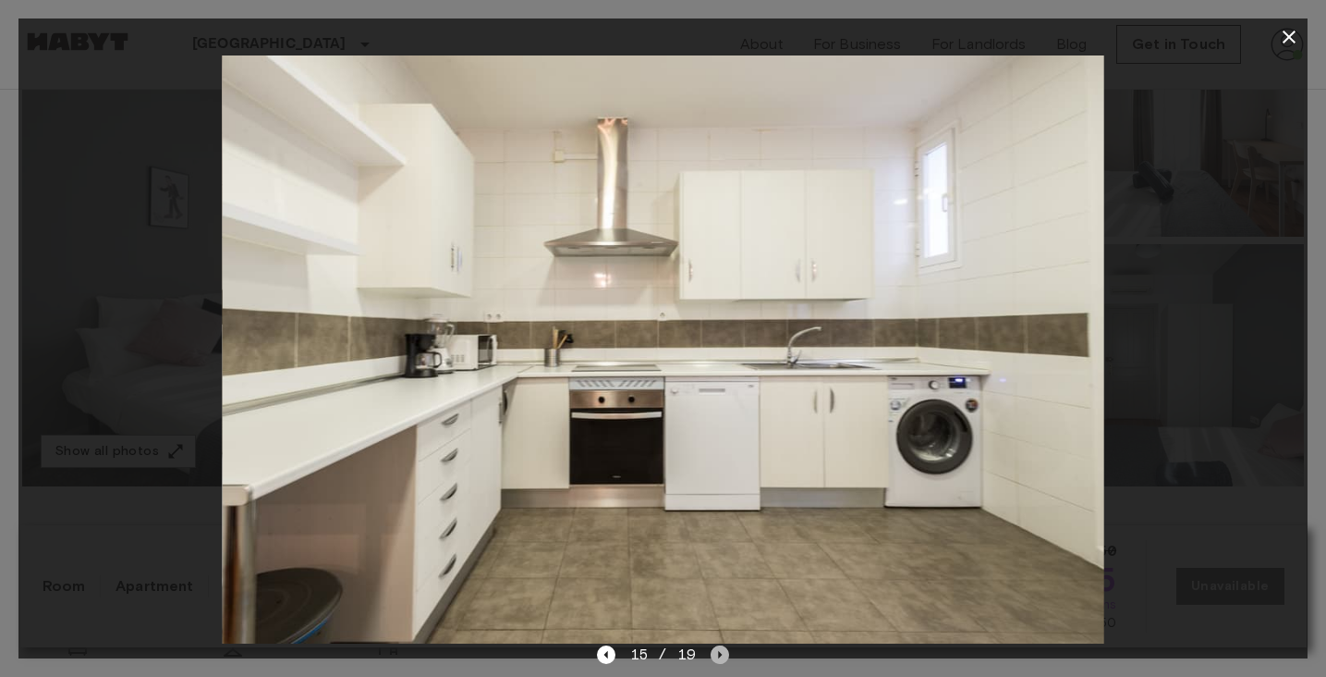
click at [718, 664] on icon "Next image" at bounding box center [720, 654] width 18 height 18
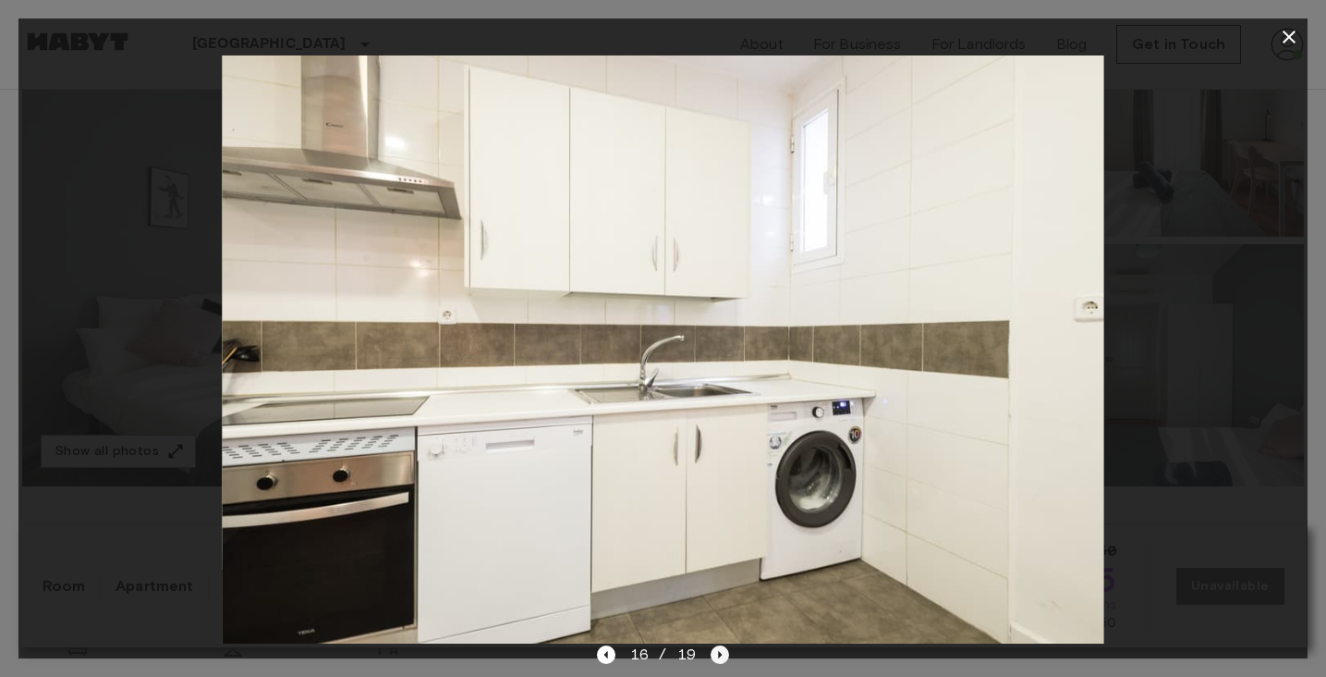
click at [718, 664] on icon "Next image" at bounding box center [720, 654] width 18 height 18
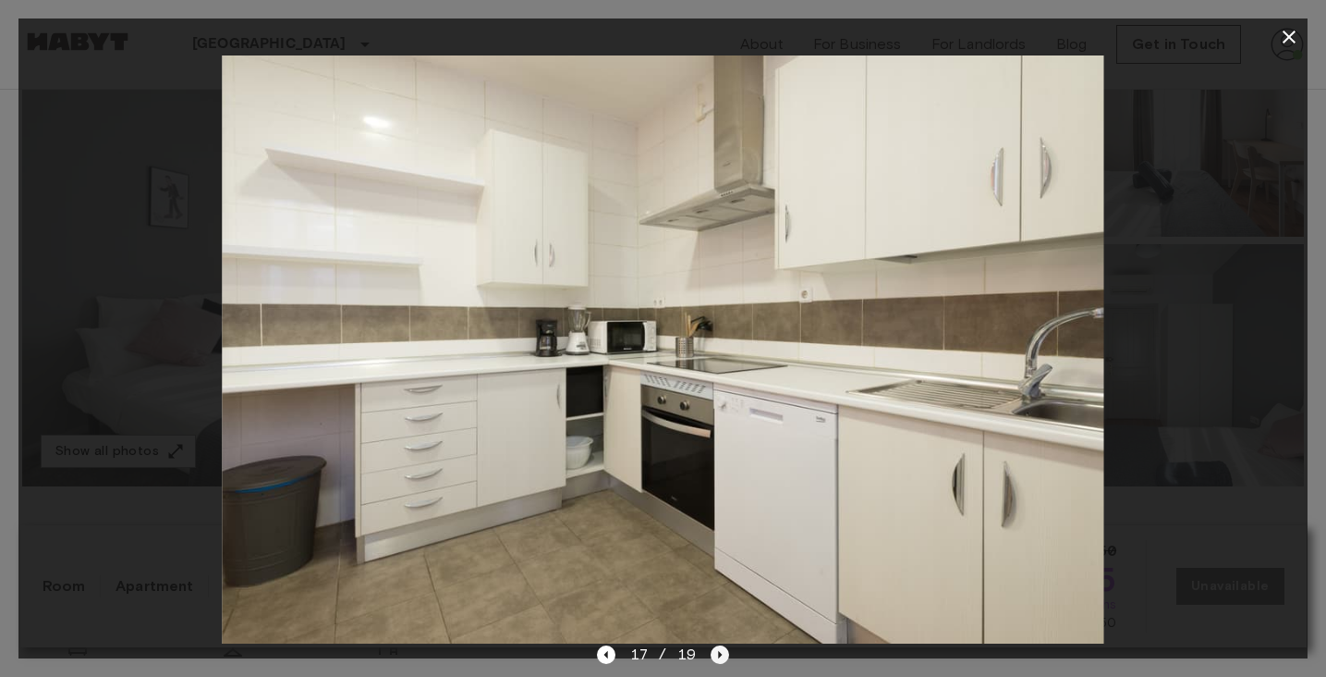
click at [718, 664] on icon "Next image" at bounding box center [720, 654] width 18 height 18
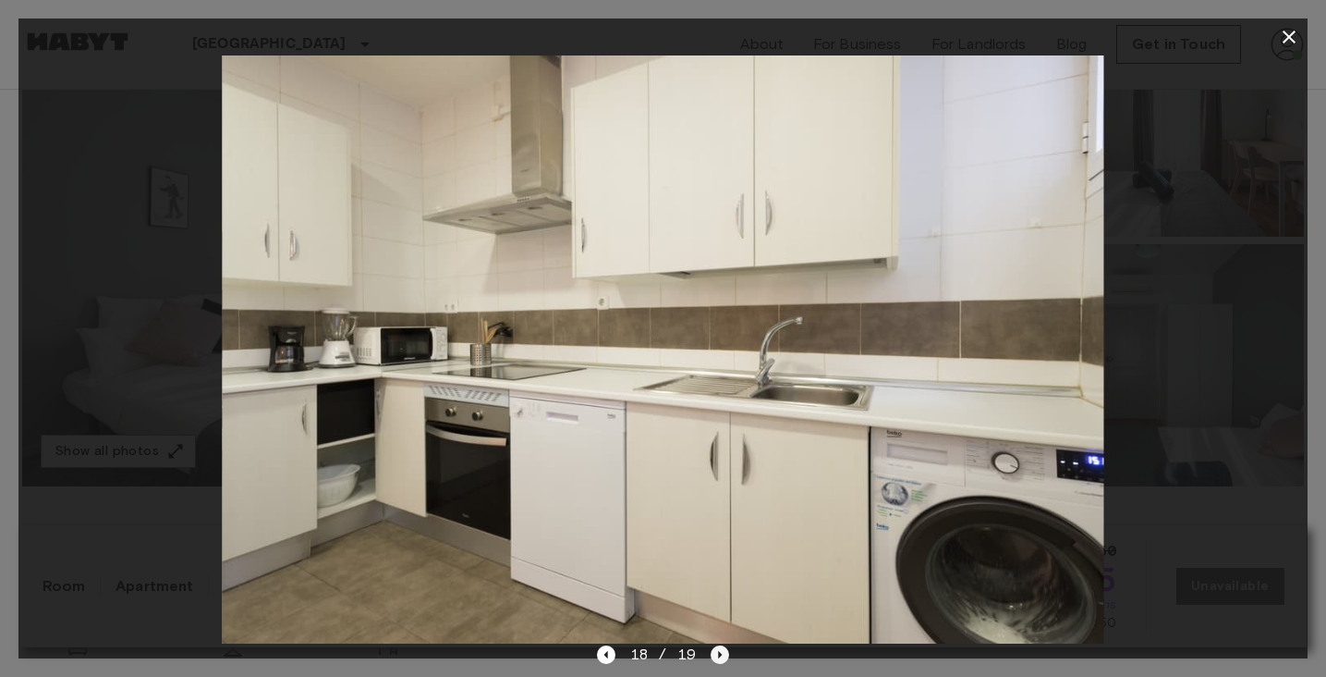
click at [718, 664] on icon "Next image" at bounding box center [720, 654] width 18 height 18
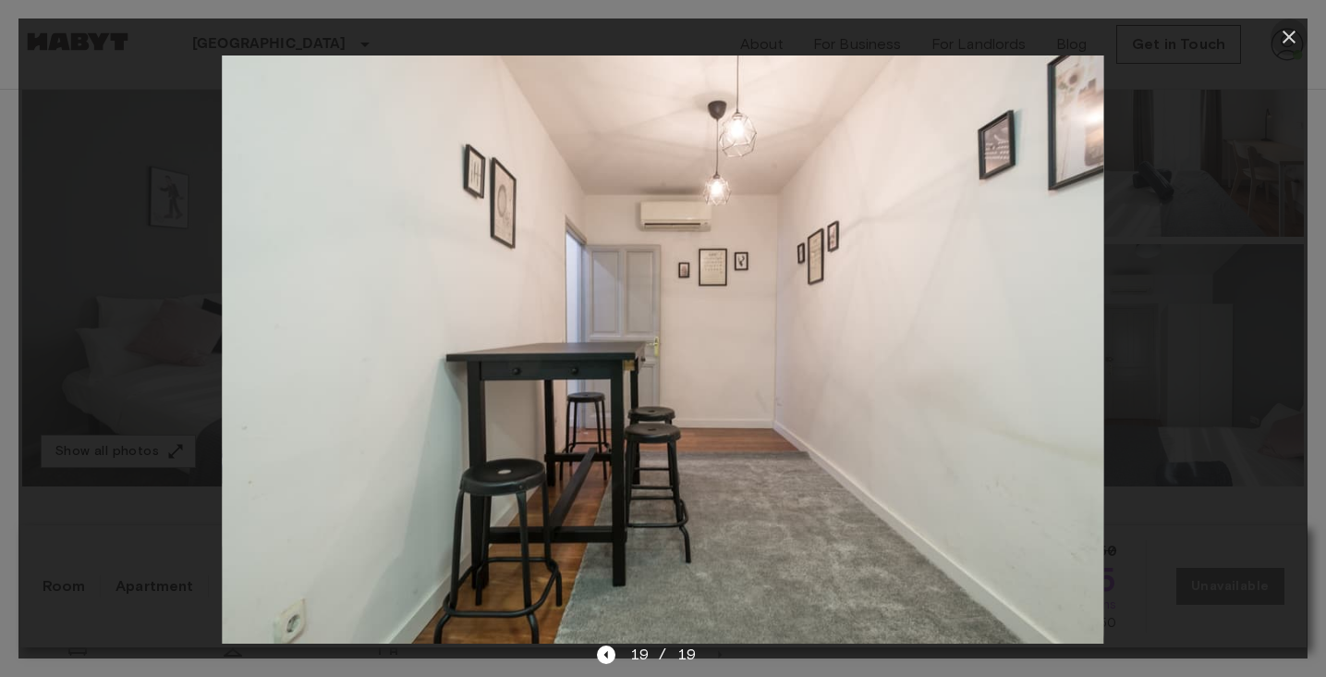
click at [1286, 37] on icon "button" at bounding box center [1289, 37] width 22 height 22
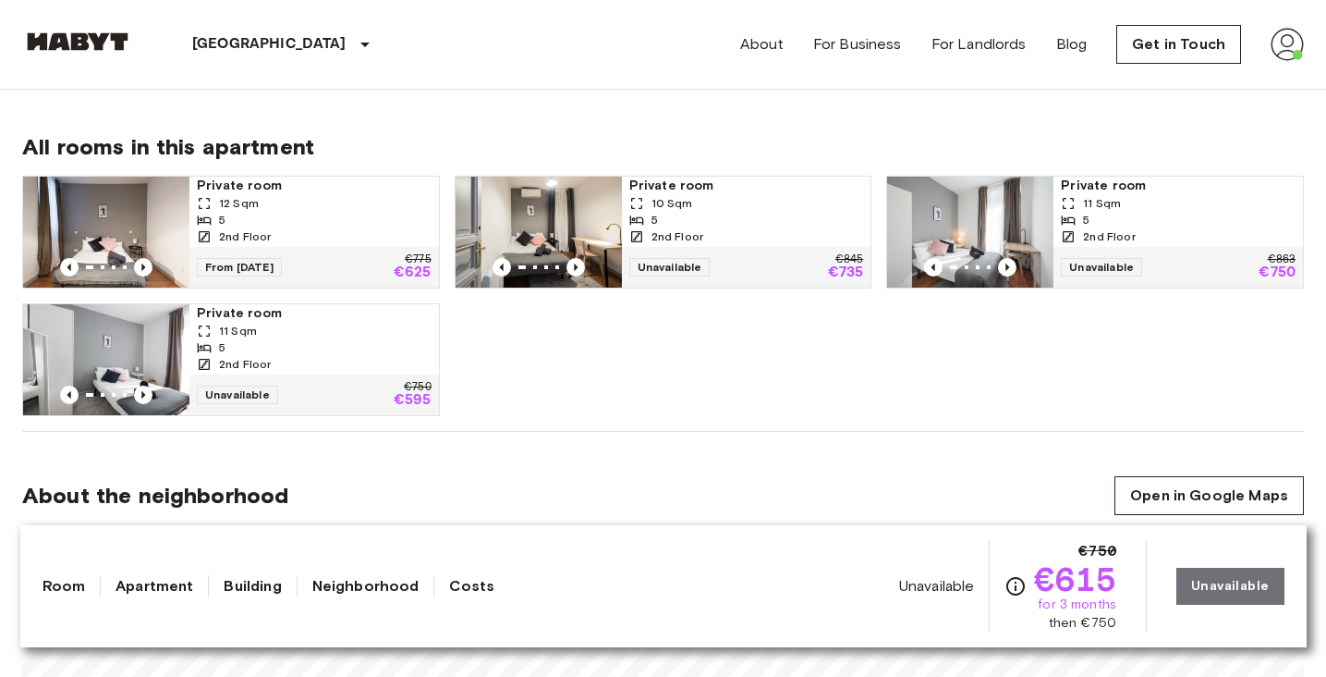
scroll to position [1153, 0]
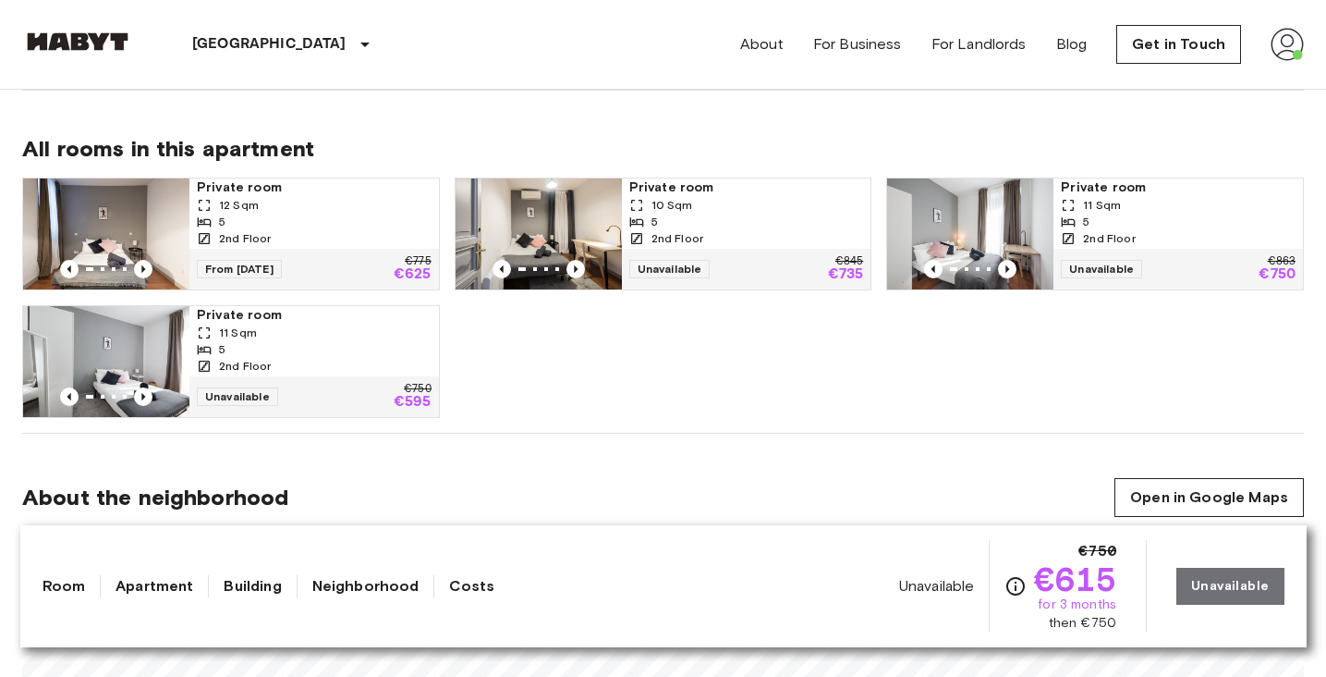
click at [401, 384] on div "€750 €595" at bounding box center [413, 397] width 38 height 26
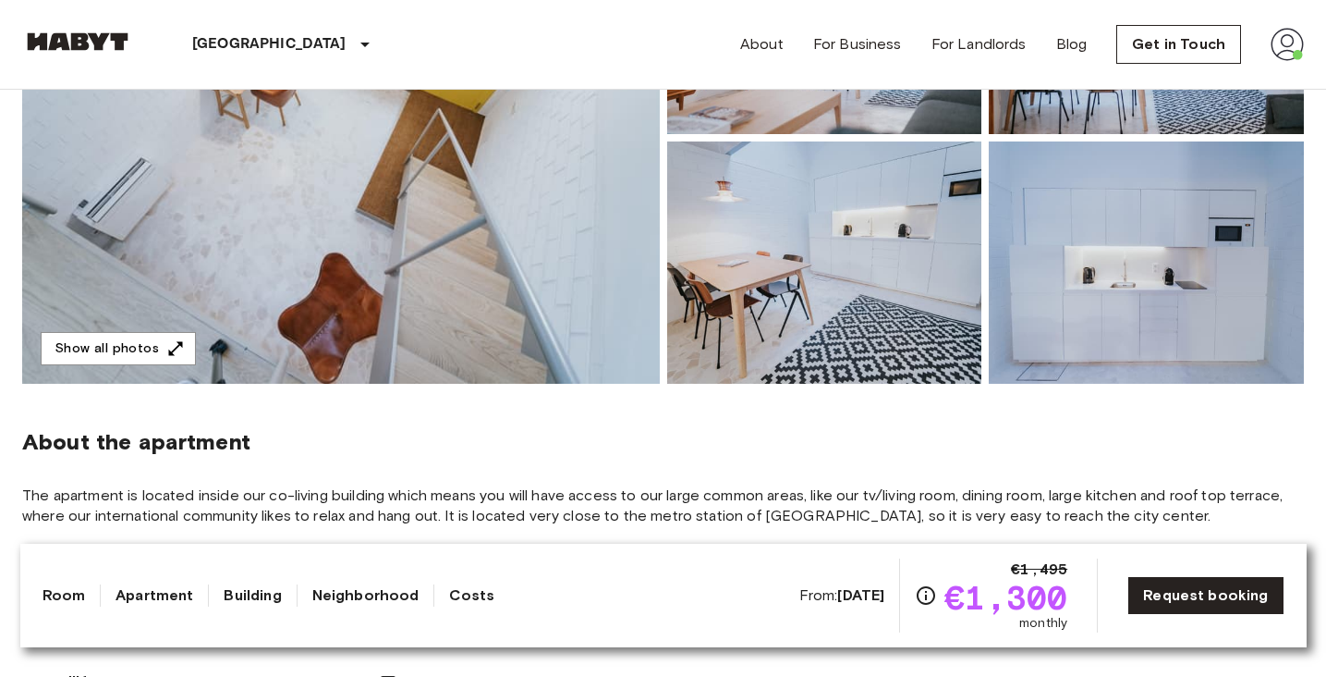
scroll to position [352, 0]
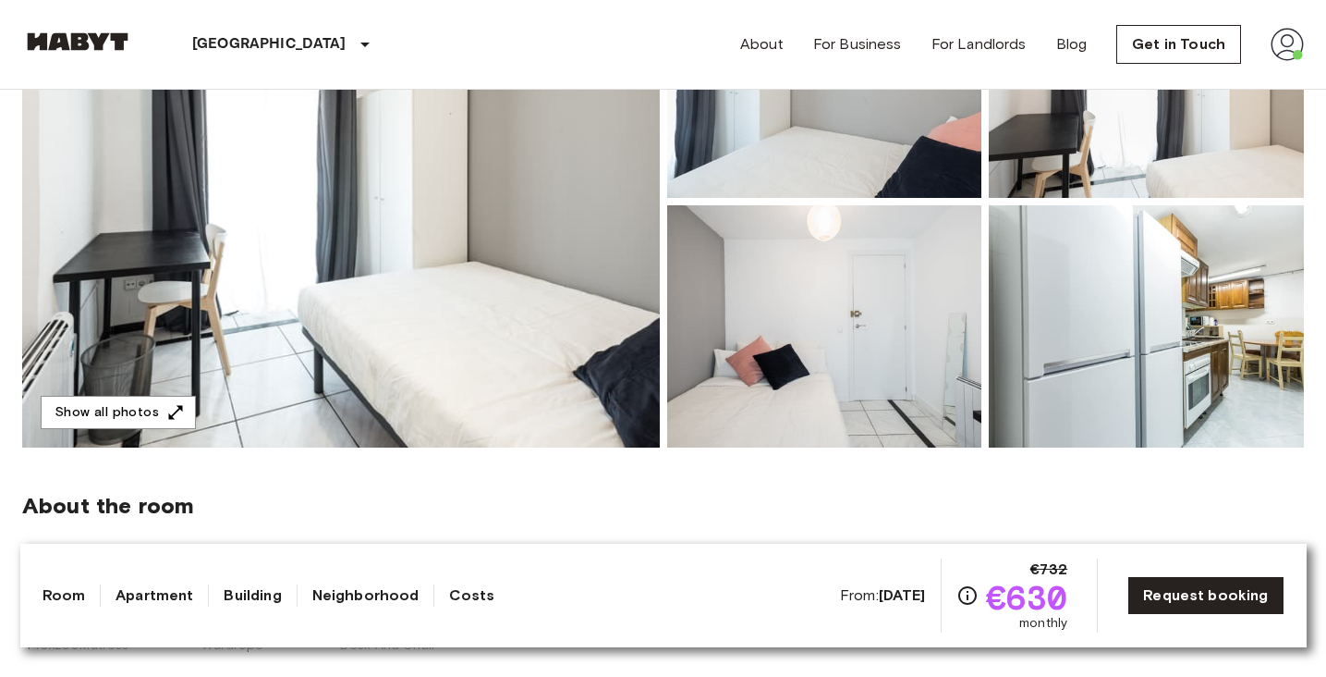
scroll to position [301, 0]
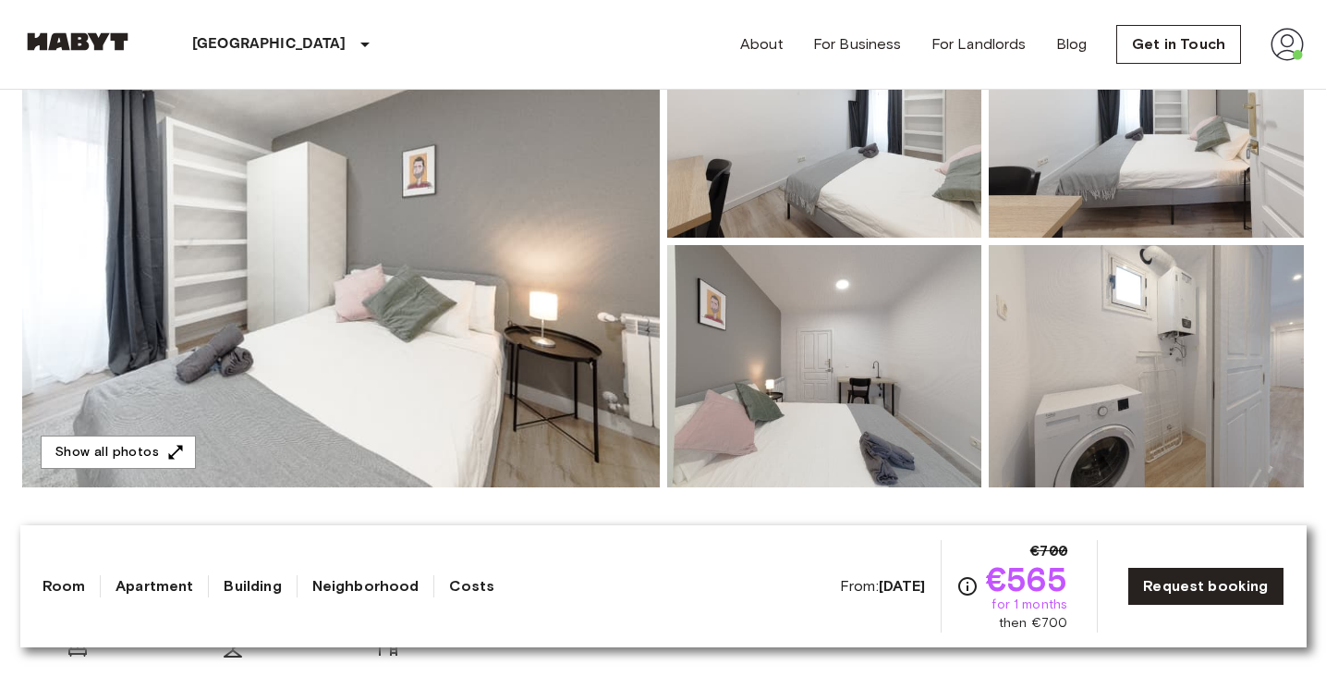
scroll to position [263, 0]
